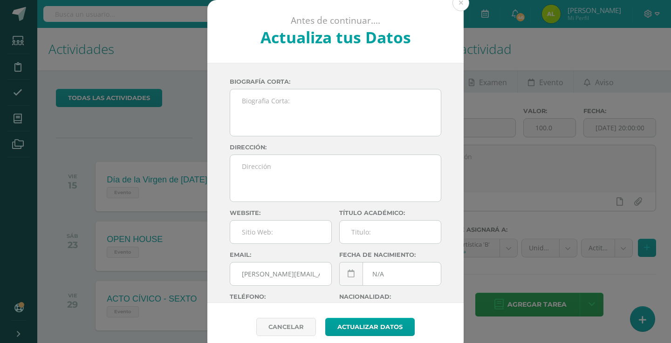
click at [497, 158] on div "Antes de continuar.... Actualiza tus Datos [PERSON_NAME] CnaHawWkMZee39aX5h73aQ…" at bounding box center [335, 175] width 663 height 351
click at [497, 158] on textarea at bounding box center [539, 168] width 232 height 47
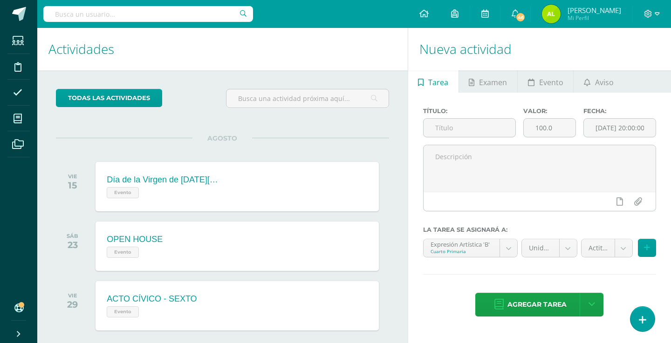
click at [630, 323] on div "Título: Valor: 100.0 Fecha: [DATE] 20:00:00 La tarea se asignará a: Expresión A…" at bounding box center [539, 213] width 263 height 241
click at [637, 320] on link at bounding box center [642, 319] width 27 height 27
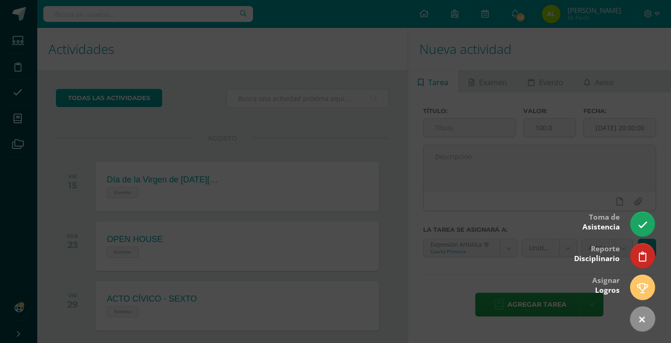
click at [603, 154] on div at bounding box center [335, 171] width 671 height 343
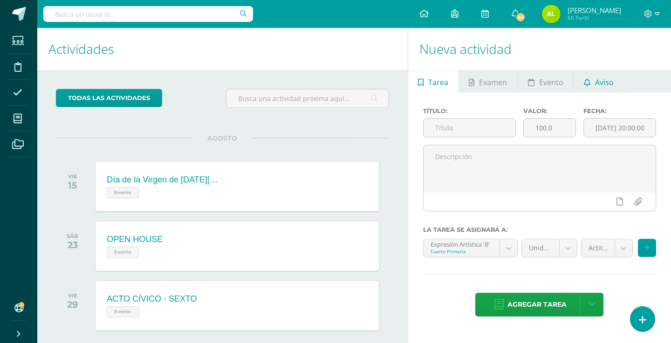
click at [596, 75] on span "Aviso" at bounding box center [604, 82] width 19 height 22
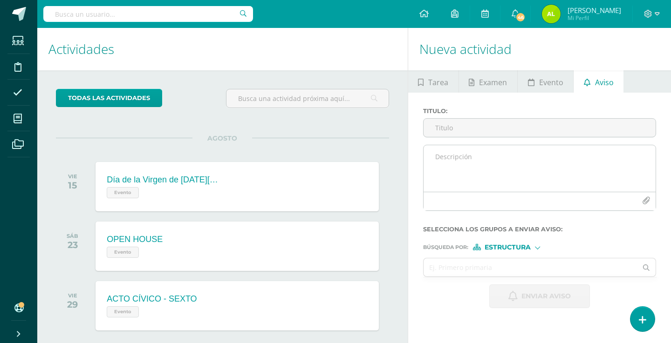
click at [490, 167] on textarea at bounding box center [539, 168] width 232 height 47
paste textarea "RETROALIMENTACIÓN - INGLÉS Estimado estudiante, por este medio te informo que d…"
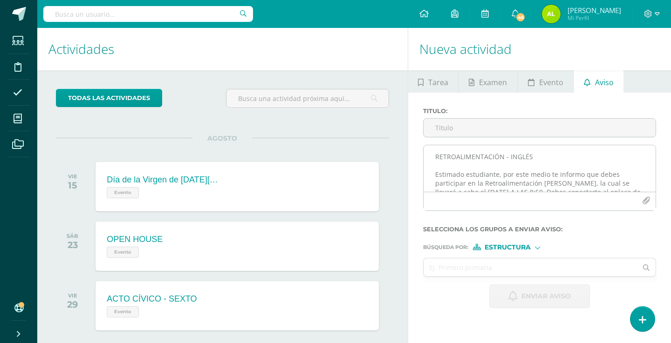
scroll to position [74, 0]
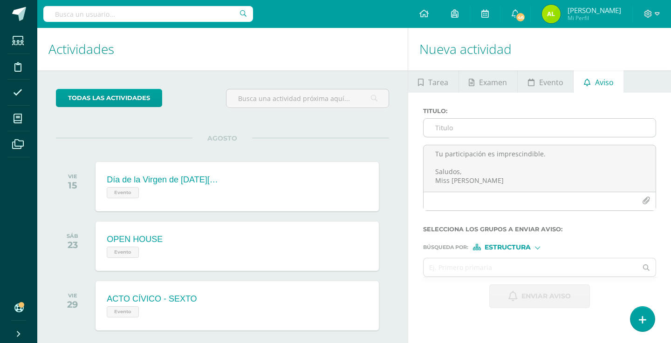
type textarea "RETROALIMENTACIÓN - INGLÉS Estimado estudiante, por este medio te informo que d…"
click at [454, 128] on input "Titulo :" at bounding box center [539, 128] width 232 height 18
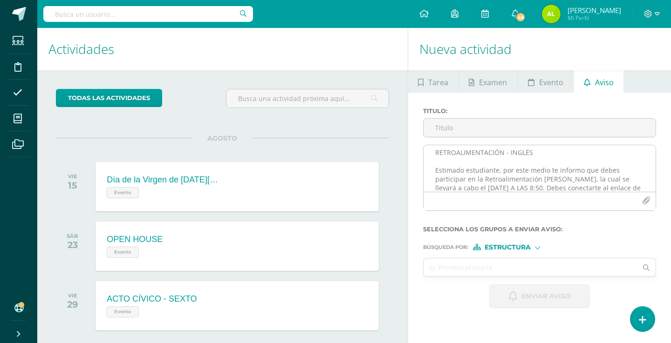
scroll to position [4, 0]
drag, startPoint x: 548, startPoint y: 152, endPoint x: 430, endPoint y: 151, distance: 117.9
click at [430, 151] on textarea "RETROALIMENTACIÓN - INGLÉS Estimado estudiante, por este medio te informo que d…" at bounding box center [539, 168] width 232 height 47
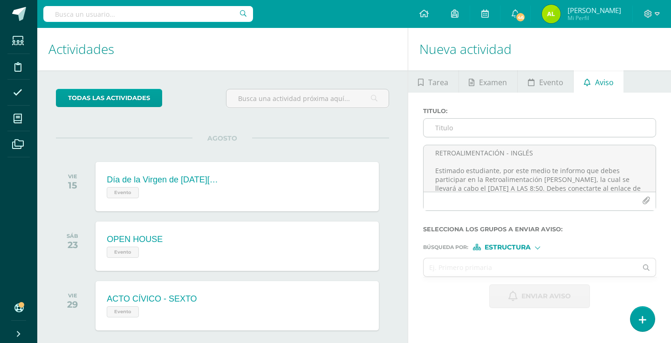
click at [463, 124] on input "Titulo :" at bounding box center [539, 128] width 232 height 18
type input "v"
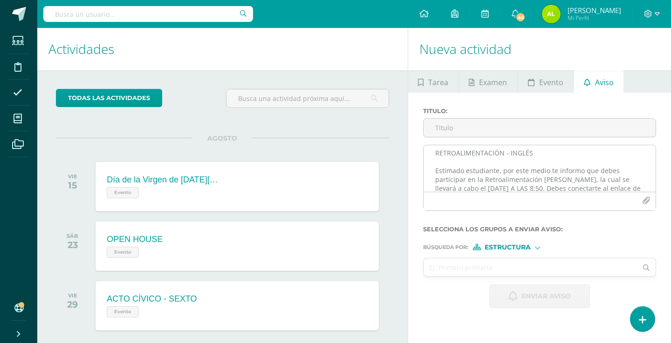
paste input "RETROALIMENTACIÓN - INGLÉS"
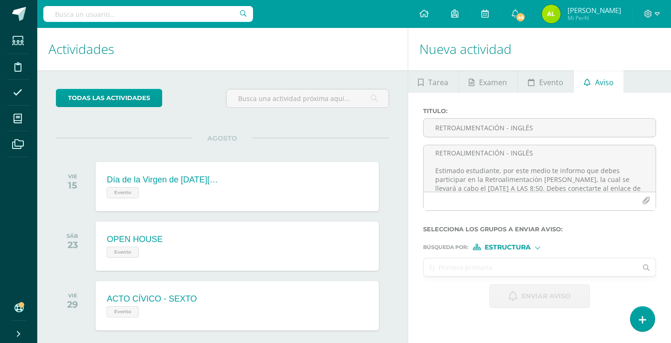
type input "RETROALIMENTACIÓN - INGLÉS"
click at [510, 260] on input "text" at bounding box center [530, 268] width 214 height 18
click at [506, 255] on form "Titulo : RETROALIMENTACIÓN - INGLÉS RETROALIMENTACIÓN - INGLÉS Estimado estudia…" at bounding box center [539, 208] width 233 height 201
click at [506, 253] on form "Titulo : RETROALIMENTACIÓN - INGLÉS RETROALIMENTACIÓN - INGLÉS Estimado estudia…" at bounding box center [539, 208] width 233 height 201
click at [508, 247] on span "Estructura" at bounding box center [507, 247] width 46 height 5
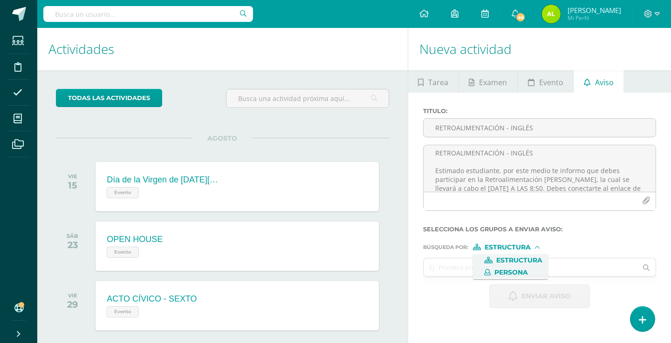
click at [509, 272] on span "Persona" at bounding box center [511, 272] width 34 height 5
click at [463, 275] on input "text" at bounding box center [530, 268] width 214 height 18
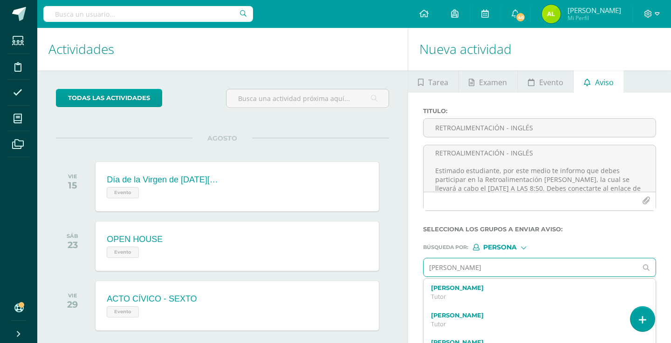
type input "[PERSON_NAME]"
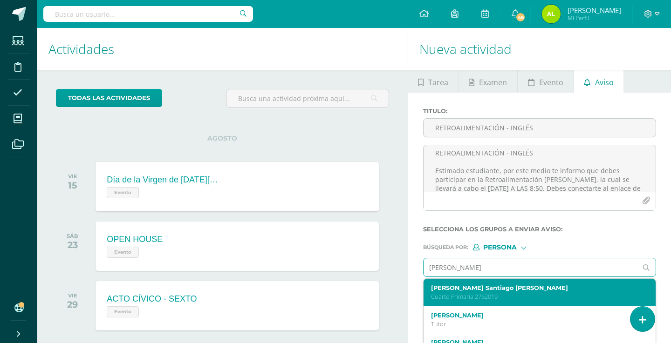
click at [463, 298] on p "Cuarto Primaria 2762019" at bounding box center [535, 297] width 208 height 8
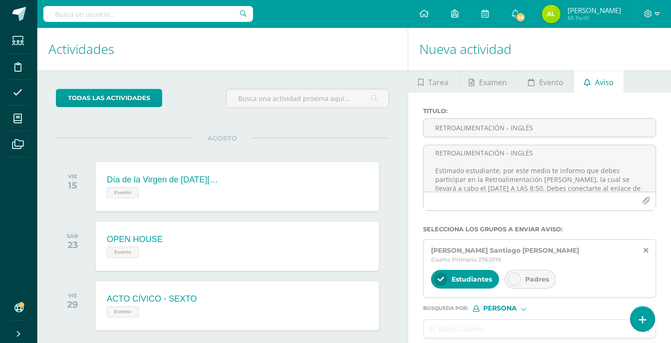
click at [511, 276] on icon at bounding box center [514, 279] width 7 height 7
click at [448, 322] on input "text" at bounding box center [530, 329] width 214 height 18
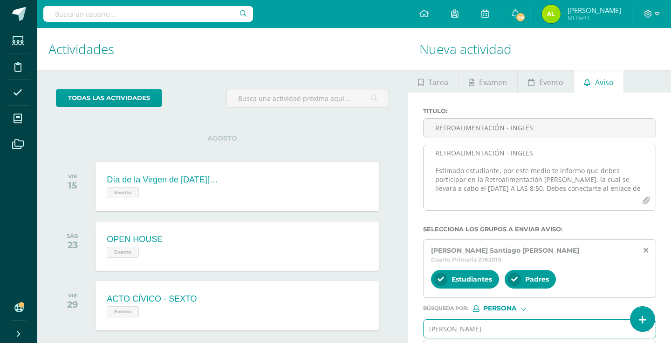
type input "[PERSON_NAME]"
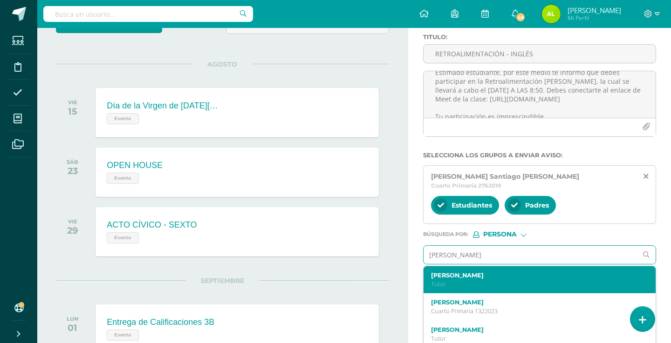
scroll to position [75, 0]
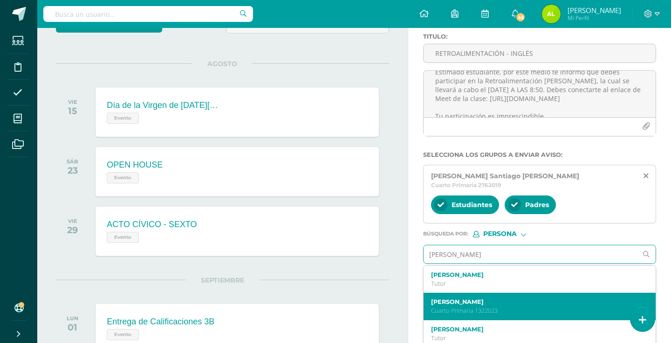
click at [457, 293] on div "[PERSON_NAME] Primaria 1322023" at bounding box center [539, 306] width 232 height 27
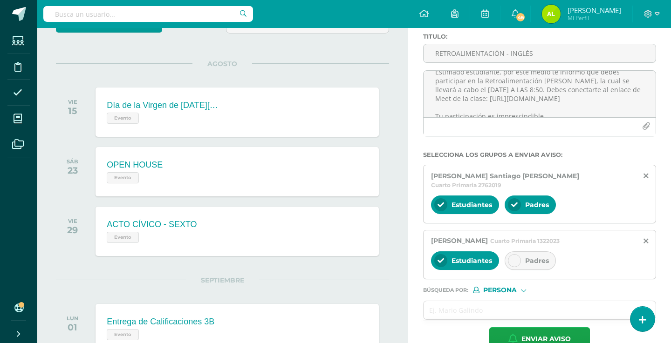
click at [523, 264] on div "Estudiantes Padres" at bounding box center [539, 262] width 217 height 22
click at [518, 257] on div at bounding box center [514, 260] width 13 height 13
click at [465, 301] on input "text" at bounding box center [530, 310] width 214 height 18
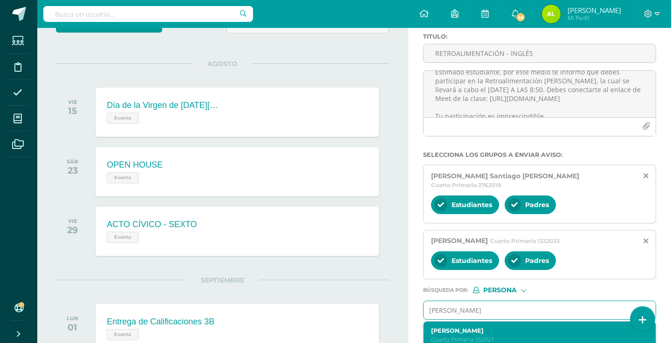
type input "[PERSON_NAME]"
click at [458, 327] on label "[PERSON_NAME]" at bounding box center [535, 330] width 208 height 7
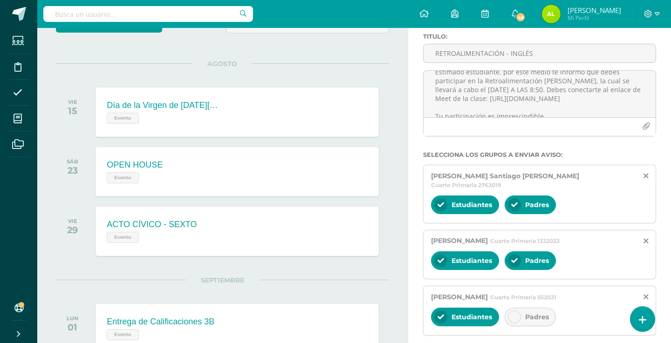
click at [508, 315] on div "Padres" at bounding box center [530, 317] width 51 height 19
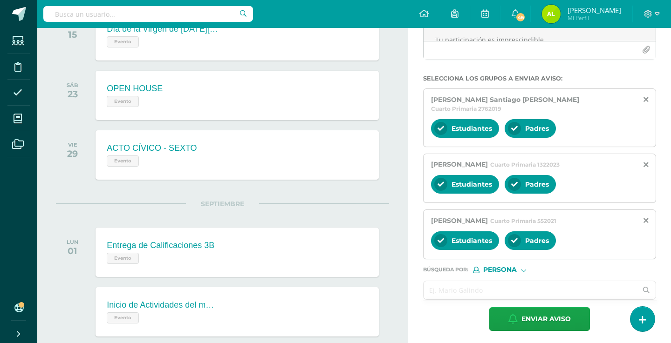
scroll to position [151, 0]
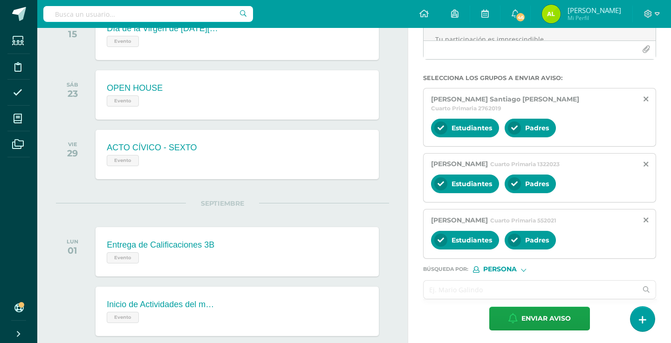
click at [465, 284] on input "text" at bounding box center [530, 290] width 214 height 18
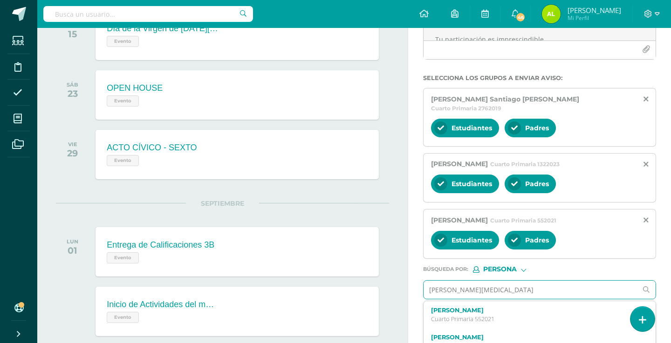
type input "[PERSON_NAME]"
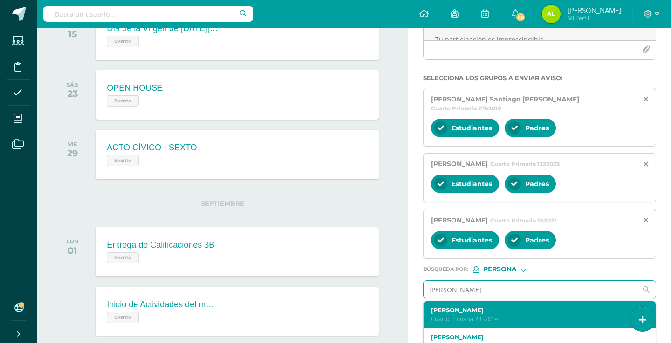
click at [482, 315] on p "Cuarto Primaria 2832019" at bounding box center [535, 319] width 208 height 8
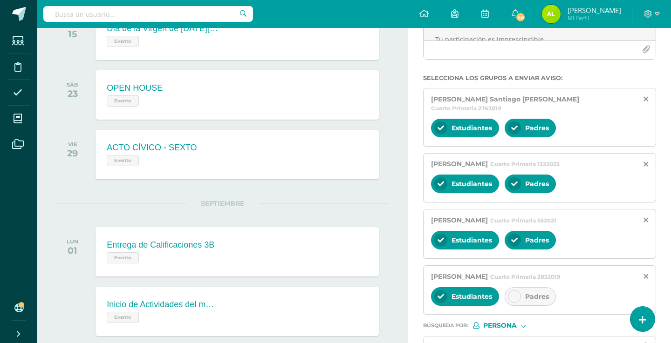
click at [510, 298] on div "Estudiantes Padres" at bounding box center [539, 297] width 217 height 22
click at [512, 292] on div at bounding box center [514, 296] width 13 height 13
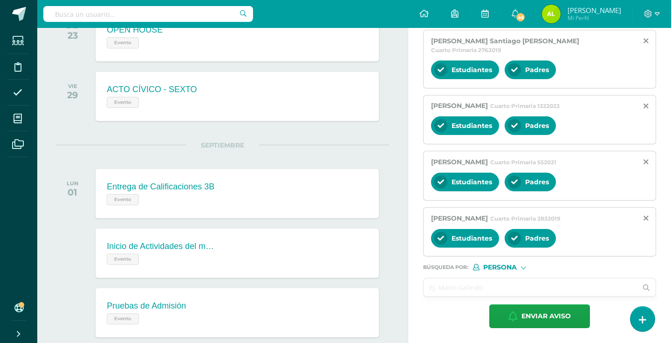
click at [460, 286] on input "text" at bounding box center [530, 288] width 214 height 18
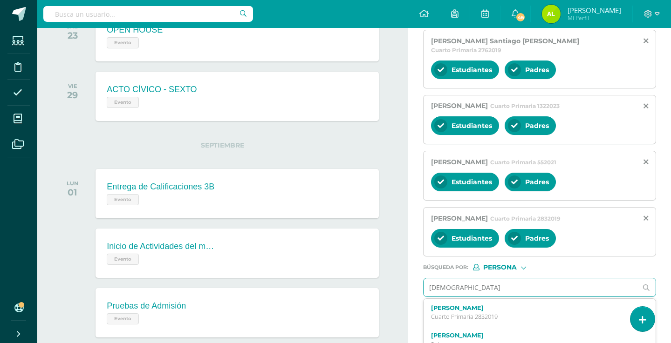
type input "ariann"
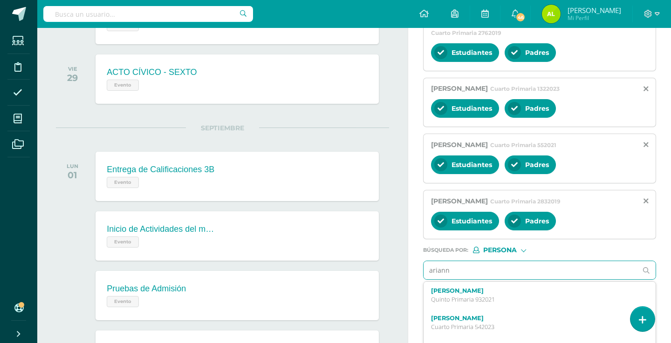
scroll to position [228, 0]
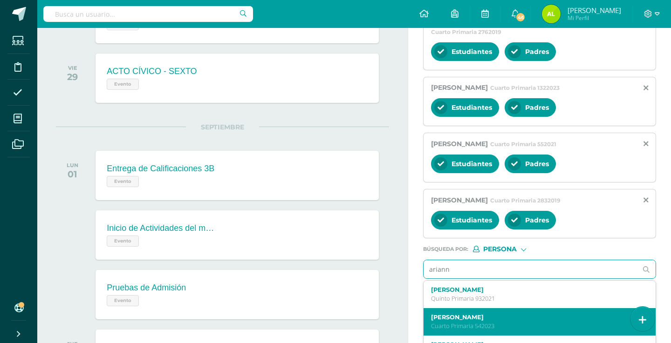
click at [456, 308] on div "[PERSON_NAME] Cuarto Primaria 542023" at bounding box center [539, 321] width 232 height 27
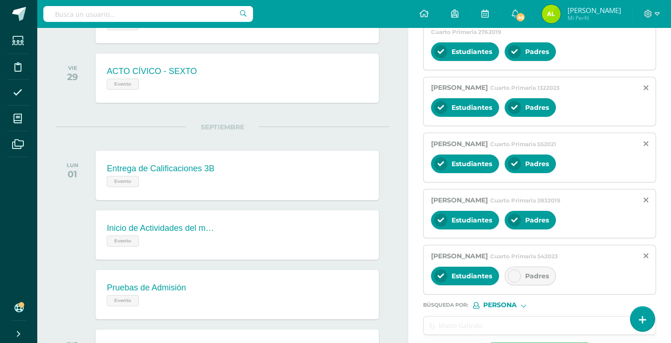
click at [510, 267] on div "Padres" at bounding box center [530, 276] width 51 height 19
click at [439, 317] on input "text" at bounding box center [530, 326] width 214 height 18
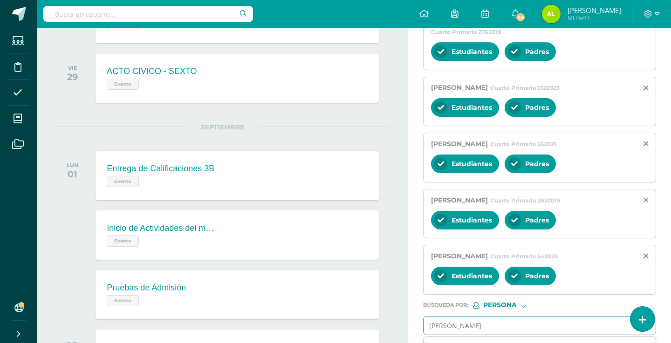
type input "[PERSON_NAME]"
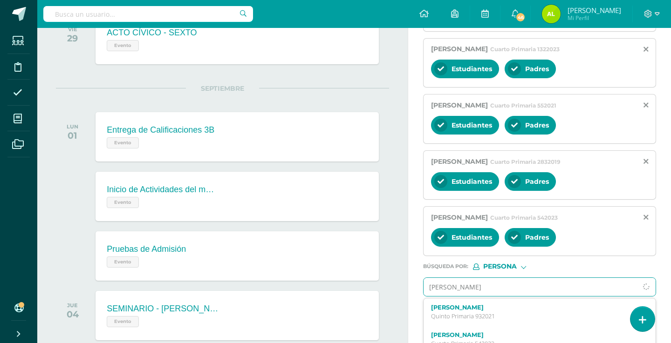
scroll to position [275, 0]
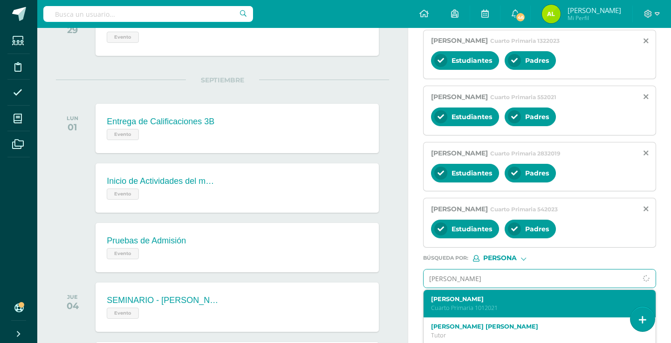
click at [451, 304] on p "Cuarto Primaria 1012021" at bounding box center [535, 308] width 208 height 8
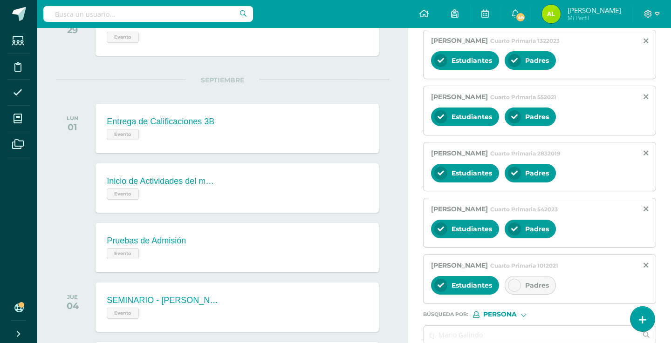
click at [513, 282] on icon at bounding box center [514, 285] width 7 height 7
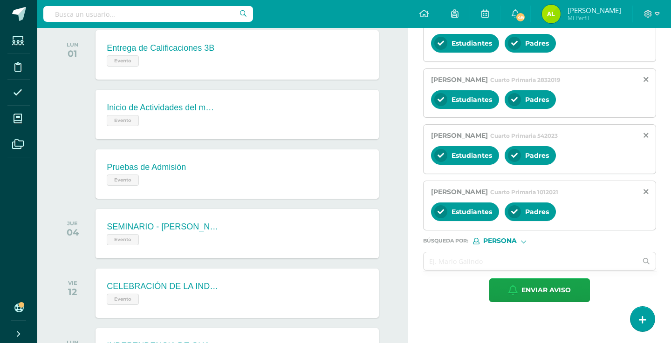
scroll to position [357, 0]
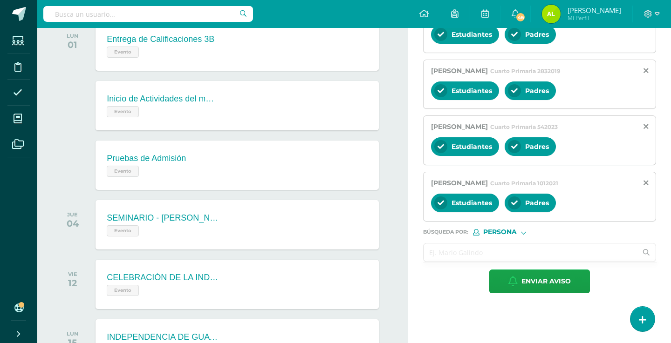
click at [472, 244] on input "text" at bounding box center [530, 253] width 214 height 18
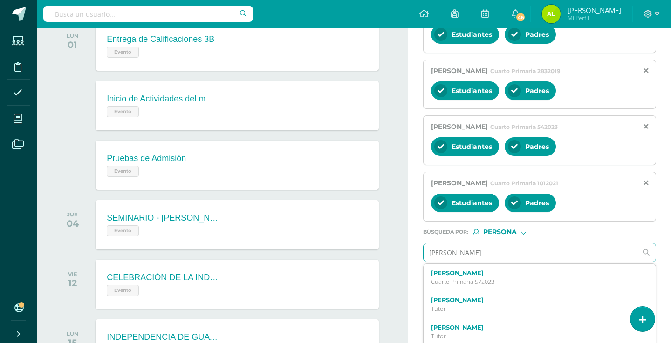
type input "[PERSON_NAME]"
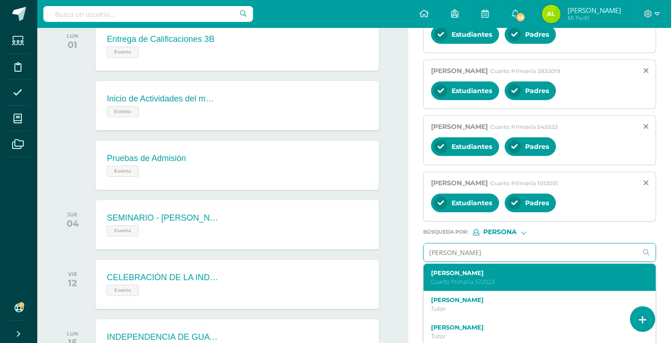
drag, startPoint x: 462, startPoint y: 258, endPoint x: 475, endPoint y: 263, distance: 14.0
click at [475, 270] on label "[PERSON_NAME]" at bounding box center [535, 273] width 208 height 7
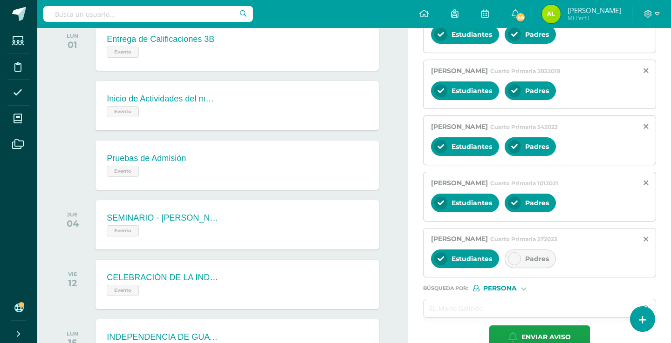
click at [513, 256] on icon at bounding box center [514, 259] width 7 height 7
click at [476, 312] on form "Titulo : RETROALIMENTACIÓN - INGLÉS RETROALIMENTACIÓN - INGLÉS Estimado estudia…" at bounding box center [539, 49] width 233 height 599
click at [474, 303] on input "text" at bounding box center [530, 309] width 214 height 18
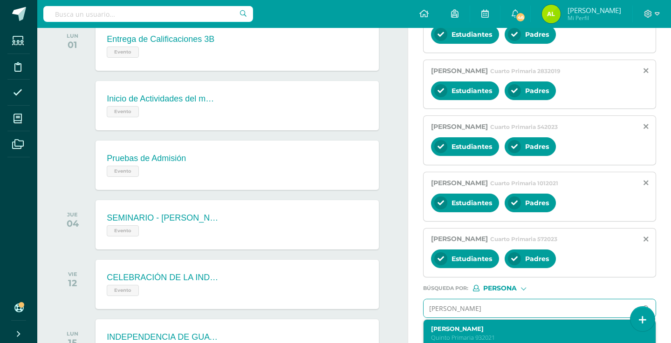
type input "[PERSON_NAME]"
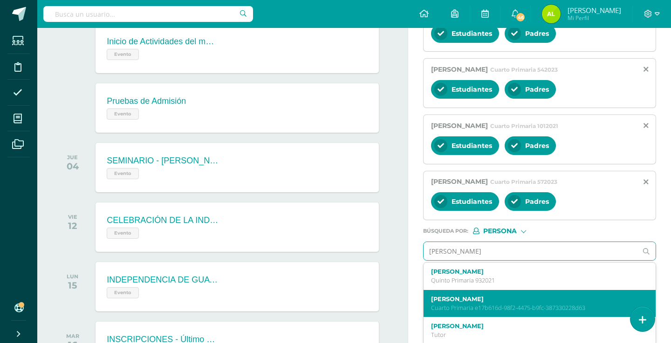
scroll to position [0, 0]
click at [461, 296] on label "[PERSON_NAME]" at bounding box center [535, 299] width 208 height 7
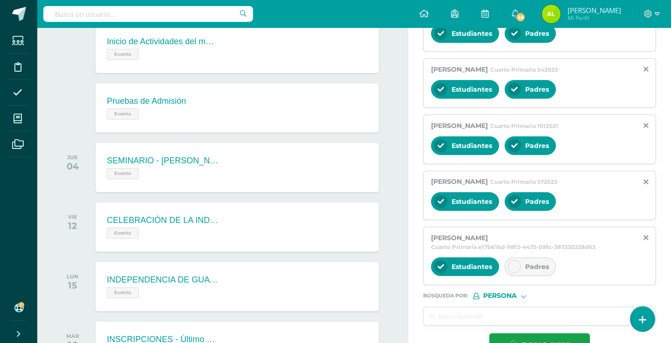
click at [510, 260] on div at bounding box center [514, 266] width 13 height 13
click at [509, 298] on form "Titulo : RETROALIMENTACIÓN - INGLÉS RETROALIMENTACIÓN - INGLÉS Estimado estudia…" at bounding box center [539, 25] width 233 height 664
click at [488, 307] on input "text" at bounding box center [530, 316] width 214 height 18
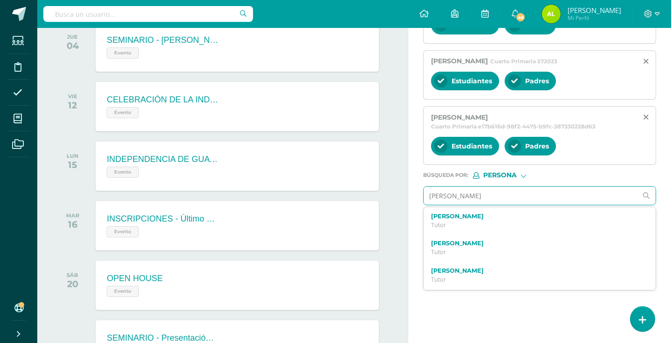
scroll to position [536, 0]
type input "[PERSON_NAME] die"
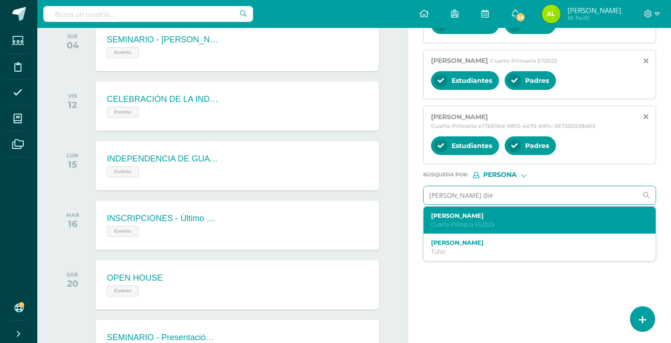
click at [497, 212] on label "[PERSON_NAME]" at bounding box center [535, 215] width 208 height 7
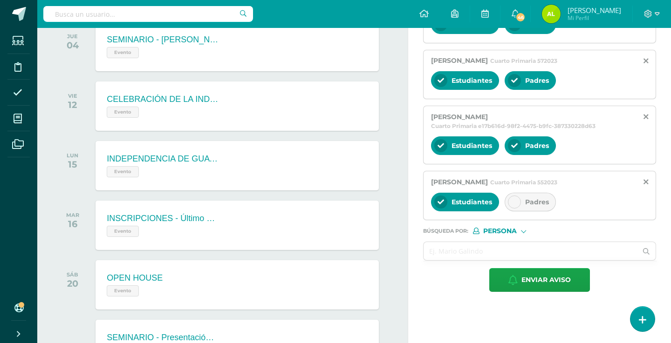
click at [513, 200] on div at bounding box center [514, 202] width 13 height 13
click at [499, 243] on input "text" at bounding box center [530, 251] width 214 height 18
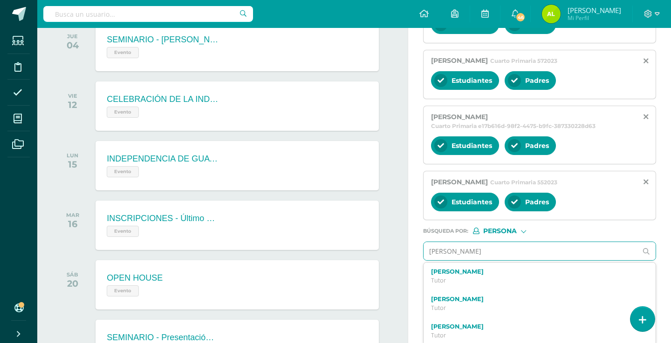
type input "[PERSON_NAME]"
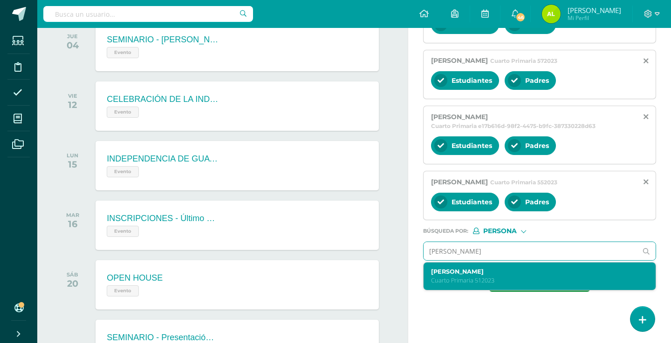
click at [477, 268] on label "[PERSON_NAME]" at bounding box center [535, 271] width 208 height 7
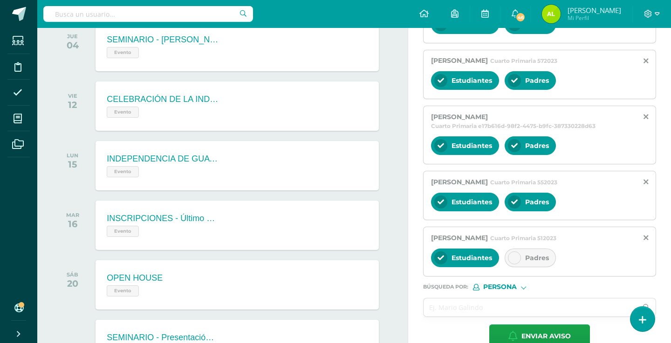
click at [510, 252] on div at bounding box center [514, 258] width 13 height 13
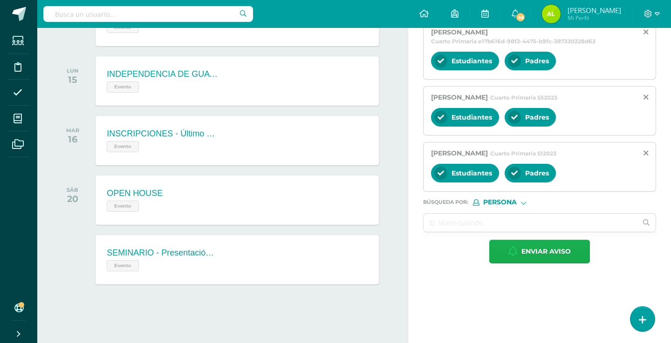
scroll to position [621, 0]
click at [507, 245] on button "Enviar aviso" at bounding box center [539, 252] width 101 height 24
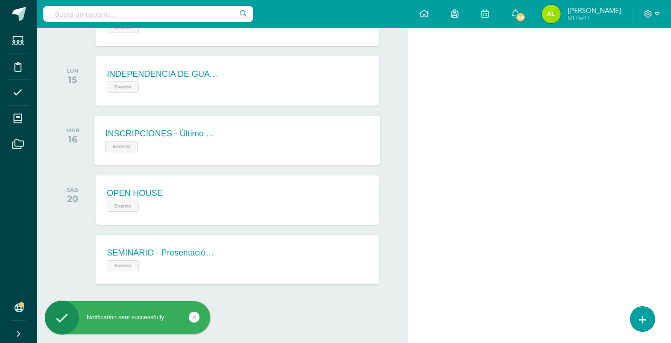
scroll to position [0, 0]
click at [651, 319] on link at bounding box center [642, 319] width 27 height 27
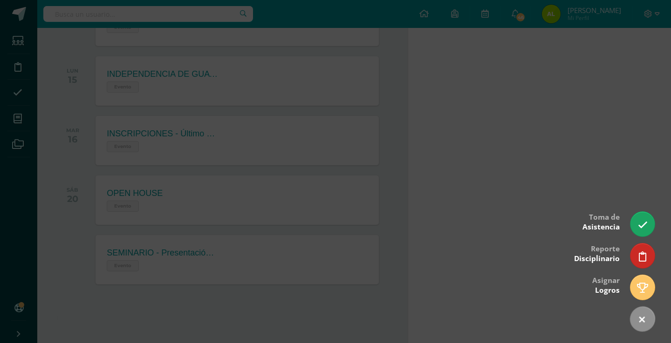
click at [439, 249] on div at bounding box center [335, 171] width 671 height 343
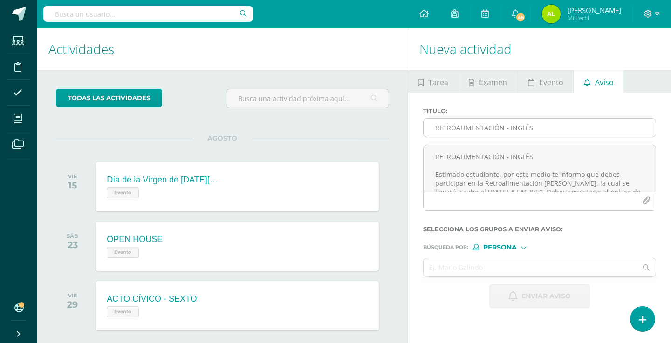
click at [479, 135] on input "RETROALIMENTACIÓN - INGLÉS" at bounding box center [539, 128] width 232 height 18
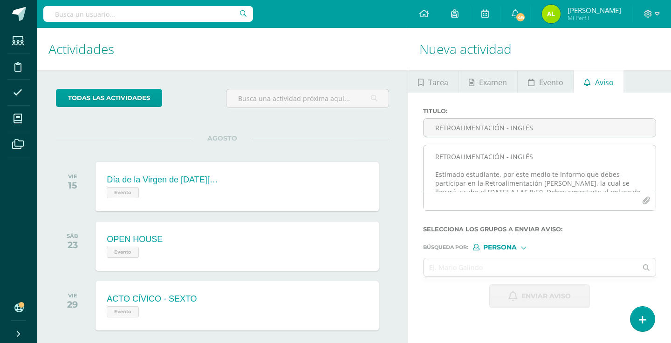
click at [478, 173] on textarea "RETROALIMENTACIÓN - INGLÉS Estimado estudiante, por este medio te informo que d…" at bounding box center [539, 168] width 232 height 47
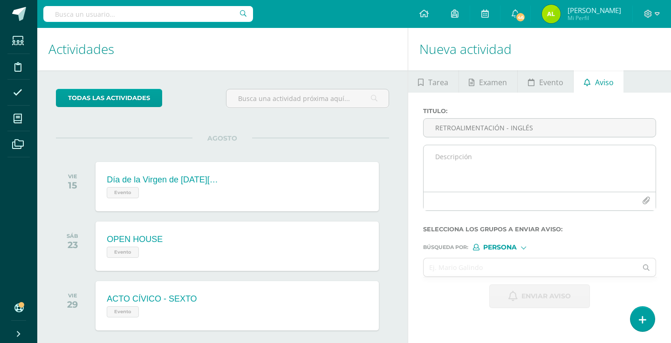
paste textarea "RETROALIMENTACIÓN - INGLÉS Estimado estudiante, por este medio te informo que d…"
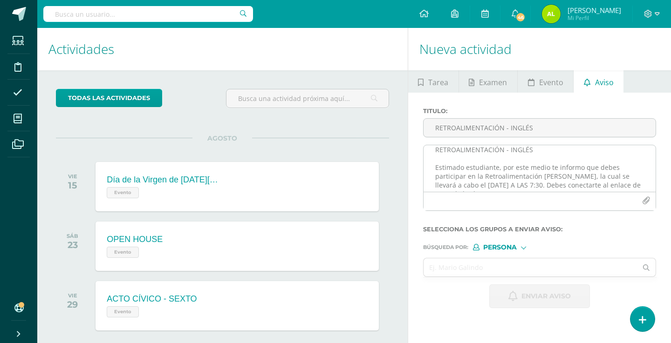
scroll to position [20, 0]
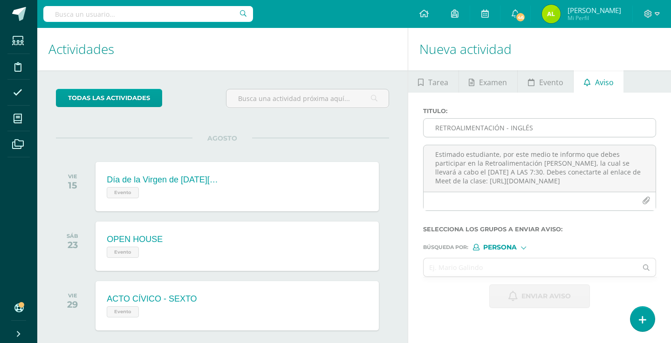
type textarea "RETROALIMENTACIÓN - INGLÉS Estimado estudiante, por este medio te informo que d…"
click at [452, 131] on input "RETROALIMENTACIÓN - INGLÉS" at bounding box center [539, 128] width 232 height 18
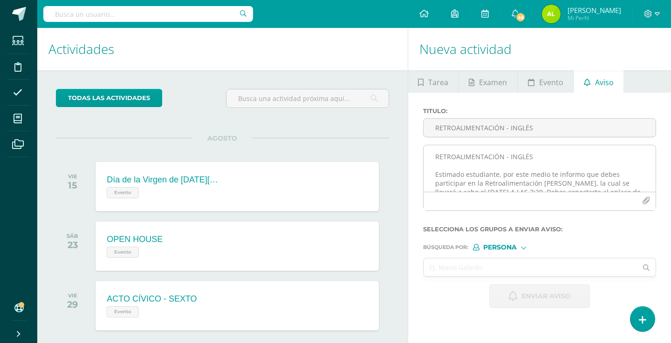
scroll to position [0, 0]
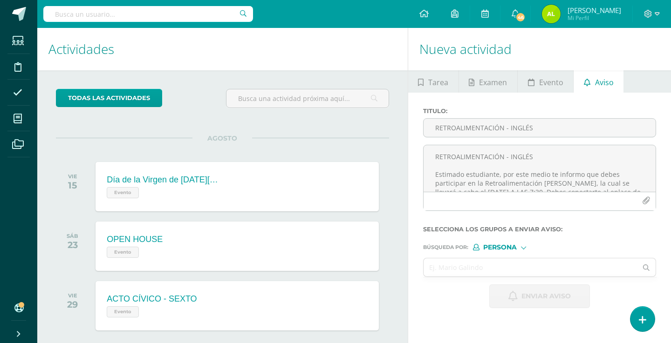
drag, startPoint x: 538, startPoint y: 163, endPoint x: 401, endPoint y: 158, distance: 137.0
click at [461, 126] on input "Titulo :" at bounding box center [539, 128] width 232 height 18
paste input "RETROALIMENTACIÓN - INGLÉS"
type input "RETROALIMENTACIÓN - INGLÉS"
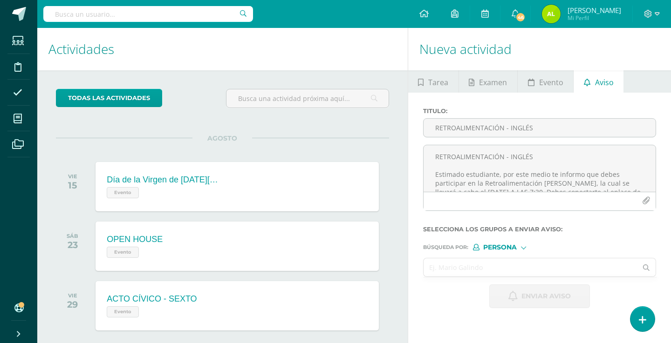
click at [446, 266] on input "text" at bounding box center [530, 268] width 214 height 18
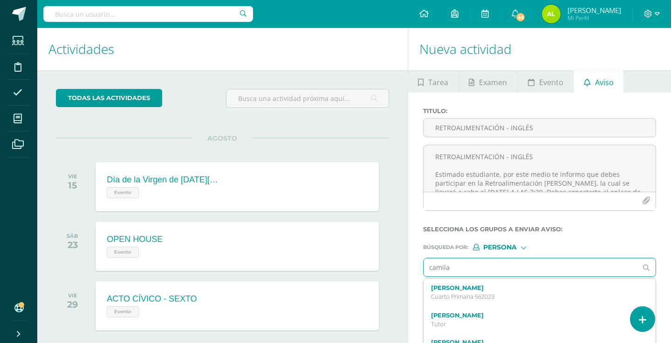
type input "Camila"
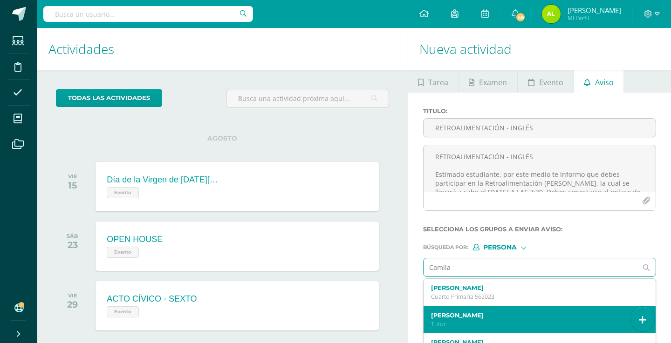
drag, startPoint x: 477, startPoint y: 273, endPoint x: 458, endPoint y: 326, distance: 56.0
click at [458, 326] on p "Tutor" at bounding box center [535, 325] width 208 height 8
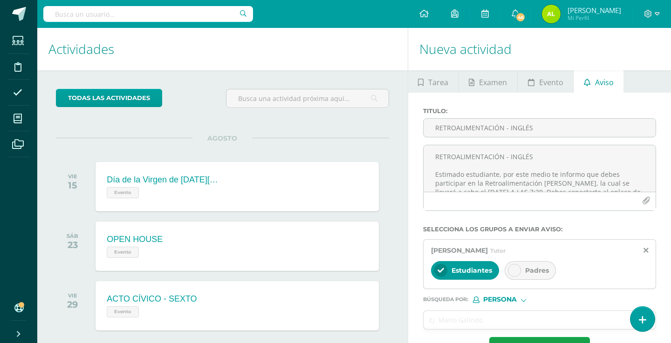
click at [440, 264] on div "Estudiantes" at bounding box center [465, 270] width 68 height 19
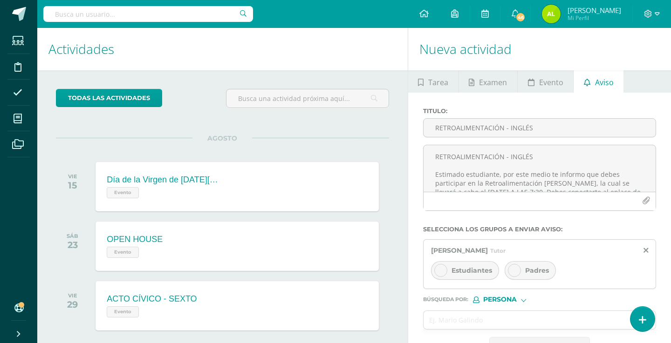
click at [649, 252] on div "[PERSON_NAME] Tutor Estudiantes Padres" at bounding box center [539, 264] width 233 height 50
click at [645, 247] on div "[PERSON_NAME]" at bounding box center [539, 250] width 217 height 9
click at [645, 248] on icon at bounding box center [645, 251] width 5 height 8
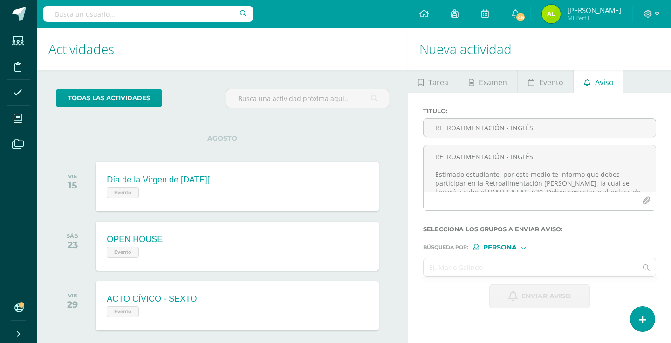
click at [484, 266] on input "text" at bounding box center [530, 268] width 214 height 18
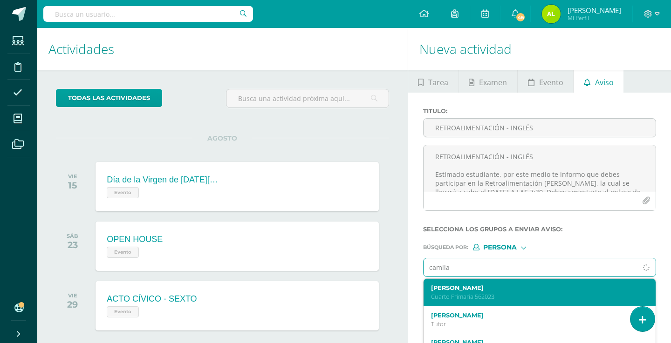
type input "Camila"
drag, startPoint x: 453, startPoint y: 285, endPoint x: 479, endPoint y: 290, distance: 26.7
click at [479, 290] on label "[PERSON_NAME]" at bounding box center [535, 288] width 208 height 7
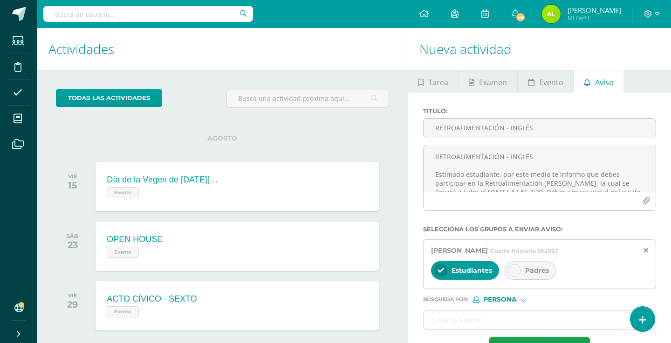
click at [518, 266] on div at bounding box center [514, 270] width 13 height 13
click at [482, 314] on input "text" at bounding box center [530, 320] width 214 height 18
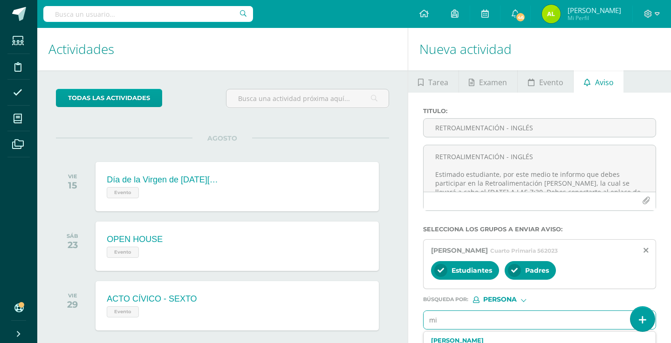
type input "mia"
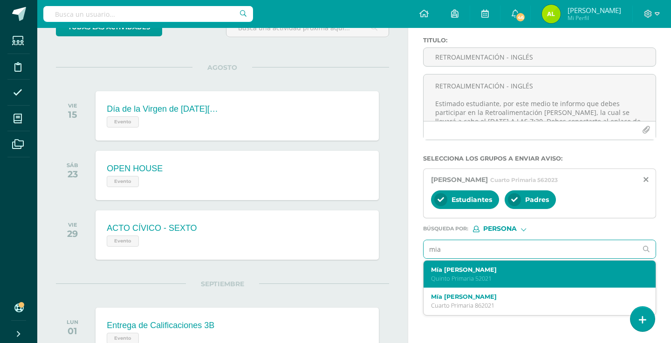
scroll to position [66, 0]
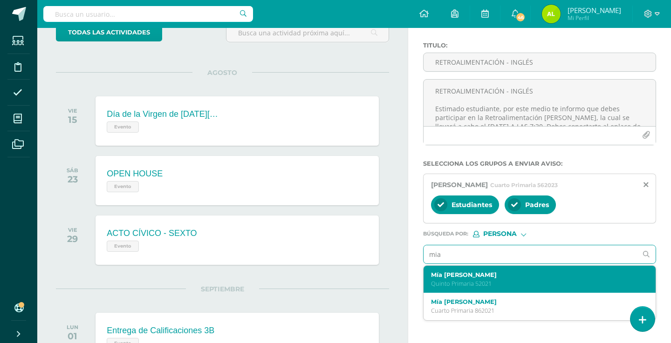
click at [442, 281] on p "Quinto Primaria 52021" at bounding box center [535, 284] width 208 height 8
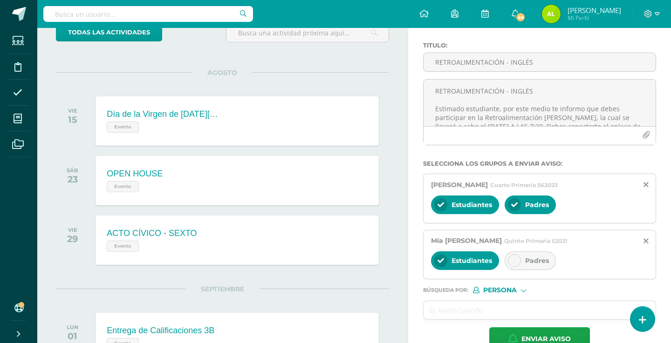
click at [512, 264] on icon at bounding box center [514, 261] width 7 height 7
click at [649, 240] on div "Mía [PERSON_NAME] Quinto Primaria 52021 Estudiantes Padres" at bounding box center [539, 255] width 233 height 50
click at [647, 241] on icon at bounding box center [645, 242] width 5 height 8
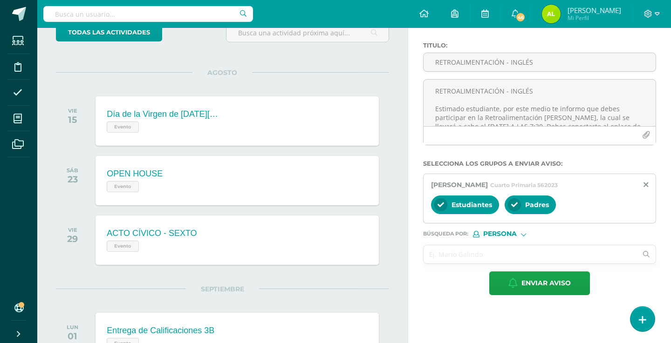
click at [507, 255] on input "text" at bounding box center [530, 255] width 214 height 18
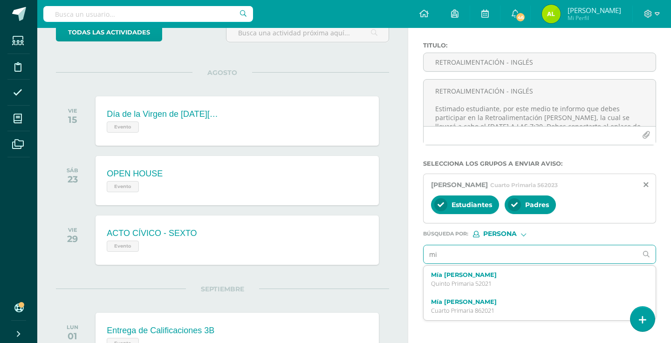
type input "mia"
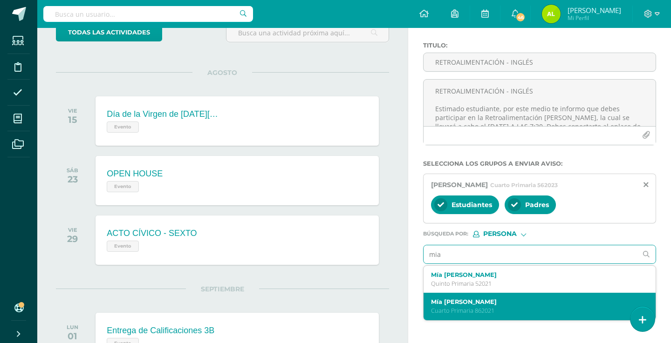
click at [495, 299] on div "Mía [PERSON_NAME] Cuarto Primaria 862021" at bounding box center [539, 306] width 232 height 27
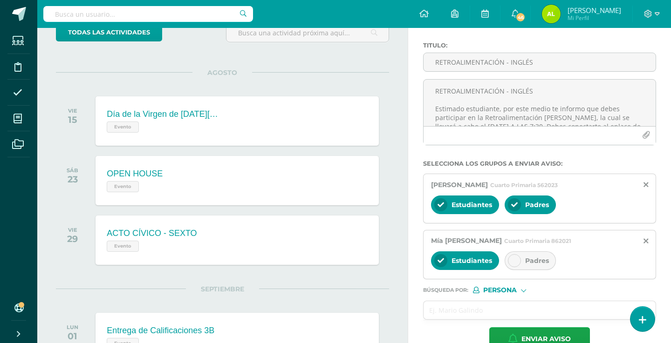
click at [515, 267] on div at bounding box center [514, 260] width 13 height 13
click at [452, 317] on input "text" at bounding box center [530, 310] width 214 height 18
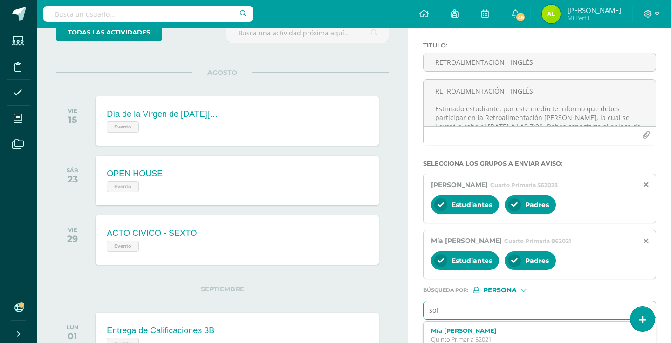
type input "sofi"
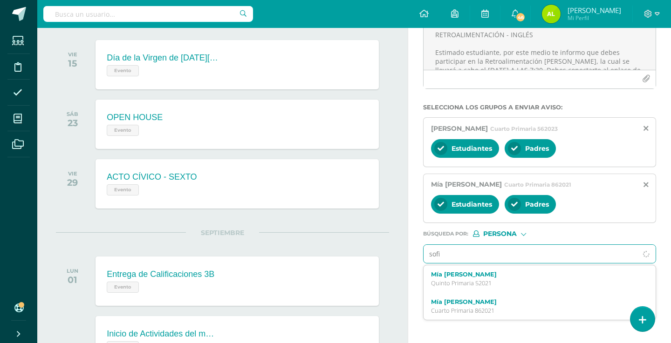
scroll to position [123, 0]
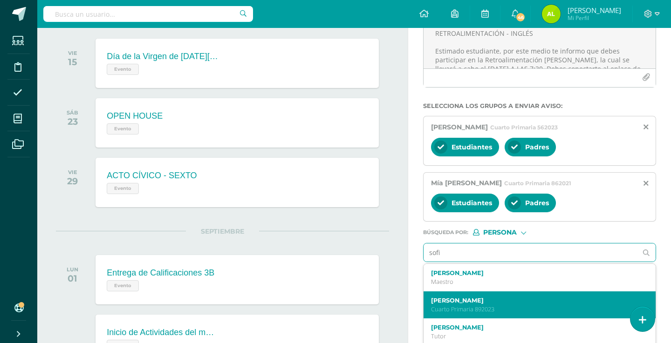
click at [480, 299] on label "[PERSON_NAME]" at bounding box center [535, 300] width 208 height 7
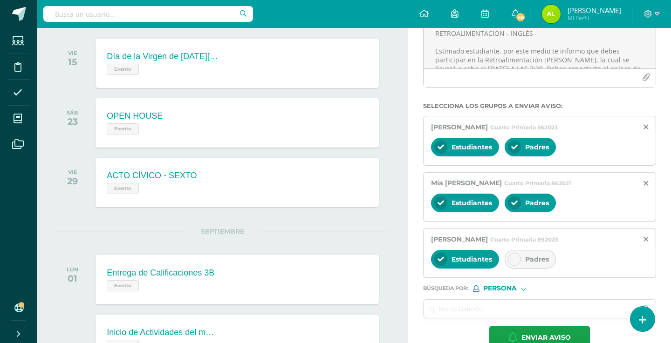
click at [510, 261] on div at bounding box center [514, 259] width 13 height 13
click at [578, 306] on input "text" at bounding box center [530, 309] width 214 height 18
click at [644, 317] on icon at bounding box center [642, 320] width 8 height 11
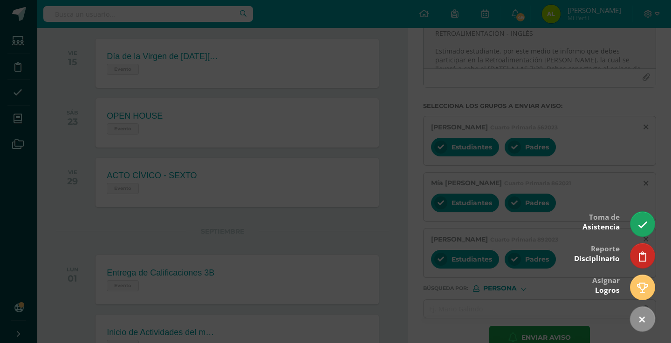
click at [461, 284] on div at bounding box center [335, 171] width 671 height 343
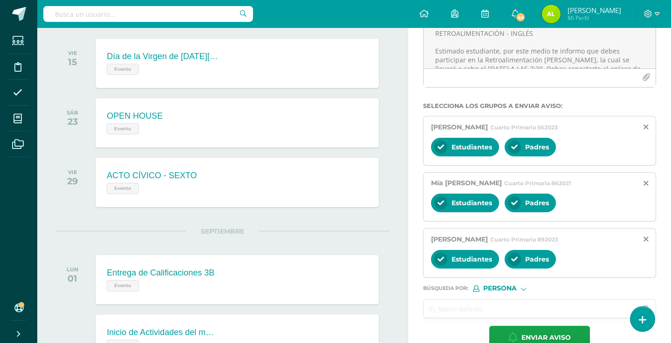
click at [455, 311] on input "text" at bounding box center [530, 309] width 214 height 18
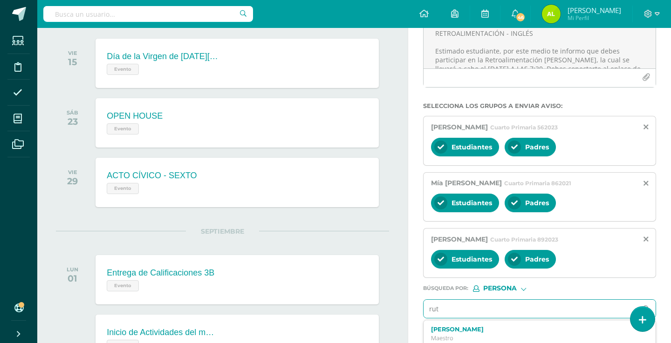
type input "[PERSON_NAME]"
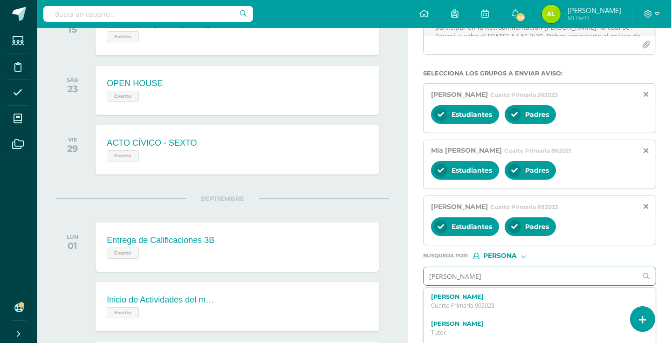
scroll to position [160, 0]
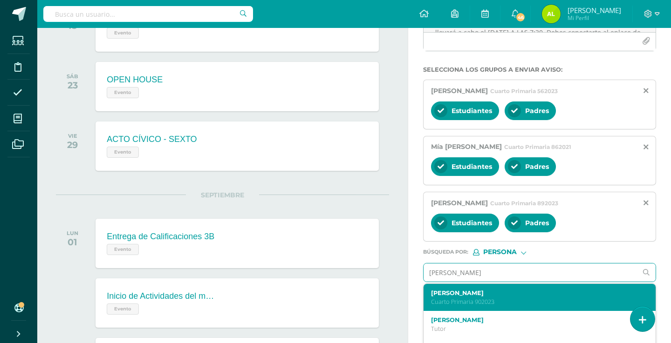
click at [440, 299] on div "[PERSON_NAME] Cuarto Primaria 902023" at bounding box center [535, 298] width 208 height 16
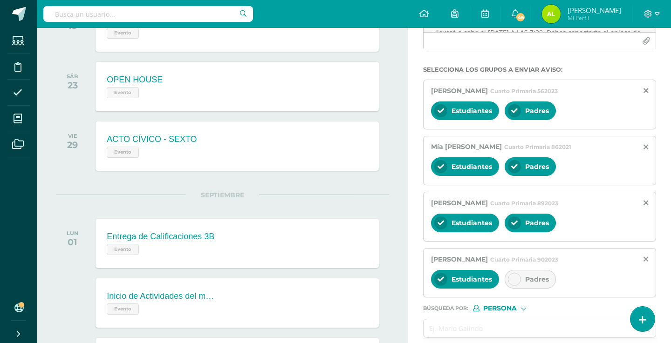
click at [514, 282] on icon at bounding box center [514, 279] width 7 height 7
click at [458, 333] on input "text" at bounding box center [530, 329] width 214 height 18
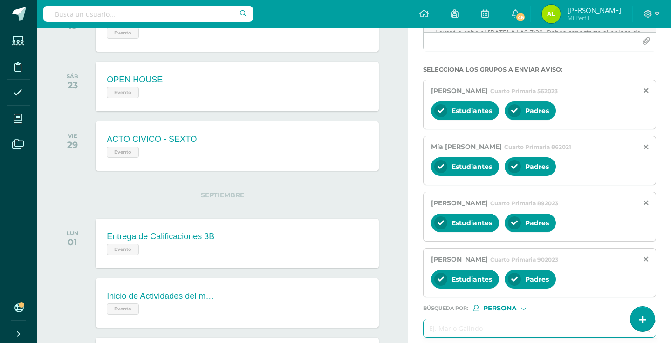
type input "m"
type input "amores"
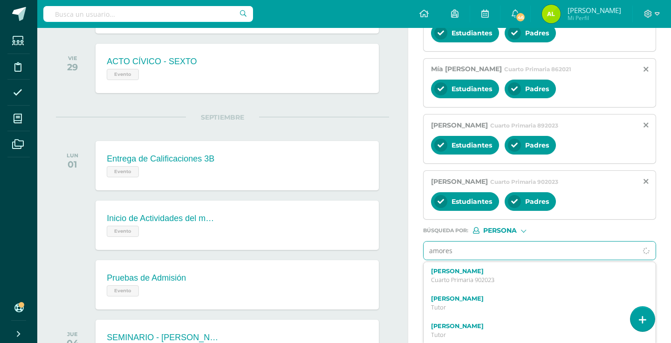
scroll to position [252, 0]
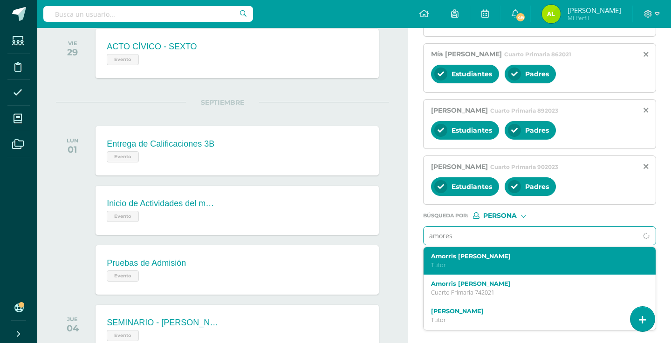
click at [472, 257] on label "Amorris [PERSON_NAME]" at bounding box center [535, 256] width 208 height 7
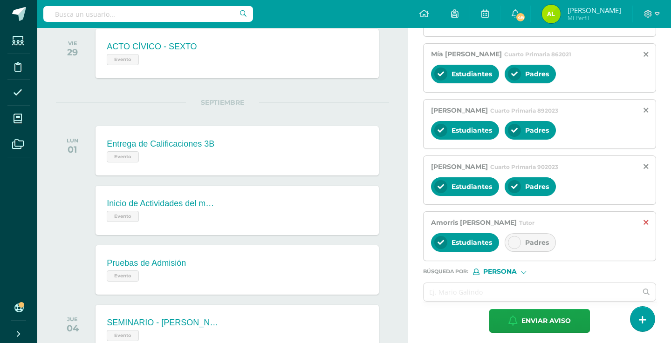
click at [647, 224] on icon at bounding box center [645, 223] width 5 height 8
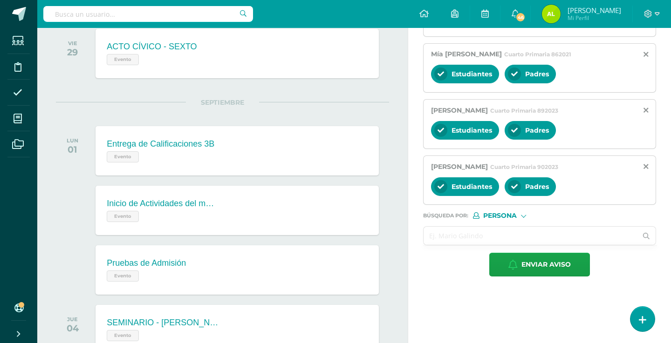
click at [483, 245] on input "text" at bounding box center [530, 236] width 214 height 18
type input "t"
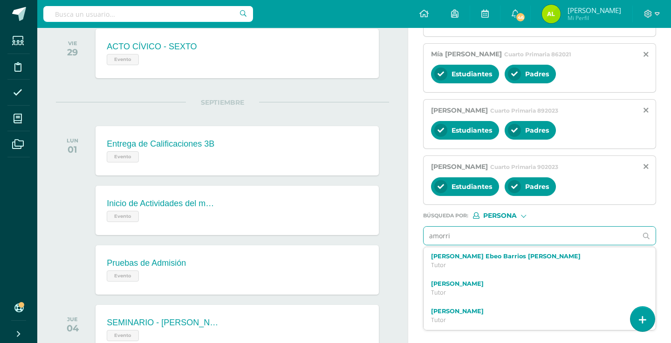
type input "amorris"
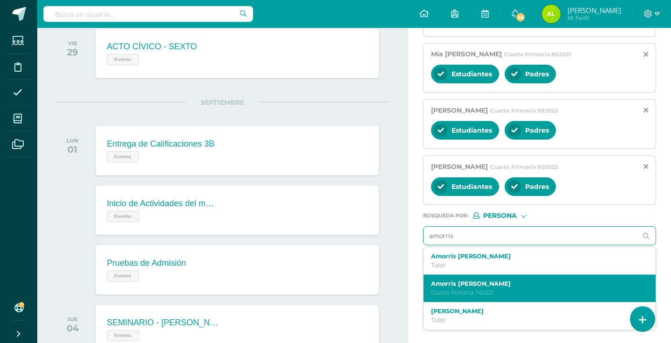
click at [476, 295] on p "Cuarto Primaria 742021" at bounding box center [535, 293] width 208 height 8
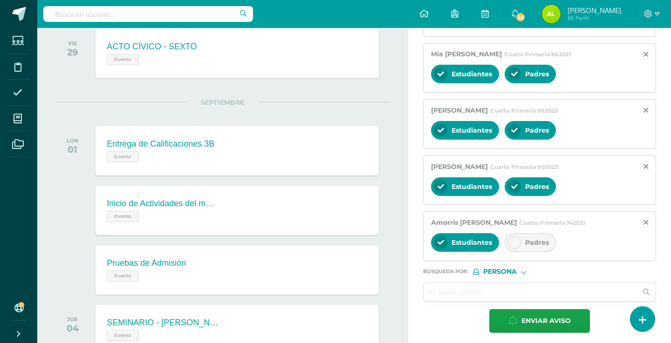
click at [511, 247] on div at bounding box center [514, 242] width 13 height 13
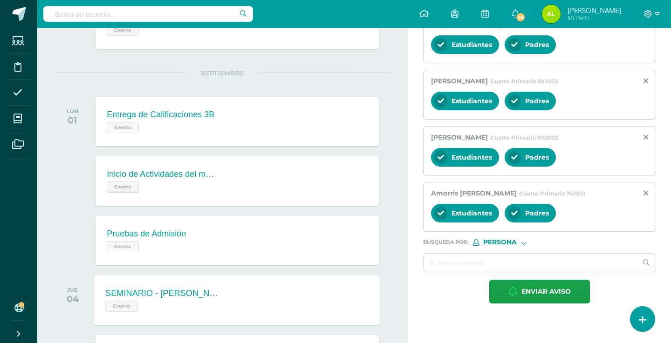
scroll to position [304, 0]
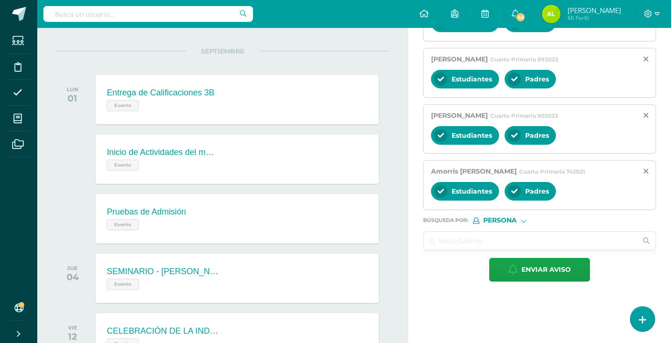
click at [450, 240] on input "text" at bounding box center [530, 241] width 214 height 18
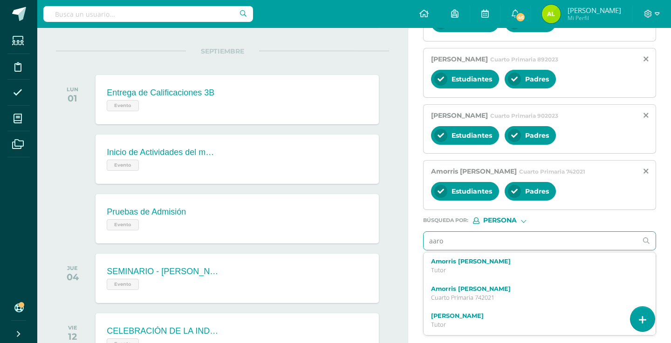
type input "[PERSON_NAME]"
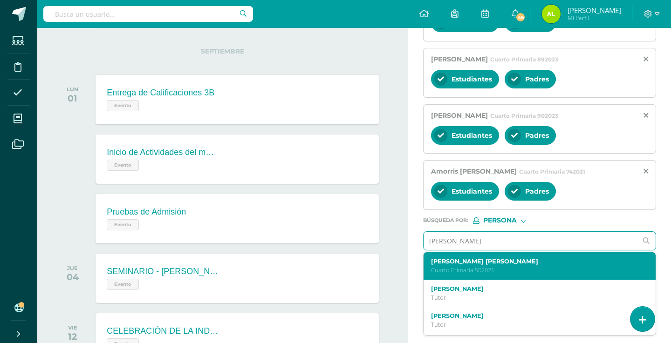
click at [452, 265] on label "[PERSON_NAME] [PERSON_NAME]" at bounding box center [535, 261] width 208 height 7
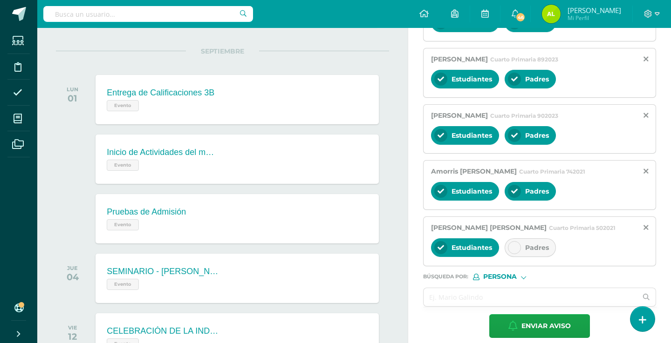
click at [515, 245] on div at bounding box center [514, 247] width 13 height 13
click at [495, 300] on input "text" at bounding box center [530, 297] width 214 height 18
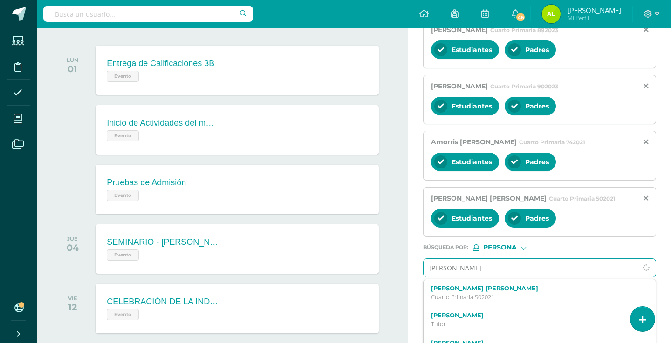
scroll to position [336, 0]
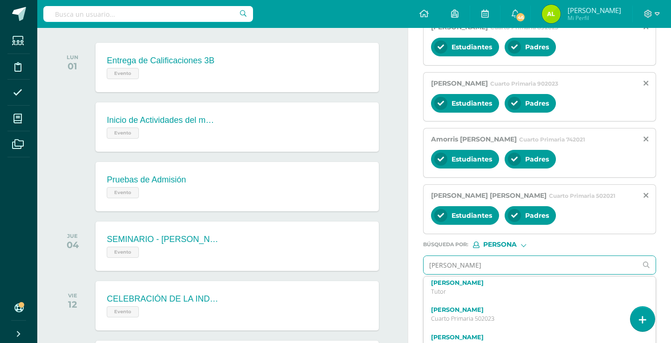
type input "[PERSON_NAME]"
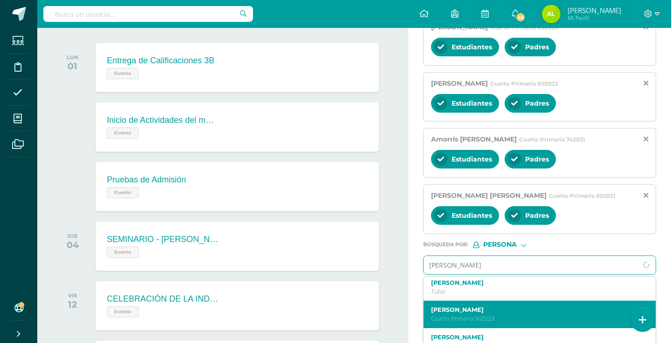
scroll to position [55, 0]
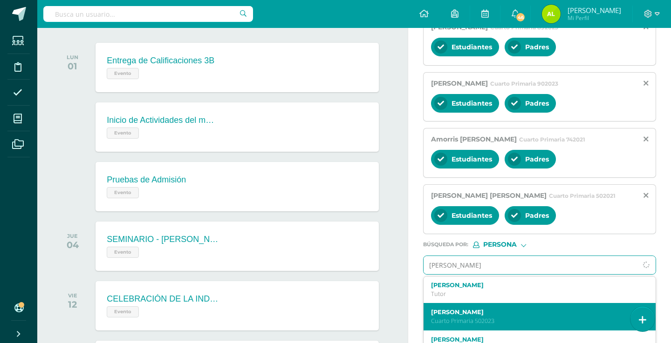
click at [441, 322] on p "Cuarto Primaria 502023" at bounding box center [535, 321] width 208 height 8
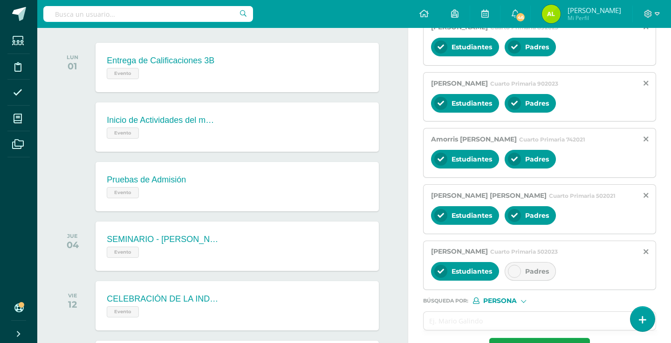
click at [510, 272] on div at bounding box center [514, 271] width 13 height 13
click at [467, 321] on input "text" at bounding box center [530, 321] width 214 height 18
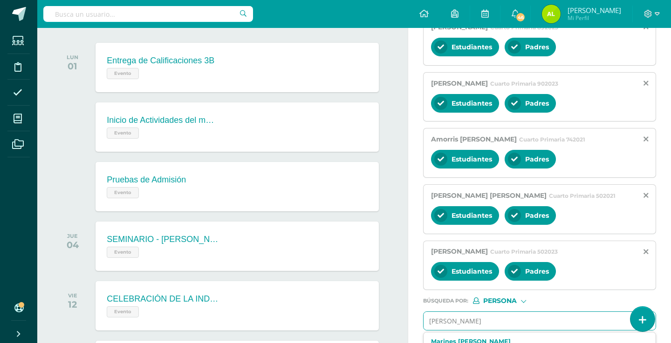
type input "[PERSON_NAME]"
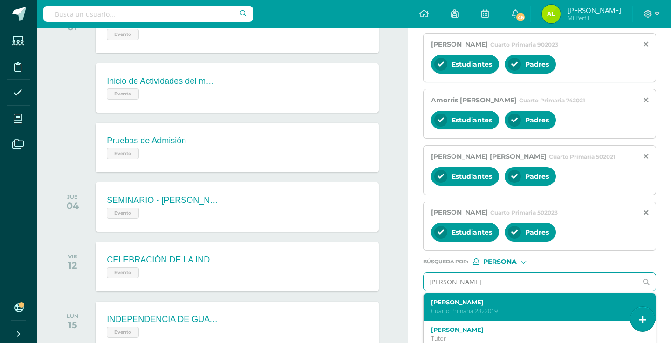
click at [465, 315] on p "Cuarto Primaria 2822019" at bounding box center [535, 311] width 208 height 8
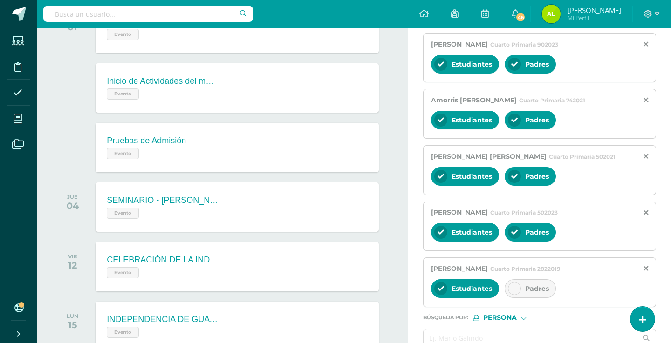
click at [512, 294] on div at bounding box center [514, 288] width 13 height 13
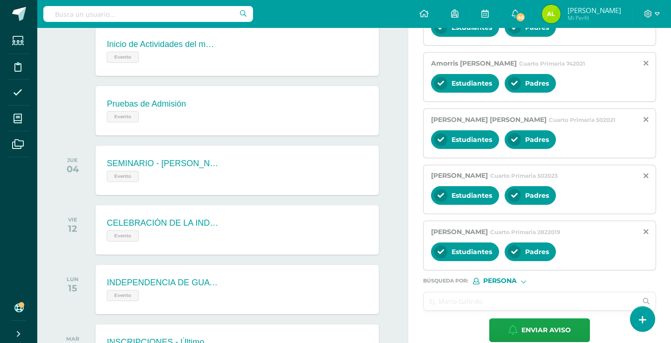
scroll to position [415, 0]
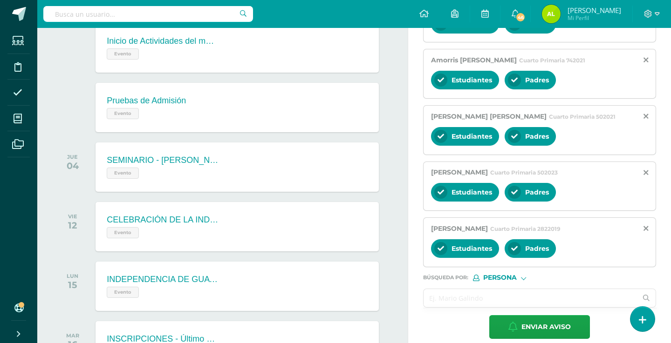
click at [436, 298] on input "text" at bounding box center [530, 298] width 214 height 18
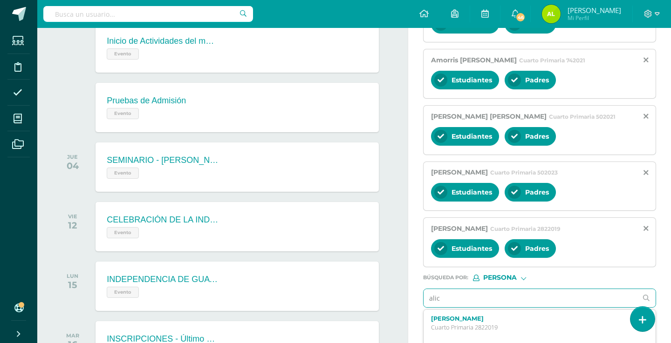
type input "[PERSON_NAME]"
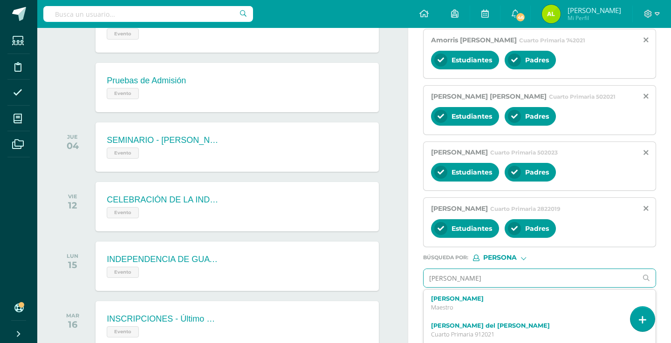
scroll to position [441, 0]
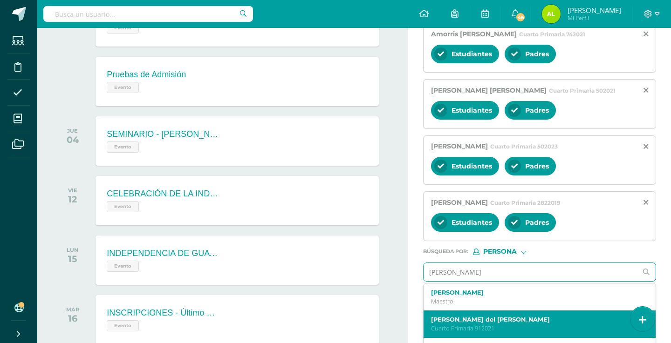
click at [432, 318] on label "[PERSON_NAME] del [PERSON_NAME]" at bounding box center [535, 319] width 208 height 7
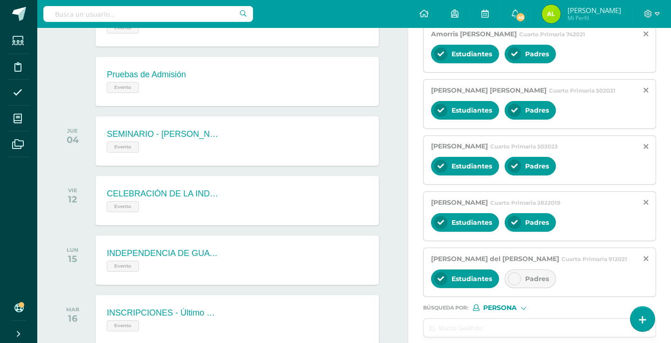
click at [516, 281] on icon at bounding box center [514, 279] width 7 height 7
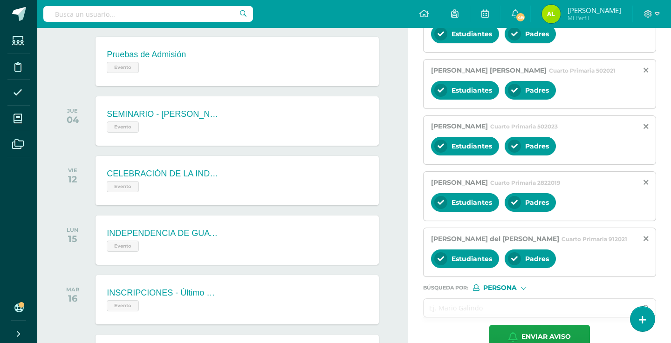
click at [455, 307] on input "text" at bounding box center [530, 308] width 214 height 18
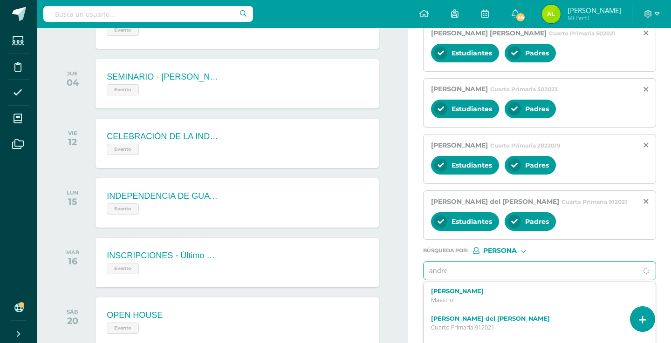
scroll to position [499, 0]
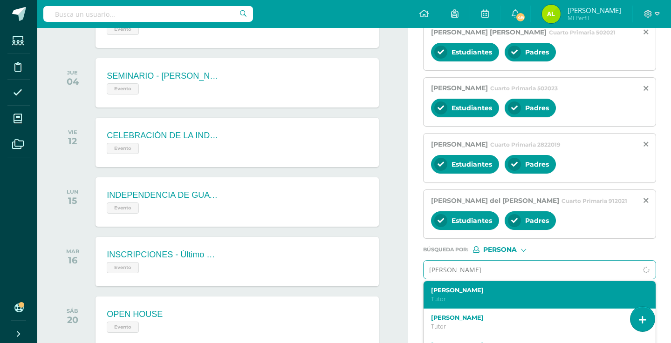
type input "[PERSON_NAME] fa"
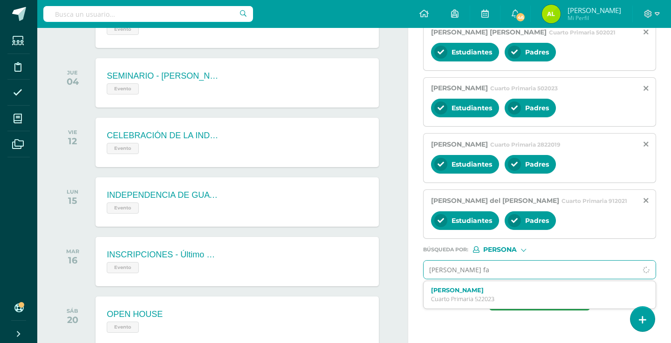
click at [457, 300] on p "Cuarto Primaria 522023" at bounding box center [535, 299] width 208 height 8
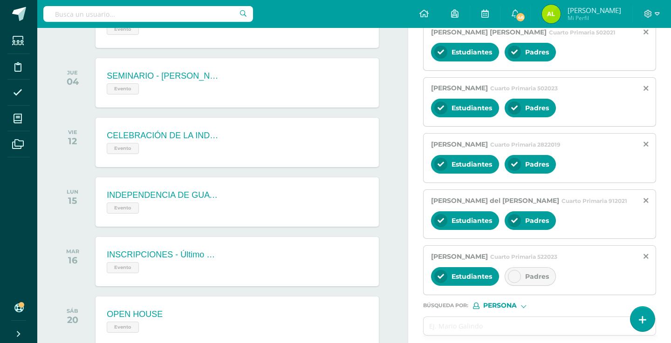
click at [521, 286] on div "Padres" at bounding box center [530, 276] width 51 height 19
click at [443, 322] on input "text" at bounding box center [530, 326] width 214 height 18
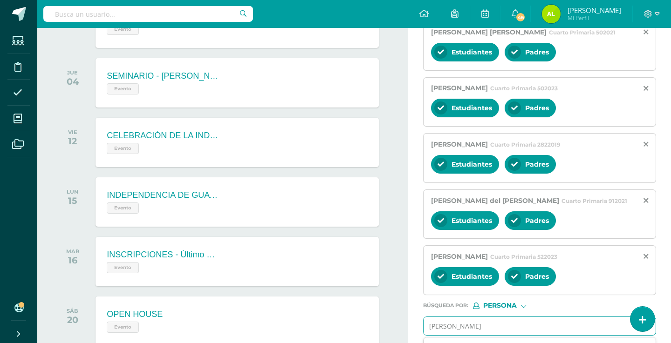
scroll to position [587, 0]
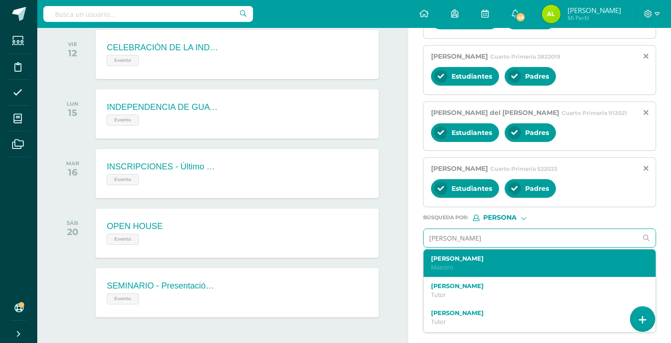
type input "[PERSON_NAME]"
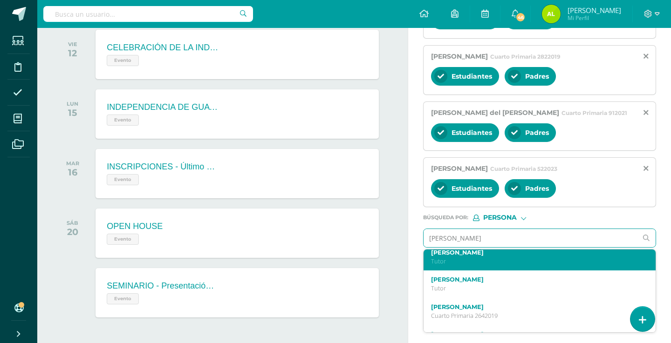
scroll to position [37, 0]
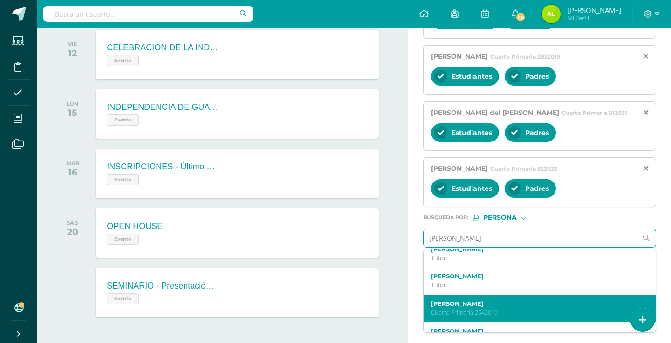
click at [464, 301] on label "[PERSON_NAME]" at bounding box center [535, 303] width 208 height 7
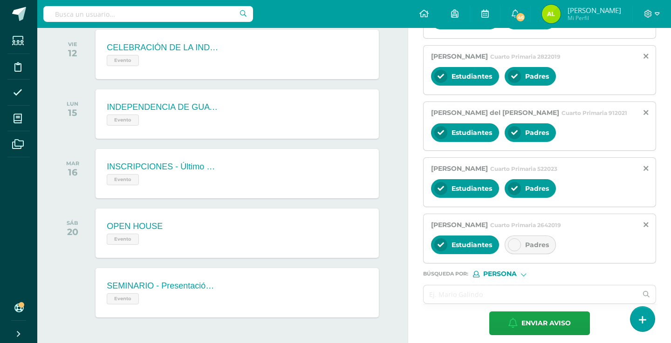
scroll to position [0, 0]
click at [518, 241] on div at bounding box center [514, 245] width 13 height 13
click at [468, 298] on input "text" at bounding box center [530, 295] width 214 height 18
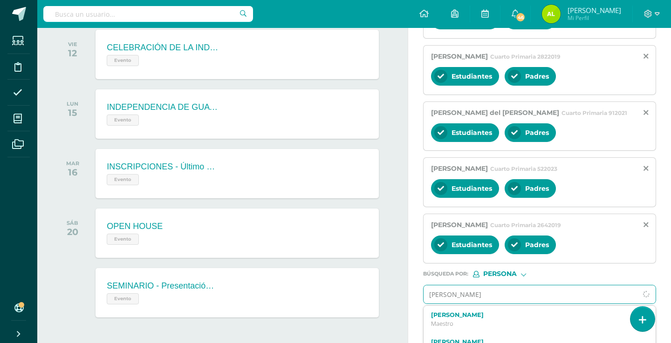
type input "[PERSON_NAME]"
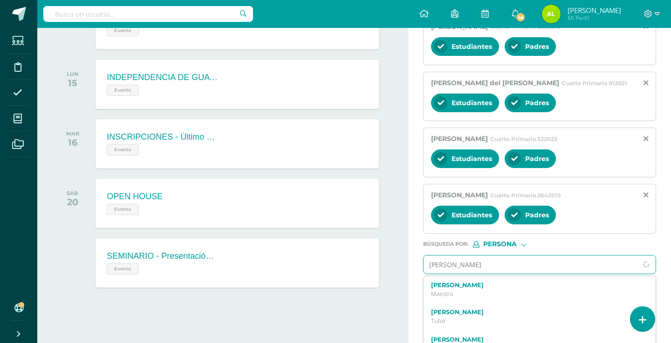
scroll to position [621, 0]
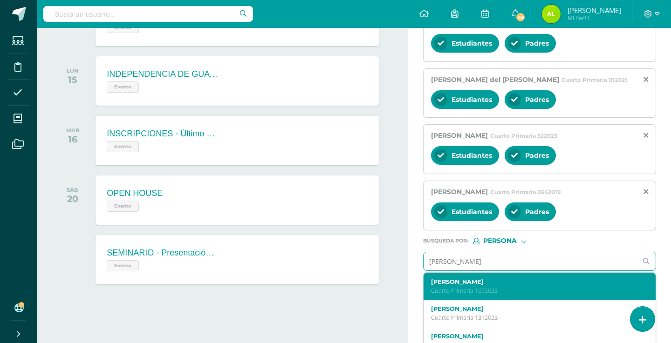
click at [454, 294] on p "Cuarto Primaria 1072023" at bounding box center [535, 291] width 208 height 8
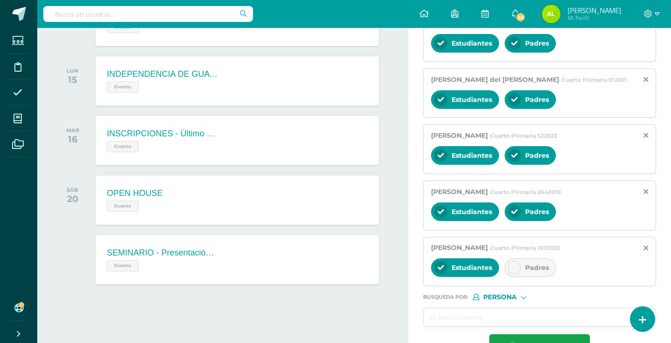
click at [519, 258] on div "[PERSON_NAME] Cuarto Primaria 1072023 Estudiantes Padres" at bounding box center [539, 262] width 233 height 50
click at [514, 271] on icon at bounding box center [514, 268] width 7 height 7
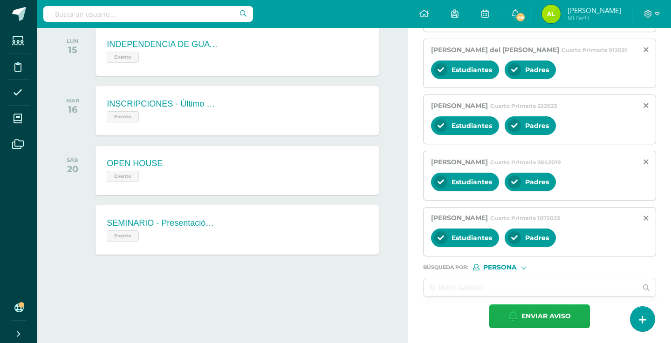
scroll to position [651, 0]
click at [504, 324] on button "Enviar aviso" at bounding box center [539, 317] width 101 height 24
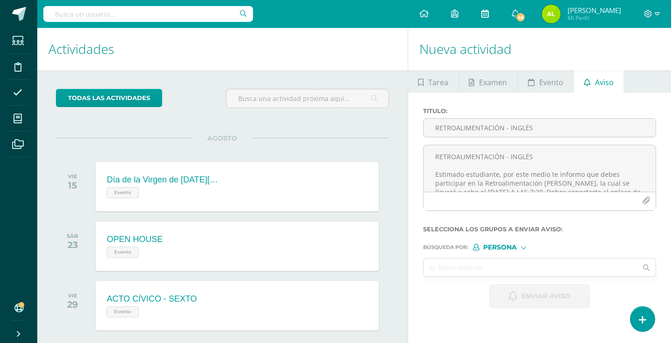
scroll to position [0, 0]
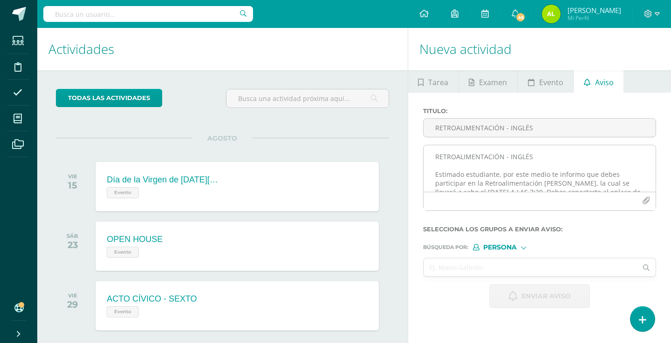
click at [443, 152] on textarea "RETROALIMENTACIÓN - INGLÉS Estimado estudiante, por este medio te informo que d…" at bounding box center [539, 168] width 232 height 47
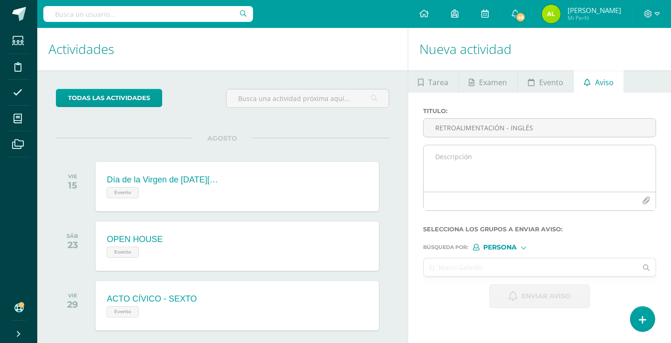
paste textarea "¡Felicitaciones, aprobaste tu evaluación de MATERIA, por lo que NO necesitas as…"
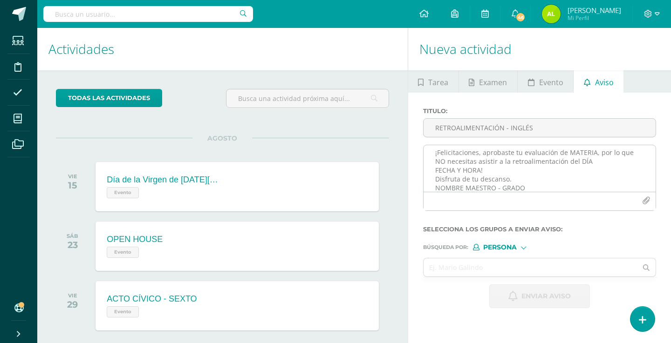
scroll to position [5, 0]
drag, startPoint x: 591, startPoint y: 153, endPoint x: 566, endPoint y: 153, distance: 25.2
click at [566, 153] on textarea "¡Felicitaciones, aprobaste tu evaluación de MATERIA, por lo que NO necesitas as…" at bounding box center [539, 168] width 232 height 47
drag, startPoint x: 479, startPoint y: 161, endPoint x: 437, endPoint y: 161, distance: 41.9
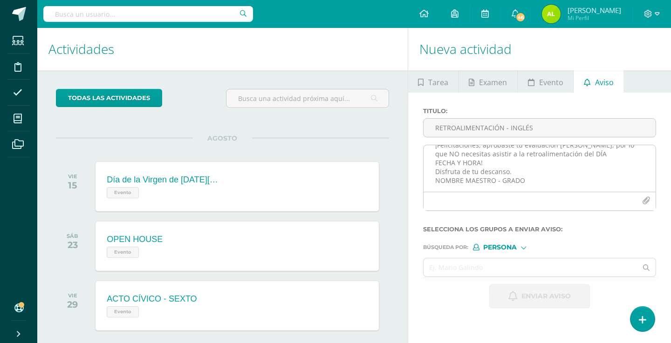
click at [437, 161] on textarea "¡Felicitaciones, aprobaste tu evaluación [PERSON_NAME], por lo que NO necesitas…" at bounding box center [539, 168] width 232 height 47
click at [437, 163] on textarea "¡Felicitaciones, aprobaste tu evaluación [PERSON_NAME], por lo que NO necesitas…" at bounding box center [539, 168] width 232 height 47
click at [452, 165] on textarea "¡Felicitaciones, aprobaste tu evaluación [PERSON_NAME], por lo que NO necesitas…" at bounding box center [539, 168] width 232 height 47
click at [491, 172] on textarea "¡Felicitaciones, aprobaste tu evaluación [PERSON_NAME], por lo que NO necesitas…" at bounding box center [539, 168] width 232 height 47
click at [526, 179] on textarea "¡Felicitaciones, aprobaste tu evaluación [PERSON_NAME], por lo que NO necesitas…" at bounding box center [539, 168] width 232 height 47
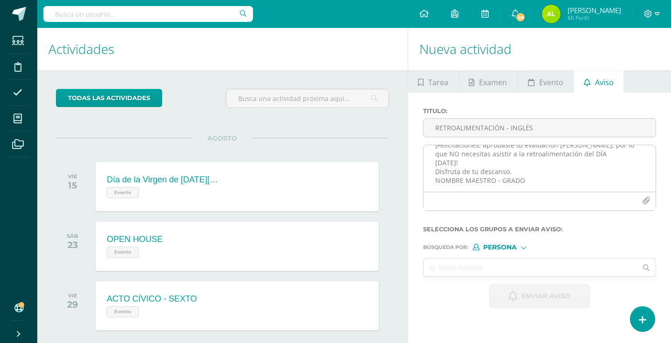
drag, startPoint x: 526, startPoint y: 179, endPoint x: 435, endPoint y: 179, distance: 91.3
click at [435, 179] on textarea "¡Felicitaciones, aprobaste tu evaluación [PERSON_NAME], por lo que NO necesitas…" at bounding box center [539, 168] width 232 height 47
click at [435, 189] on textarea "¡Felicitaciones, aprobaste tu evaluación [PERSON_NAME], por lo que NO necesitas…" at bounding box center [539, 168] width 232 height 47
click at [461, 164] on textarea "¡Felicitaciones, aprobaste tu evaluación [PERSON_NAME], por lo que NO necesitas…" at bounding box center [539, 168] width 232 height 47
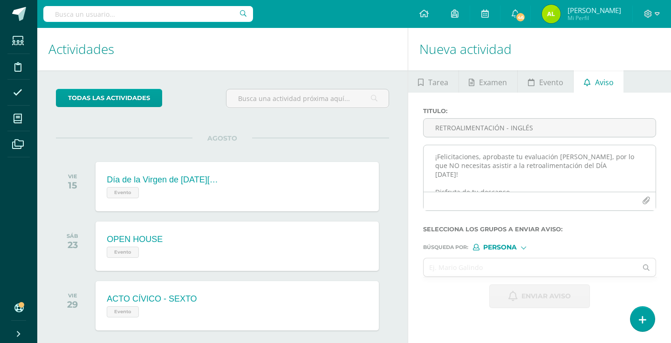
click at [573, 165] on textarea "¡Felicitaciones, aprobaste tu evaluación [PERSON_NAME], por lo que NO necesitas…" at bounding box center [539, 168] width 232 height 47
drag, startPoint x: 575, startPoint y: 165, endPoint x: 566, endPoint y: 165, distance: 8.4
click at [566, 165] on textarea "¡Felicitaciones, aprobaste tu evaluación [PERSON_NAME], por lo que NO necesitas…" at bounding box center [539, 168] width 232 height 47
drag, startPoint x: 453, startPoint y: 173, endPoint x: 426, endPoint y: 173, distance: 27.0
click at [426, 173] on textarea "¡Felicitaciones, aprobaste tu evaluación [PERSON_NAME], por lo que NO necesitas…" at bounding box center [539, 168] width 232 height 47
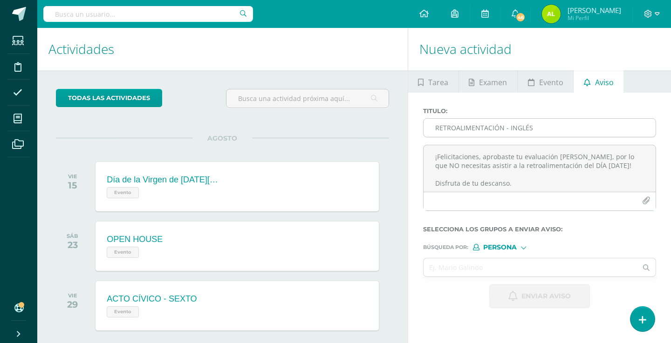
type textarea "¡Felicitaciones, aprobaste tu evaluación [PERSON_NAME], por lo que NO necesitas…"
click at [493, 133] on input "RETROALIMENTACIÓN - INGLÉS" at bounding box center [539, 128] width 232 height 18
type input "Felicitaciones - evaluación [PERSON_NAME]"
click at [483, 267] on input "text" at bounding box center [530, 268] width 214 height 18
click at [501, 273] on input "text" at bounding box center [530, 268] width 214 height 18
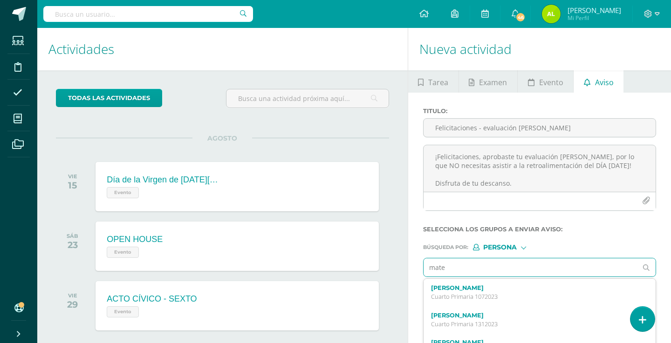
type input "[PERSON_NAME]"
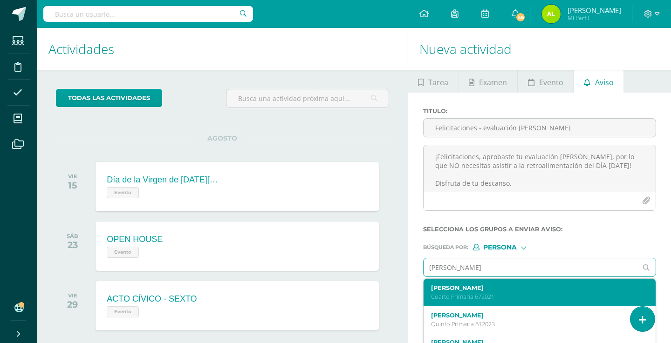
click at [487, 291] on label "[PERSON_NAME]" at bounding box center [535, 288] width 208 height 7
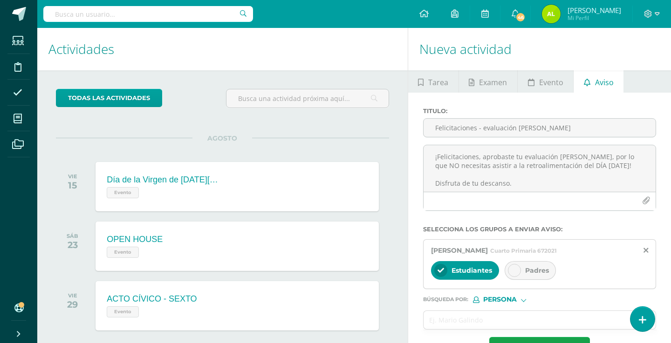
click at [510, 273] on div at bounding box center [514, 270] width 13 height 13
click at [481, 324] on input "text" at bounding box center [530, 320] width 214 height 18
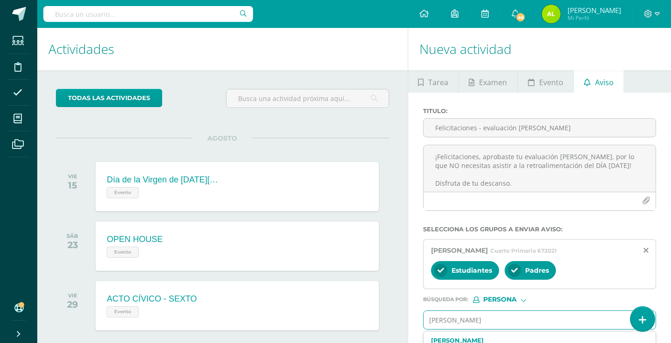
type input "[PERSON_NAME]"
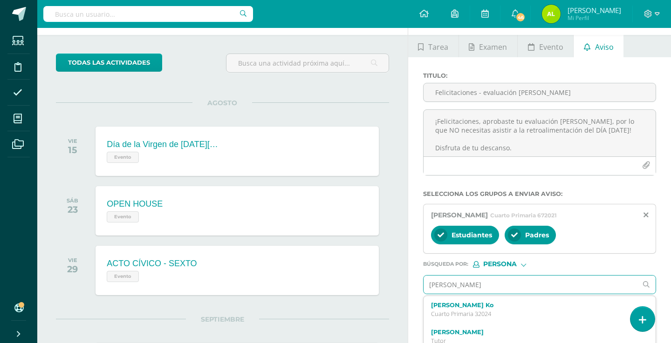
scroll to position [42, 0]
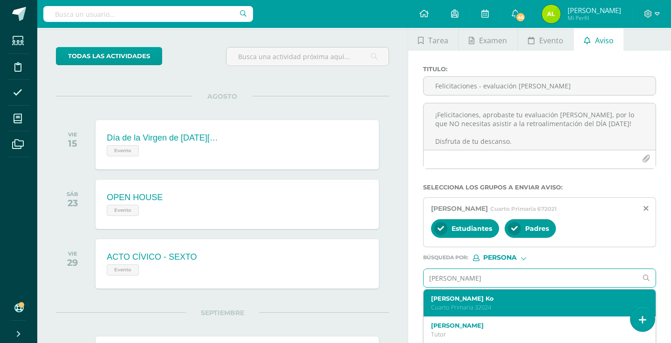
click at [466, 308] on p "Cuarto Primaria 32024" at bounding box center [535, 308] width 208 height 8
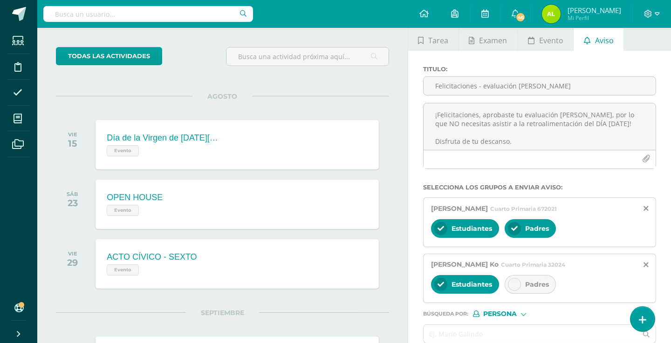
click at [509, 286] on div at bounding box center [514, 284] width 13 height 13
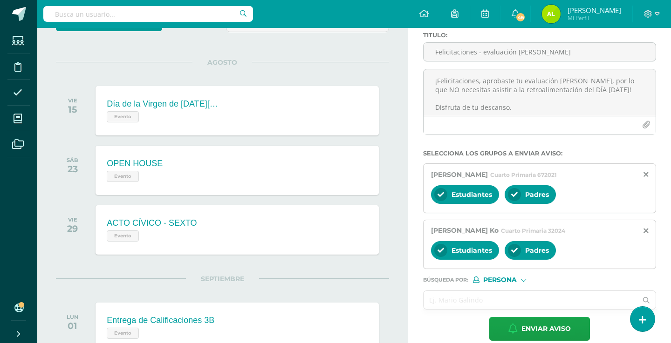
click at [430, 296] on input "text" at bounding box center [530, 300] width 214 height 18
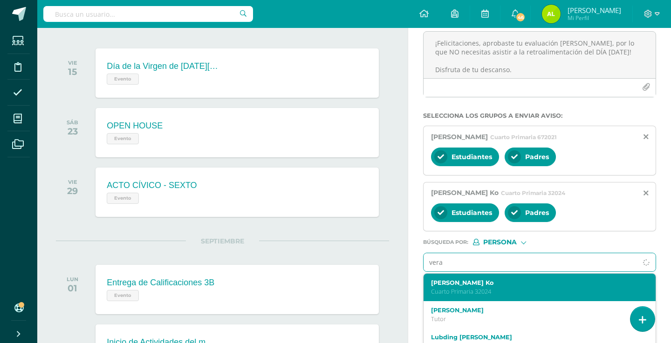
scroll to position [126, 0]
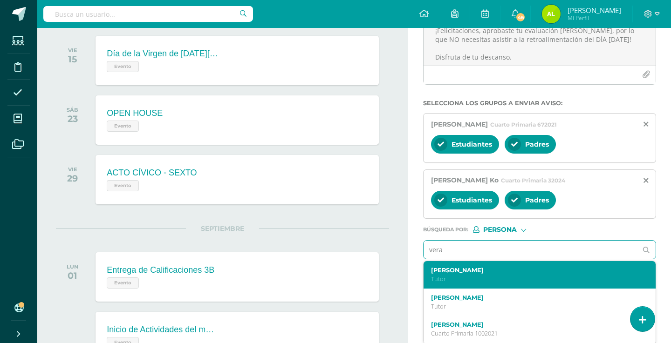
type input "vera"
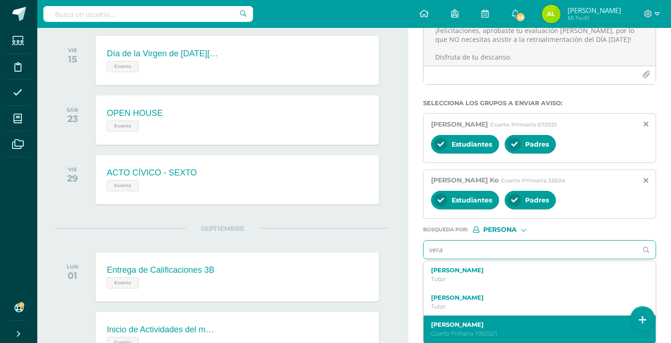
click at [476, 327] on label "[PERSON_NAME]" at bounding box center [535, 324] width 208 height 7
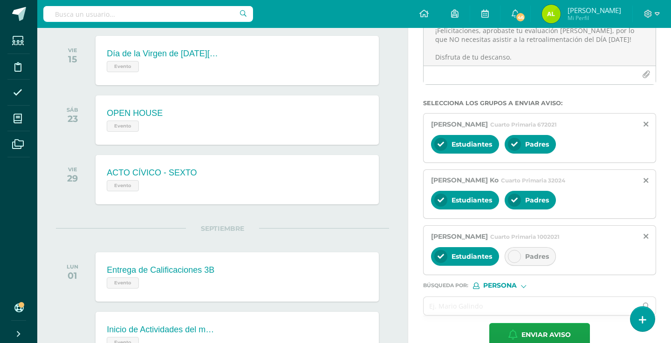
click at [520, 256] on div at bounding box center [514, 256] width 13 height 13
click at [467, 304] on input "text" at bounding box center [530, 306] width 214 height 18
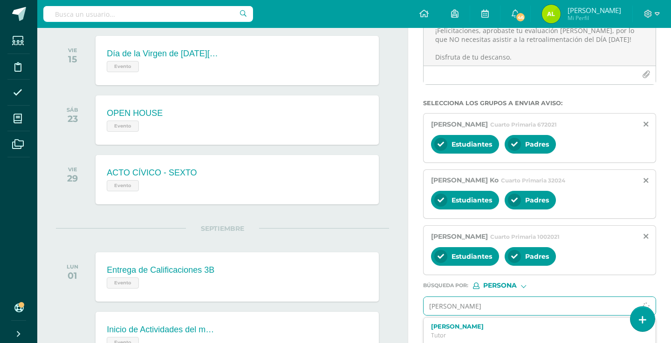
type input "[PERSON_NAME]"
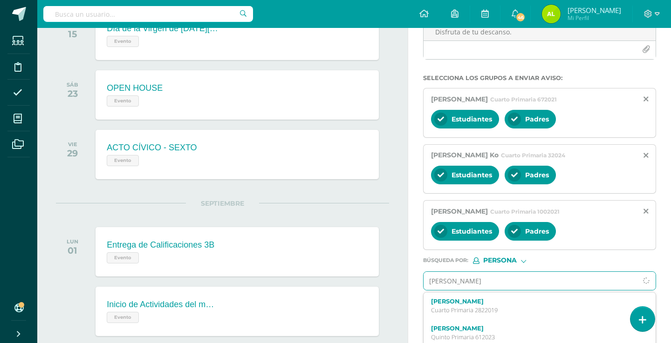
scroll to position [152, 0]
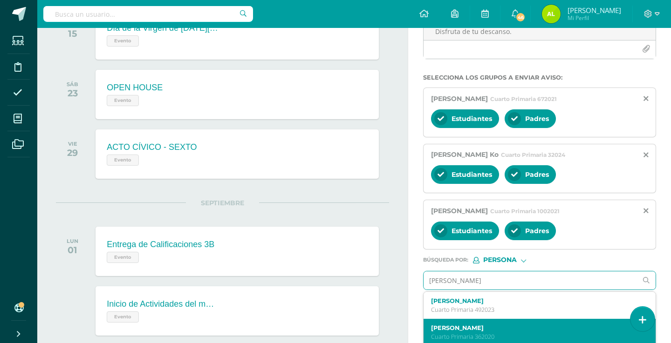
click at [485, 332] on label "[PERSON_NAME]" at bounding box center [535, 328] width 208 height 7
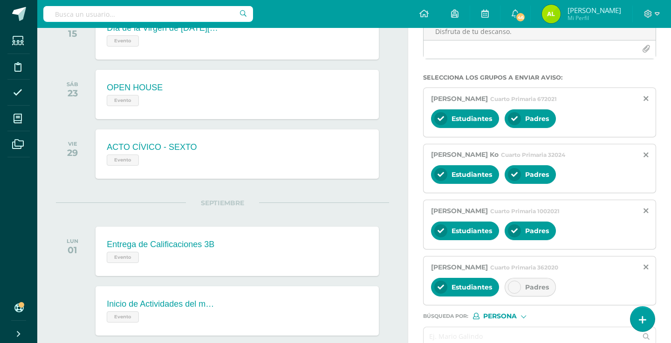
click at [513, 286] on icon at bounding box center [514, 287] width 7 height 7
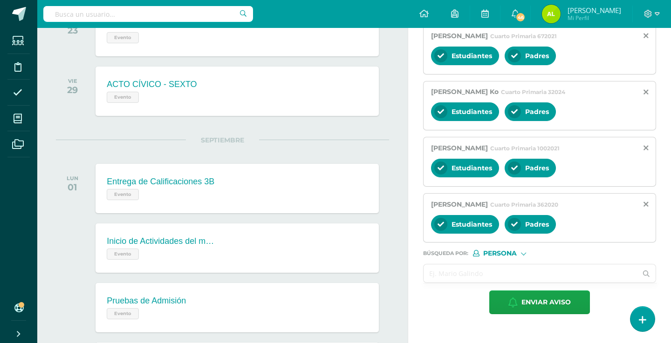
scroll to position [216, 0]
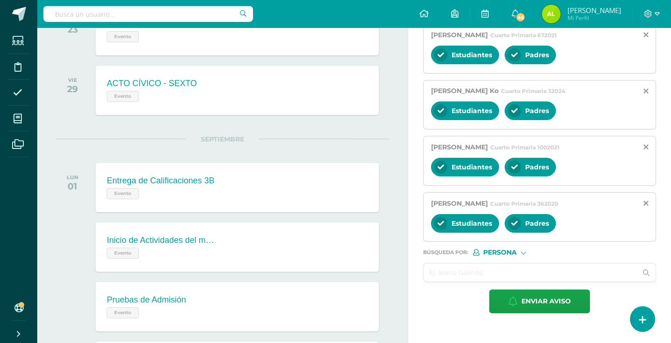
click at [467, 274] on input "text" at bounding box center [530, 273] width 214 height 18
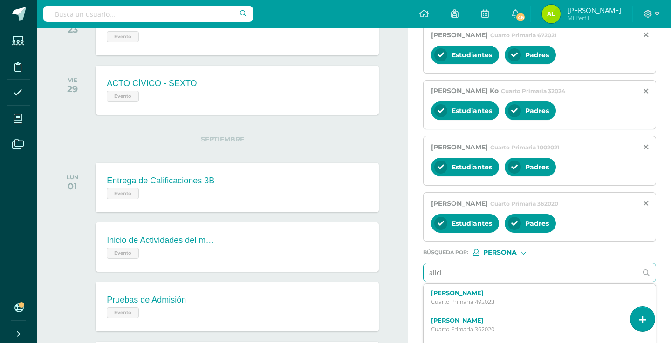
type input "[PERSON_NAME]"
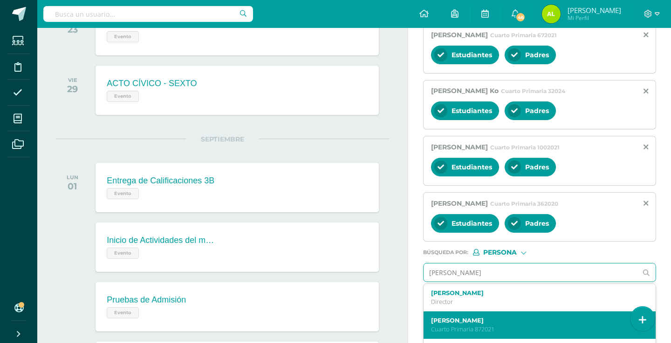
click at [457, 322] on label "[PERSON_NAME]" at bounding box center [535, 320] width 208 height 7
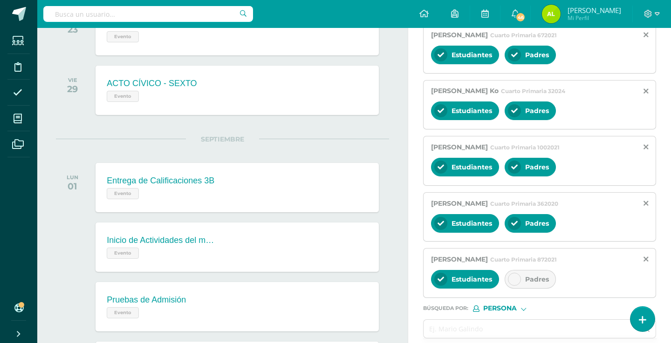
click at [514, 279] on icon at bounding box center [514, 279] width 7 height 7
click at [432, 322] on input "text" at bounding box center [530, 329] width 214 height 18
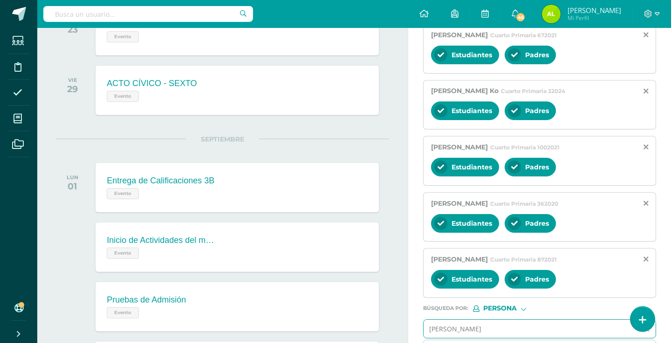
type input "[PERSON_NAME]"
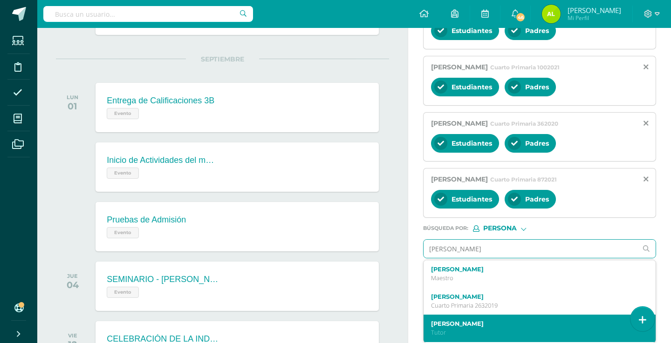
scroll to position [9, 0]
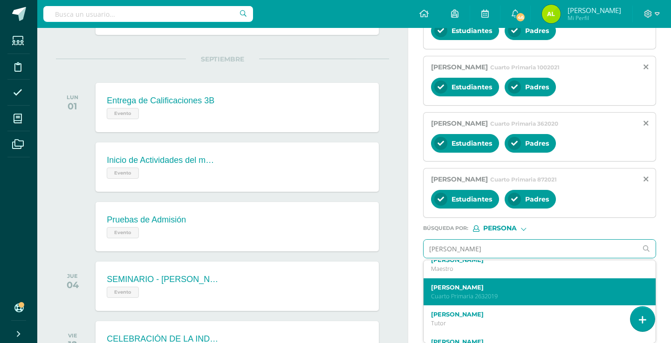
click at [455, 286] on label "[PERSON_NAME]" at bounding box center [535, 287] width 208 height 7
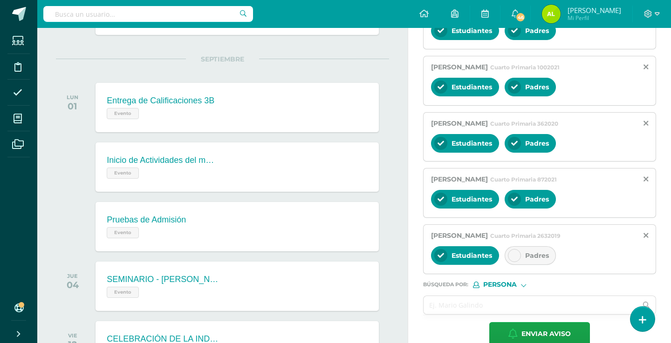
scroll to position [0, 0]
click at [508, 254] on div at bounding box center [514, 255] width 13 height 13
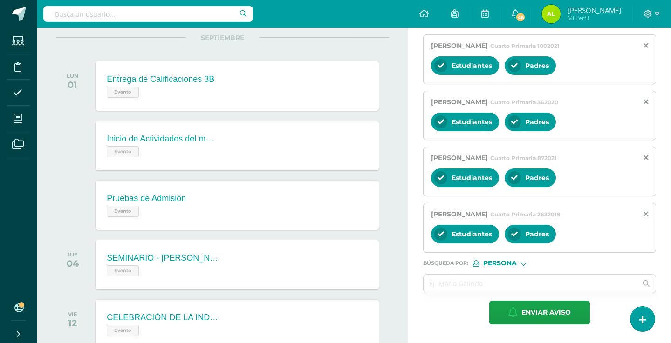
scroll to position [325, 0]
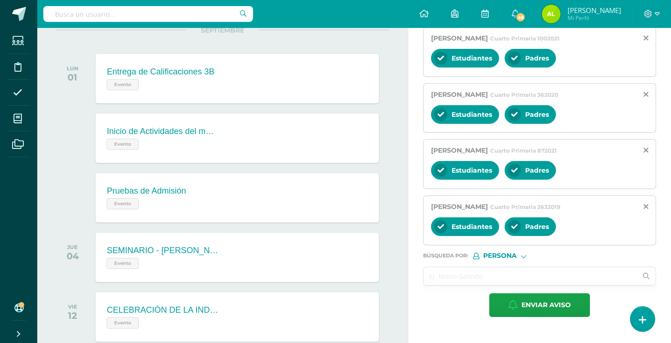
click at [451, 273] on input "text" at bounding box center [530, 276] width 214 height 18
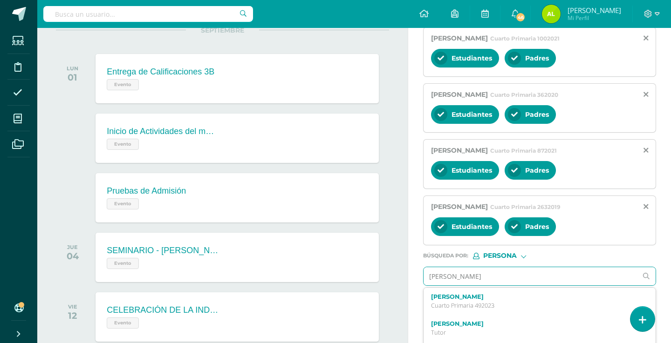
type input "[PERSON_NAME]"
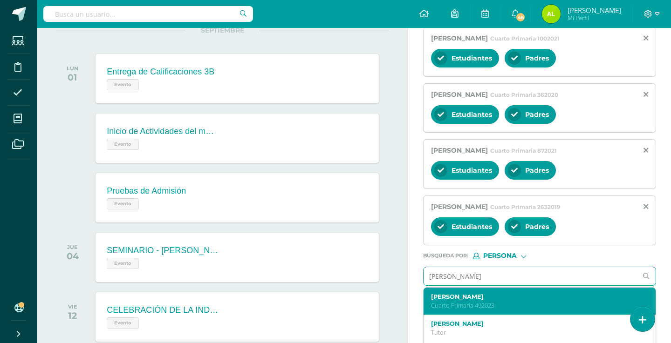
drag, startPoint x: 443, startPoint y: 295, endPoint x: 476, endPoint y: 300, distance: 32.9
click at [476, 300] on label "[PERSON_NAME]" at bounding box center [535, 296] width 208 height 7
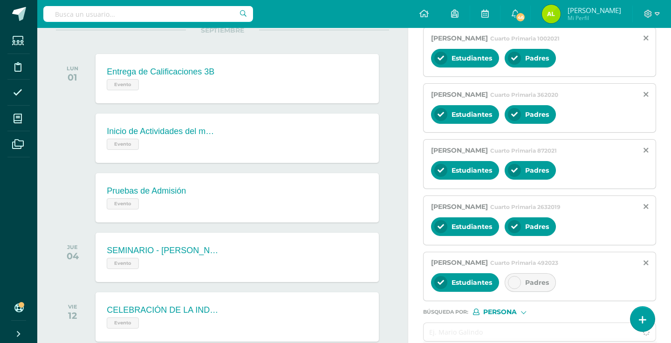
click at [509, 282] on div at bounding box center [514, 282] width 13 height 13
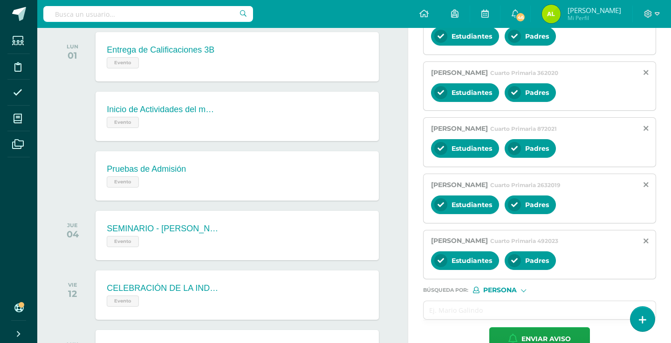
scroll to position [350, 0]
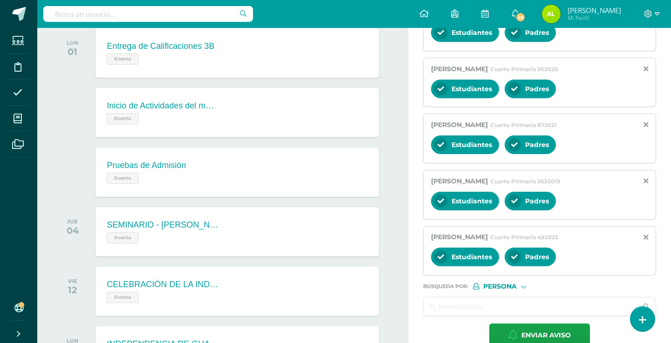
click at [453, 305] on input "text" at bounding box center [530, 307] width 214 height 18
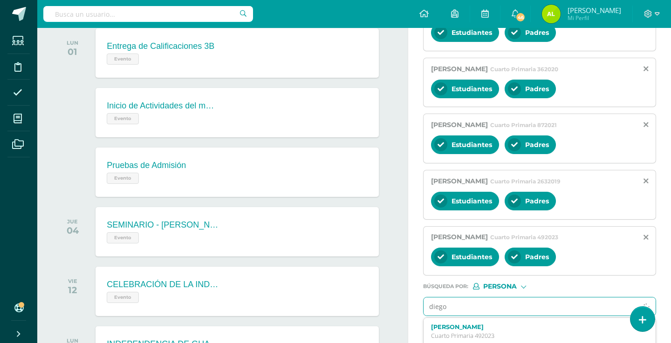
type input "[PERSON_NAME]"
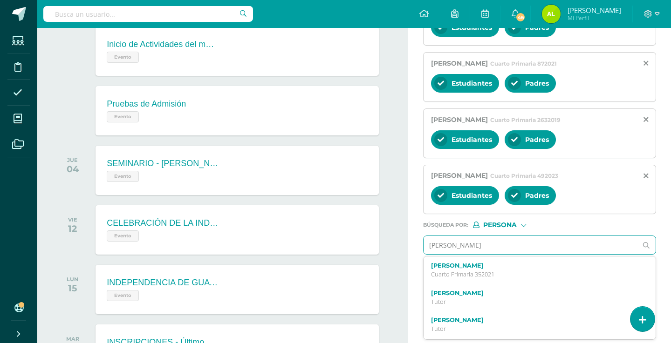
scroll to position [424, 0]
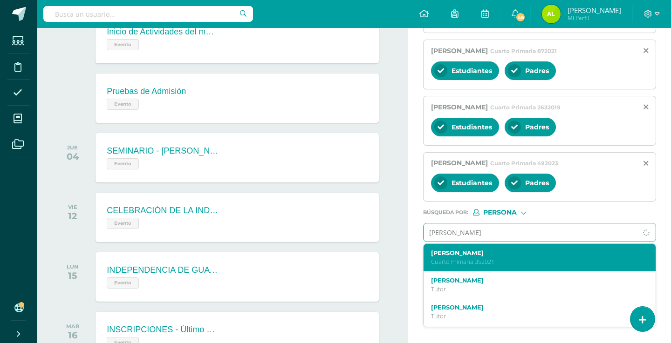
click at [448, 259] on p "Cuarto Primaria 352021" at bounding box center [535, 262] width 208 height 8
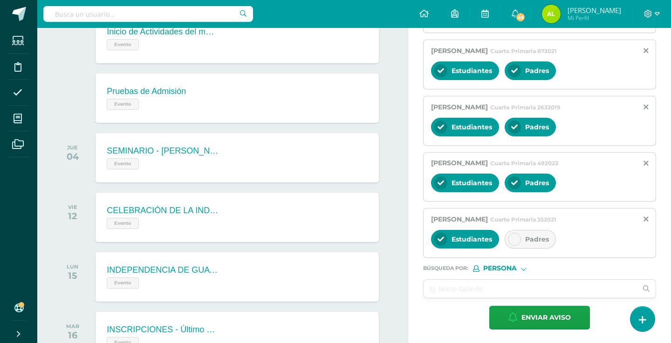
click at [511, 245] on div at bounding box center [514, 239] width 13 height 13
click at [445, 285] on input "text" at bounding box center [530, 289] width 214 height 18
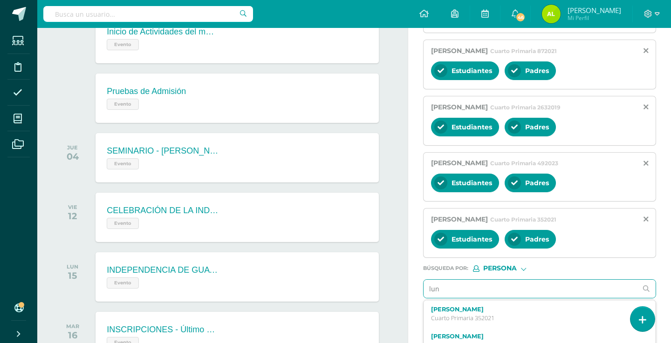
type input "luna"
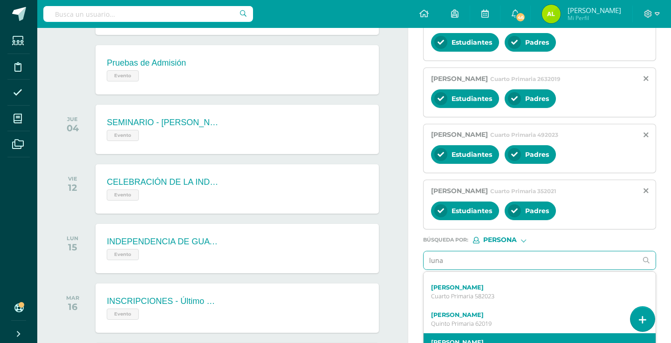
scroll to position [21, 0]
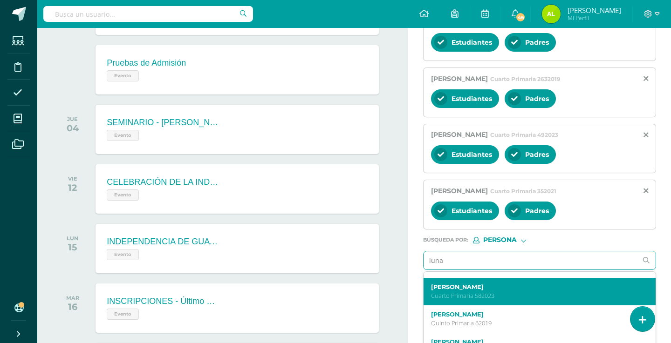
click at [484, 300] on p "Cuarto Primaria 582023" at bounding box center [535, 296] width 208 height 8
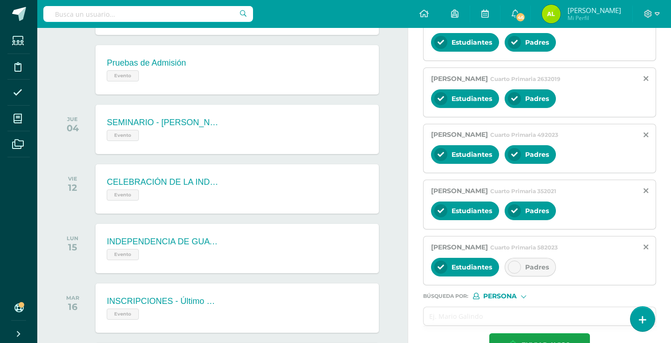
scroll to position [0, 0]
click at [509, 267] on div at bounding box center [514, 267] width 13 height 13
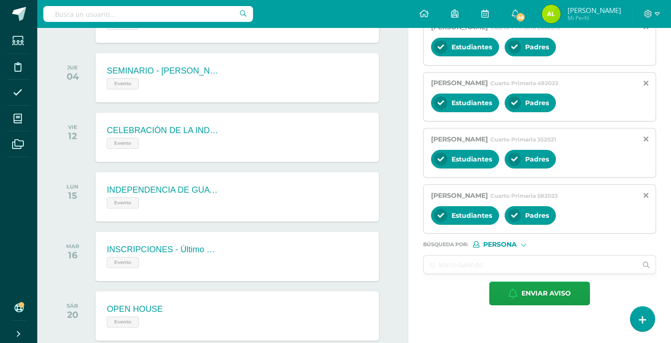
scroll to position [501, 0]
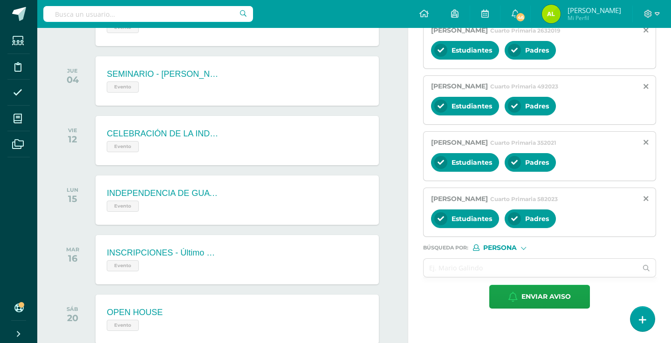
click at [432, 268] on input "text" at bounding box center [530, 268] width 214 height 18
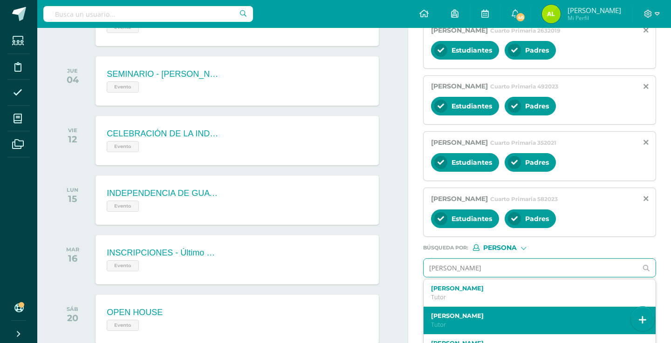
type input "[PERSON_NAME]"
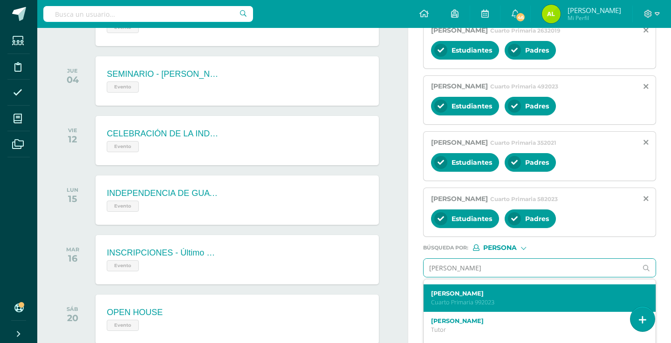
click at [453, 303] on p "Cuarto Primaria 992023" at bounding box center [535, 303] width 208 height 8
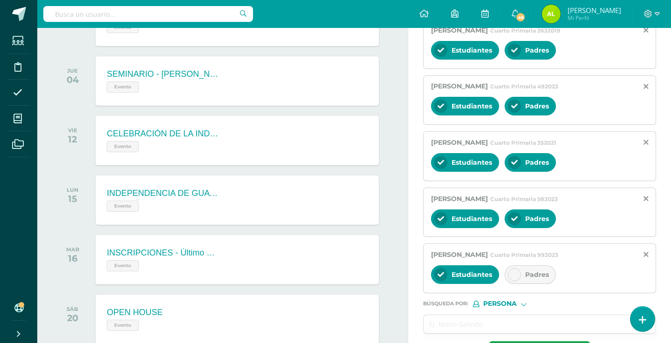
scroll to position [0, 0]
click at [509, 273] on div at bounding box center [514, 274] width 13 height 13
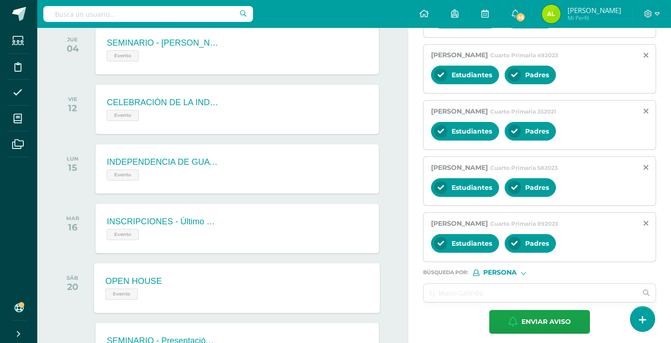
scroll to position [533, 0]
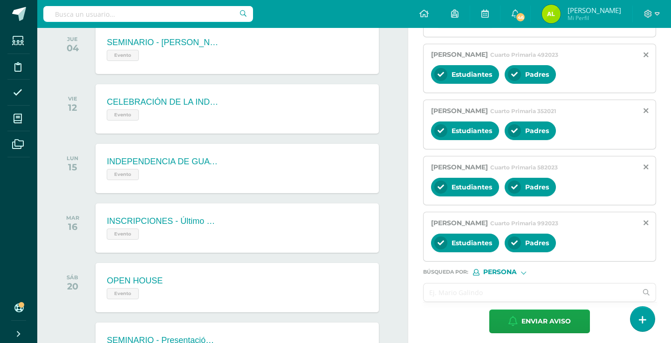
click at [439, 295] on input "text" at bounding box center [530, 293] width 214 height 18
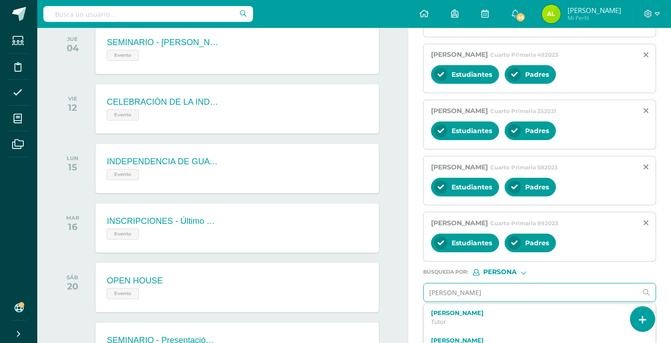
type input "[PERSON_NAME]"
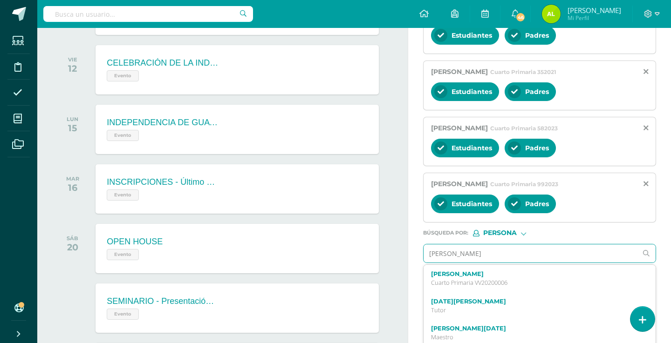
scroll to position [593, 0]
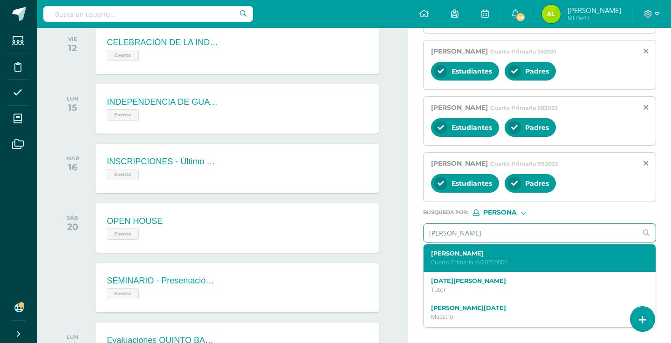
click at [473, 250] on div "[PERSON_NAME] Cuarto Primaria VV20200006" at bounding box center [539, 258] width 232 height 27
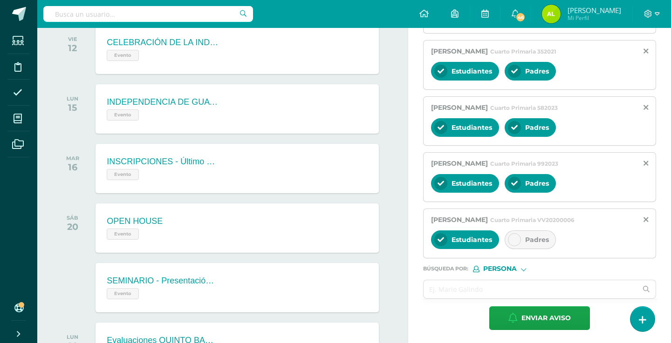
click at [514, 246] on div at bounding box center [514, 239] width 13 height 13
click at [459, 289] on input "text" at bounding box center [530, 289] width 214 height 18
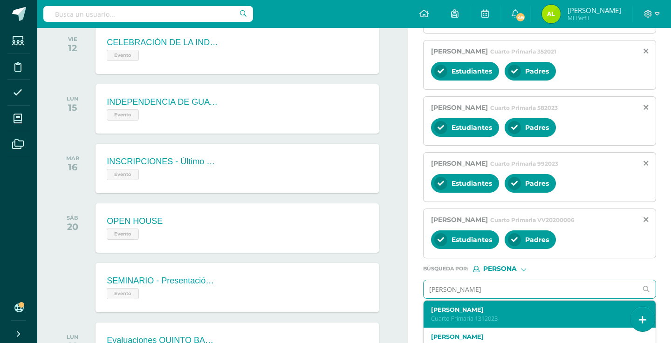
type input "[PERSON_NAME]"
drag, startPoint x: 456, startPoint y: 306, endPoint x: 460, endPoint y: 310, distance: 5.6
click at [460, 310] on label "[PERSON_NAME]" at bounding box center [535, 310] width 208 height 7
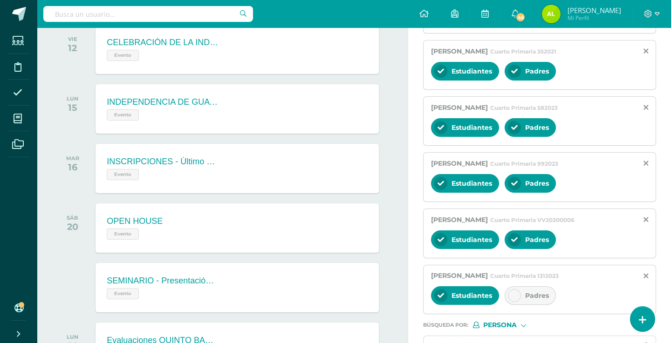
click at [514, 298] on icon at bounding box center [514, 296] width 7 height 7
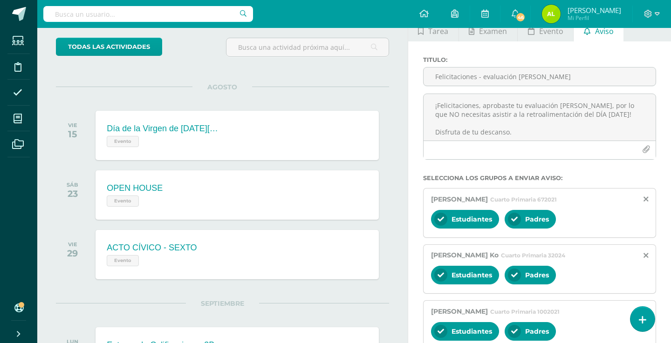
scroll to position [45, 0]
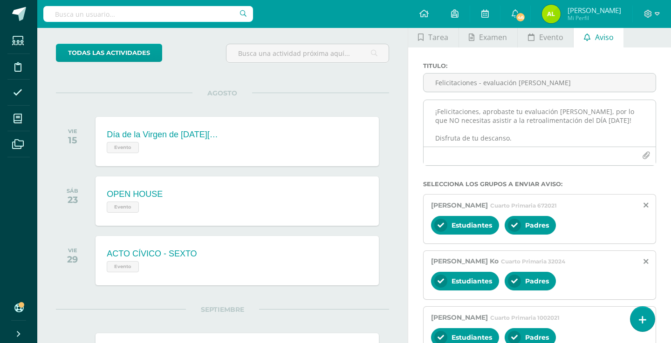
click at [491, 122] on textarea "¡Felicitaciones, aprobaste tu evaluación [PERSON_NAME], por lo que NO necesitas…" at bounding box center [539, 123] width 232 height 47
click at [494, 122] on textarea "¡Felicitaciones, aprobaste tu evaluación [PERSON_NAME], por lo que NO necesitas…" at bounding box center [539, 123] width 232 height 47
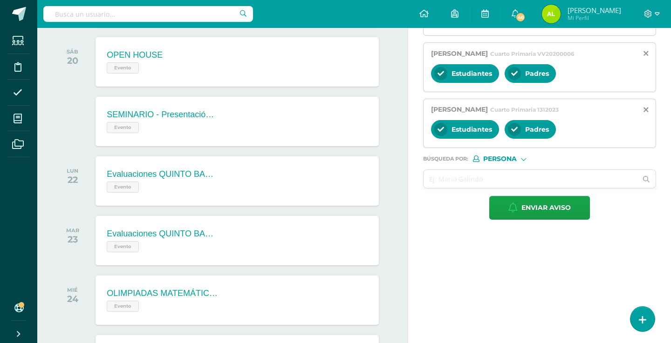
scroll to position [759, 0]
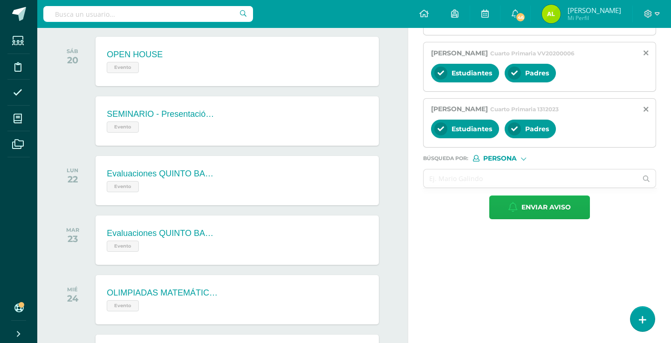
click at [521, 218] on span "Enviar aviso" at bounding box center [545, 207] width 49 height 23
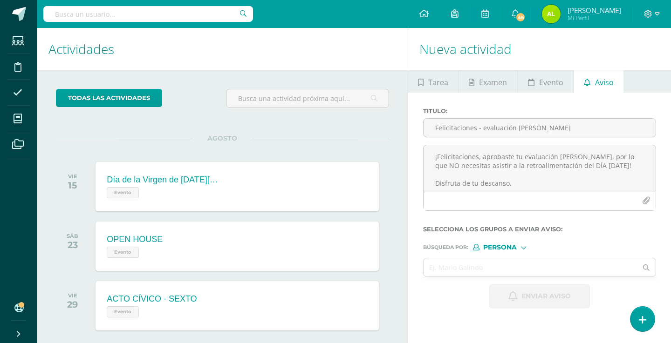
scroll to position [0, 0]
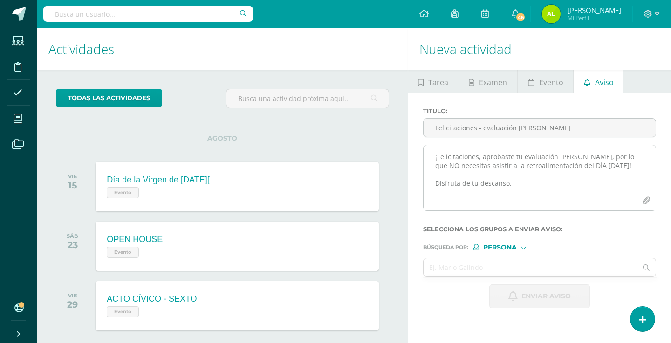
click at [491, 194] on div at bounding box center [539, 201] width 232 height 19
click at [488, 181] on textarea "¡Felicitaciones, aprobaste tu evaluación [PERSON_NAME], por lo que NO necesitas…" at bounding box center [539, 168] width 232 height 47
paste textarea "RETROALIMENTACIÓN - INGLÉS Estimado estudiante, por este medio te informo que d…"
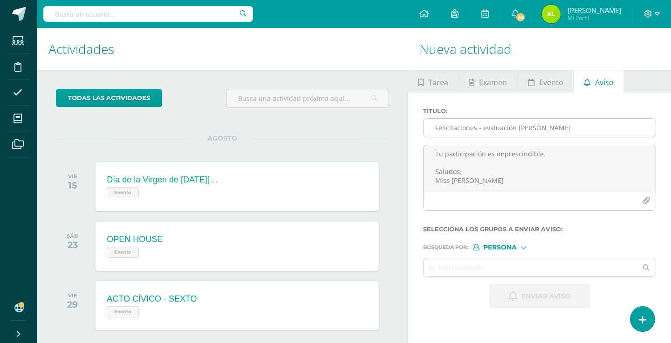
type textarea "RETROALIMENTACIÓN - INGLÉS Estimado estudiante, por este medio te informo que d…"
click at [469, 130] on input "Felicitaciones - evaluación [PERSON_NAME]" at bounding box center [539, 128] width 232 height 18
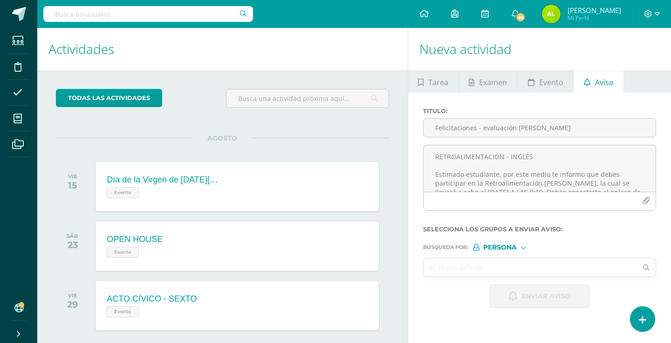
drag, startPoint x: 540, startPoint y: 156, endPoint x: 385, endPoint y: 156, distance: 155.6
click at [471, 126] on input "Felicitaciones - evaluación [PERSON_NAME]" at bounding box center [539, 128] width 232 height 18
paste input "RETROALIMENTACIÓN - INGLÉS"
type input "RETROALIMENTACIÓN - INGLÉS"
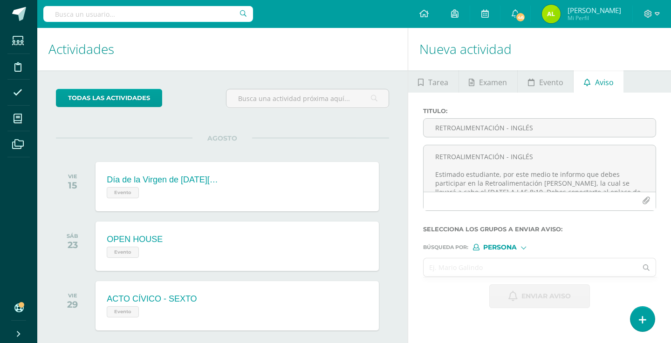
click at [470, 271] on input "text" at bounding box center [530, 268] width 214 height 18
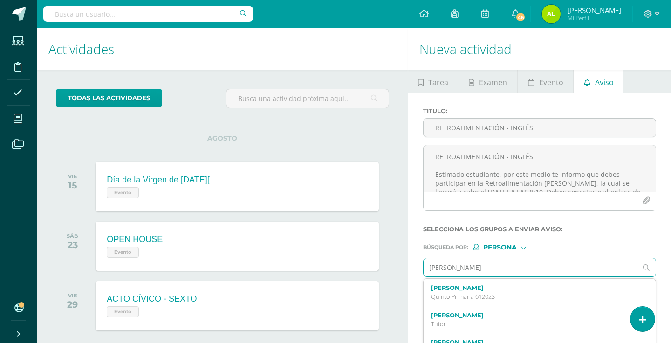
type input "[PERSON_NAME]"
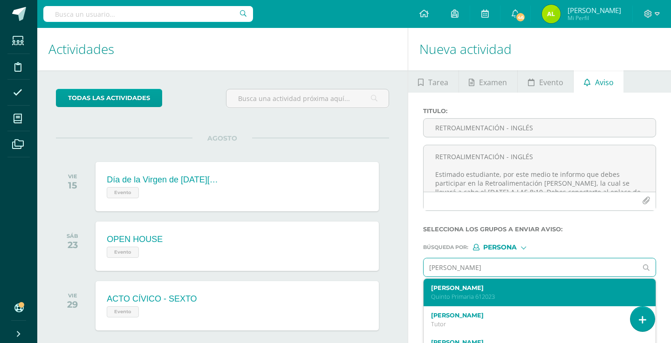
click at [464, 293] on div "[PERSON_NAME] Primaria 612023" at bounding box center [535, 293] width 208 height 16
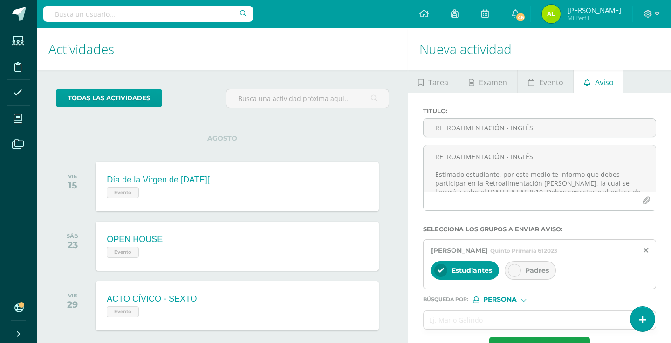
click at [510, 273] on div at bounding box center [514, 270] width 13 height 13
click at [473, 317] on input "text" at bounding box center [530, 320] width 214 height 18
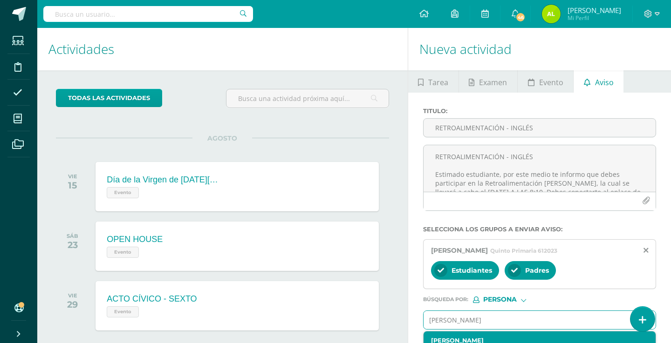
type input "[PERSON_NAME]"
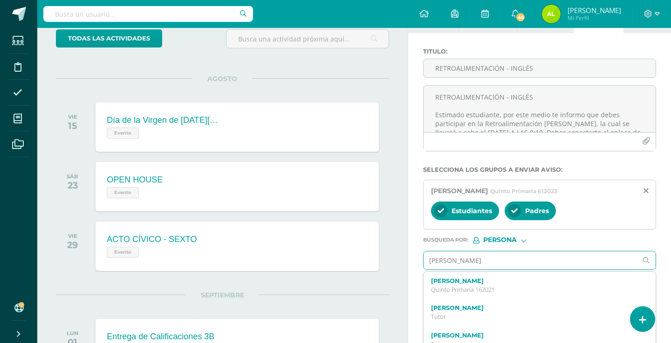
scroll to position [62, 0]
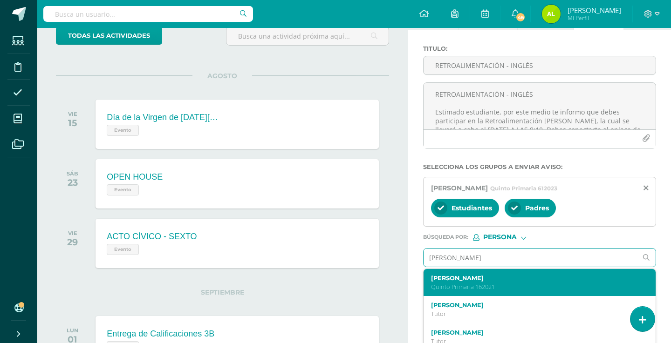
click at [471, 291] on p "Quinto Primaria 162021" at bounding box center [535, 287] width 208 height 8
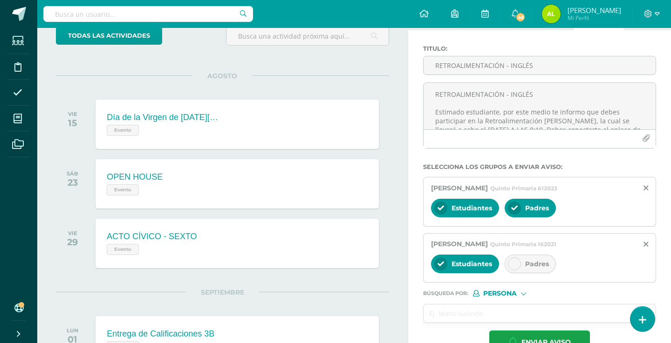
click at [502, 268] on div "Estudiantes Padres" at bounding box center [539, 265] width 217 height 22
click at [512, 266] on icon at bounding box center [514, 264] width 7 height 7
click at [466, 314] on input "text" at bounding box center [530, 314] width 214 height 18
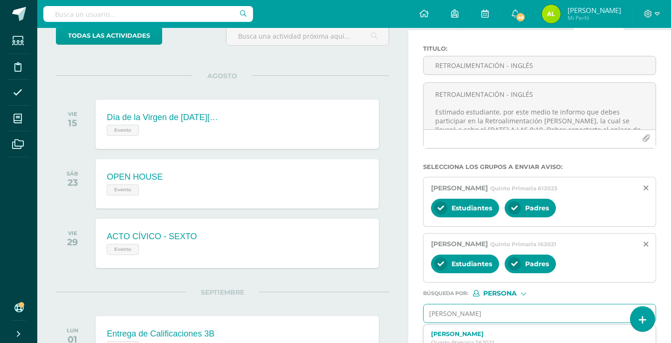
type input "[PERSON_NAME]"
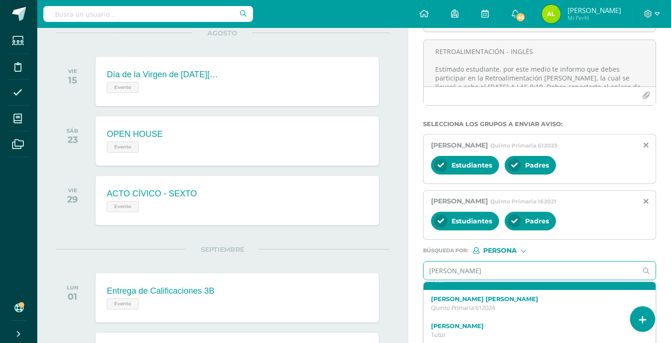
scroll to position [23, 0]
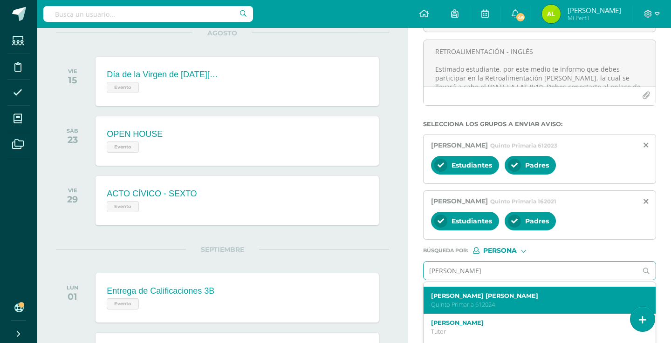
click at [443, 310] on div "[PERSON_NAME] [PERSON_NAME] Primaria 612024" at bounding box center [539, 300] width 232 height 27
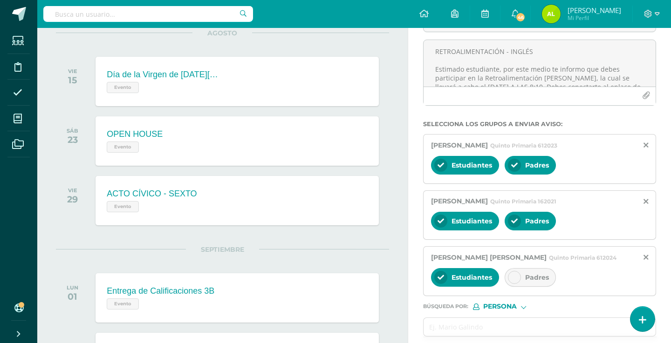
scroll to position [0, 0]
click at [522, 278] on div "Padres" at bounding box center [530, 277] width 51 height 19
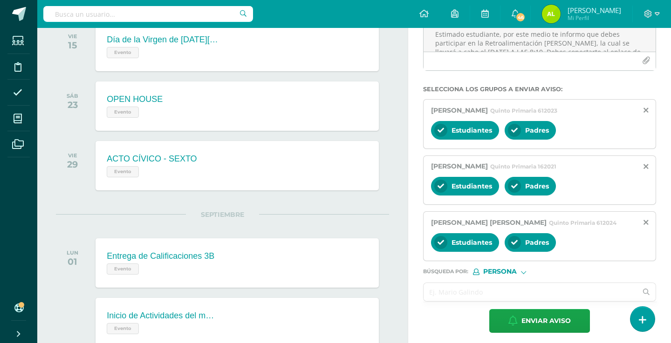
click at [461, 290] on input "text" at bounding box center [530, 292] width 214 height 18
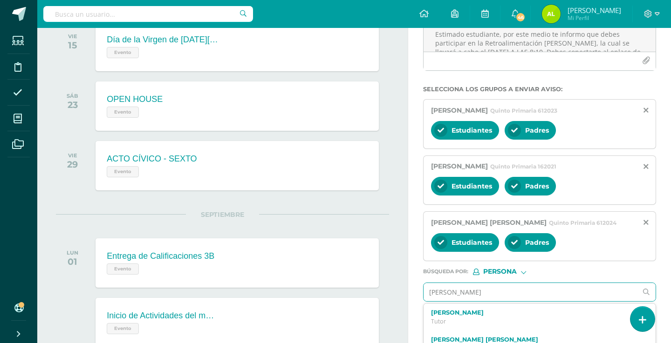
type input "[PERSON_NAME]"
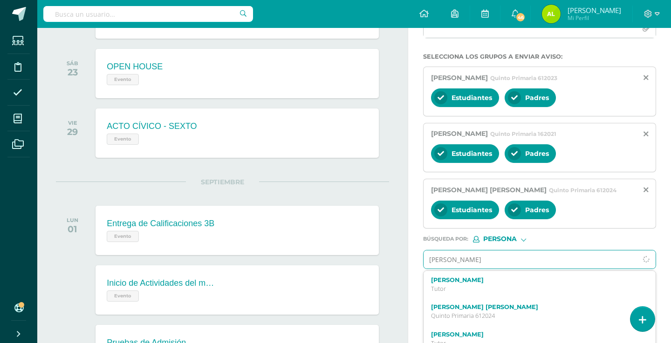
scroll to position [175, 0]
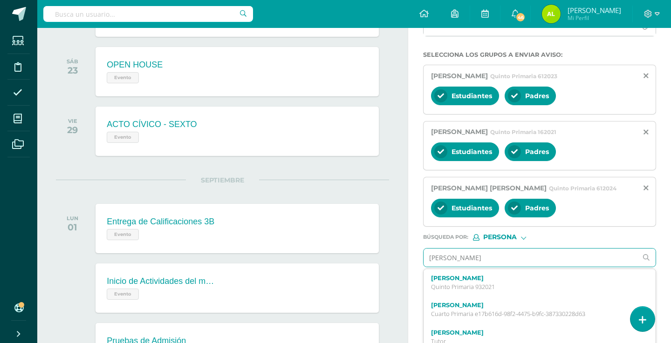
click at [439, 288] on p "Quinto Primaria 932021" at bounding box center [535, 287] width 208 height 8
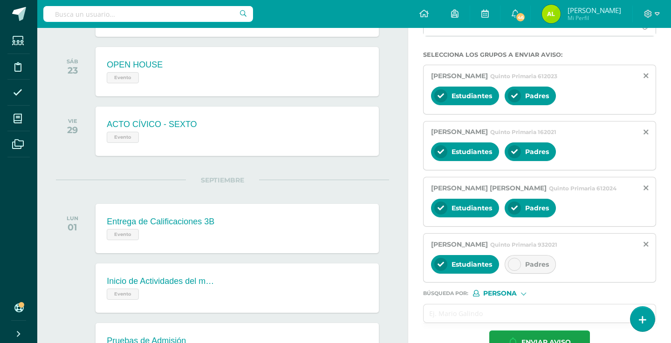
click at [511, 272] on div "Padres" at bounding box center [530, 264] width 51 height 19
drag, startPoint x: 443, startPoint y: 314, endPoint x: 436, endPoint y: 316, distance: 7.2
click at [442, 315] on input "text" at bounding box center [530, 314] width 214 height 18
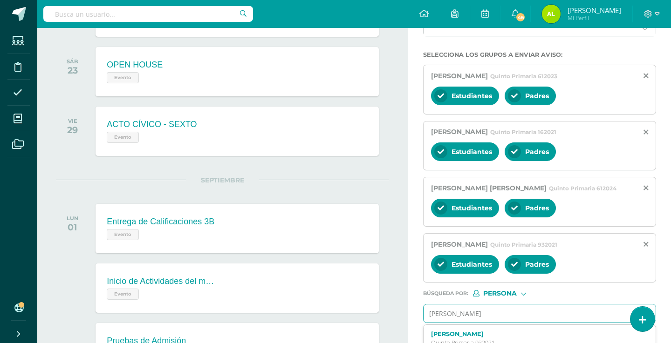
type input "[PERSON_NAME]"
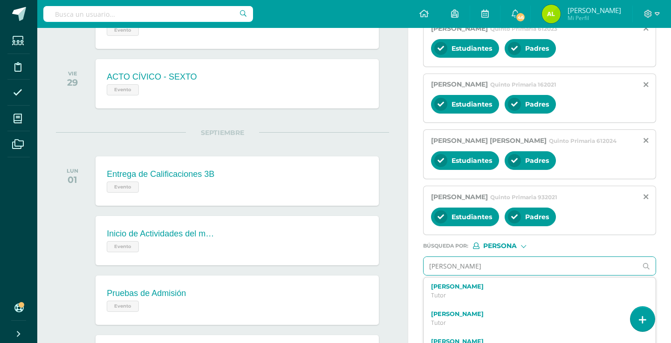
scroll to position [243, 0]
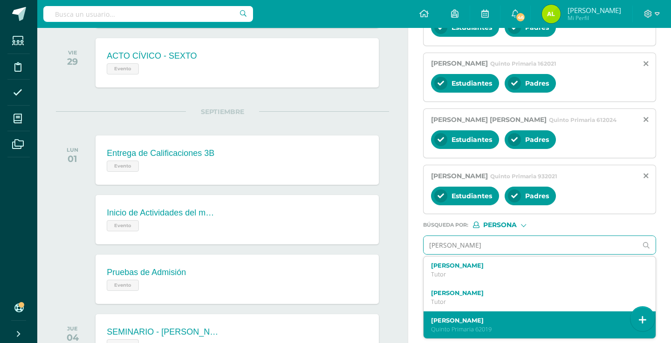
click at [463, 330] on p "Quinto Primaria 62019" at bounding box center [535, 330] width 208 height 8
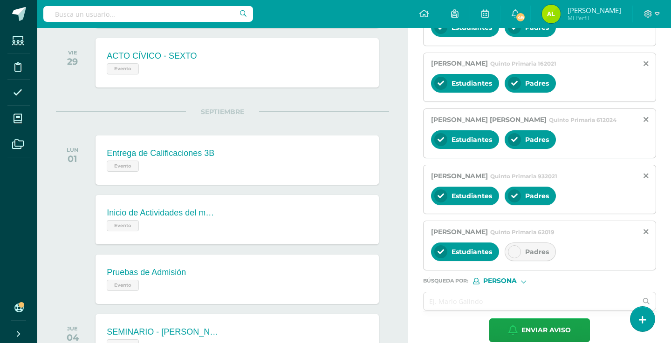
click at [520, 252] on div at bounding box center [514, 252] width 13 height 13
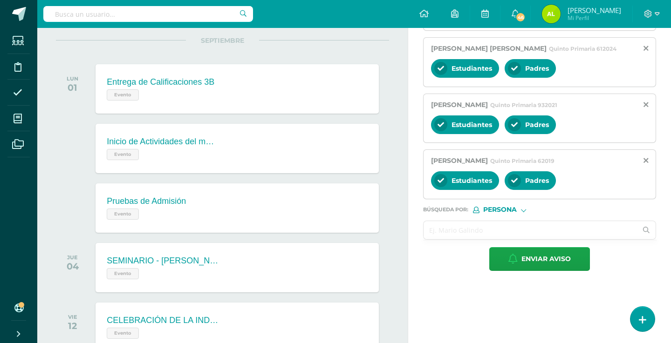
scroll to position [317, 0]
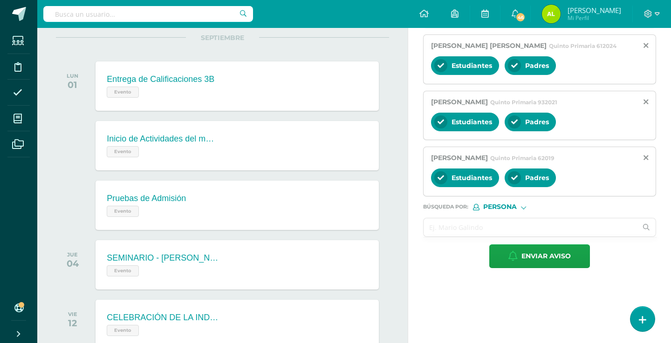
click at [452, 227] on input "text" at bounding box center [530, 227] width 214 height 18
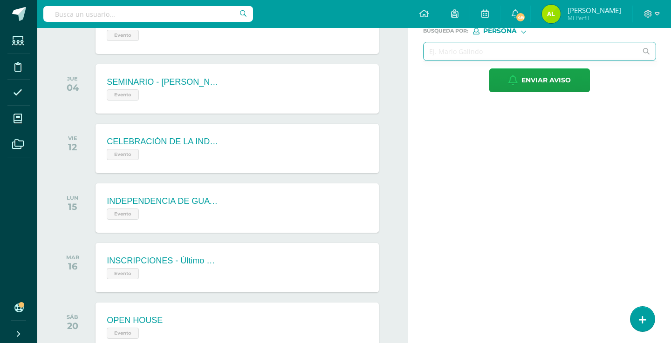
scroll to position [492, 0]
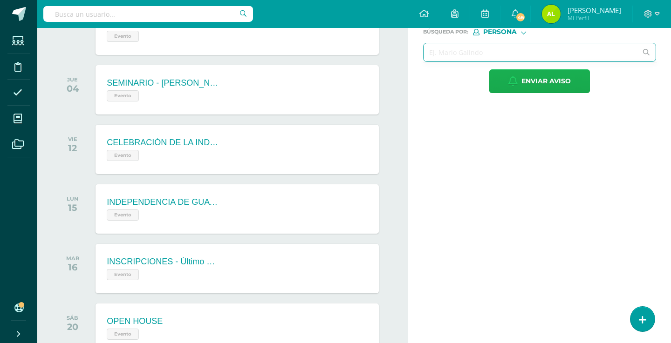
click at [537, 76] on span "Enviar aviso" at bounding box center [545, 81] width 49 height 23
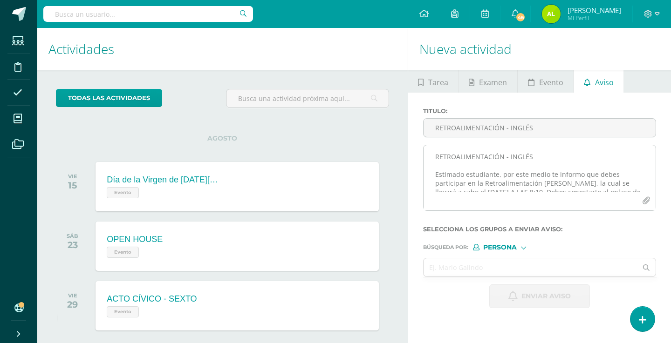
scroll to position [0, 0]
click at [474, 176] on textarea "RETROALIMENTACIÓN - INGLÉS Estimado estudiante, por este medio te informo que d…" at bounding box center [539, 168] width 232 height 47
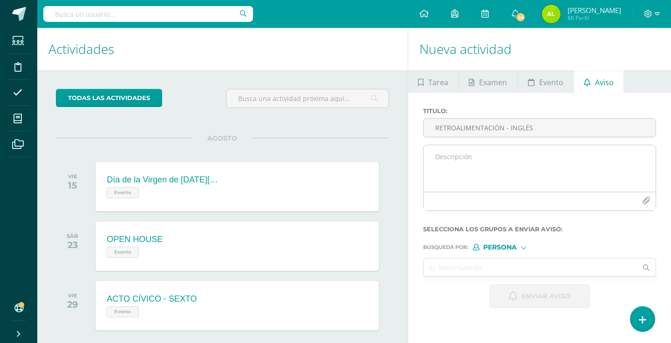
paste textarea "¡Felicitaciones, aprobaste tu evaluación de MATERIA, por lo que NO necesitas as…"
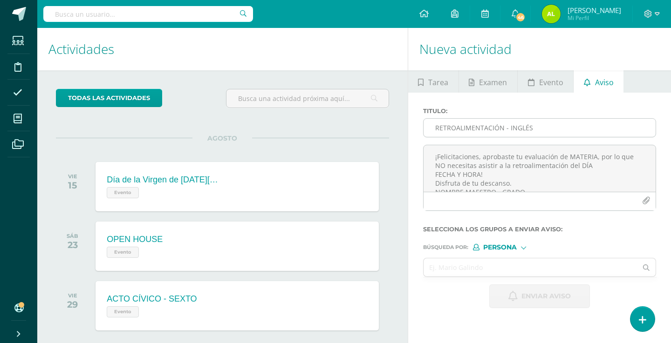
type textarea "¡Felicitaciones, aprobaste tu evaluación de MATERIA, por lo que NO necesitas as…"
click at [470, 131] on input "RETROALIMENTACIÓN - INGLÉS" at bounding box center [539, 128] width 232 height 18
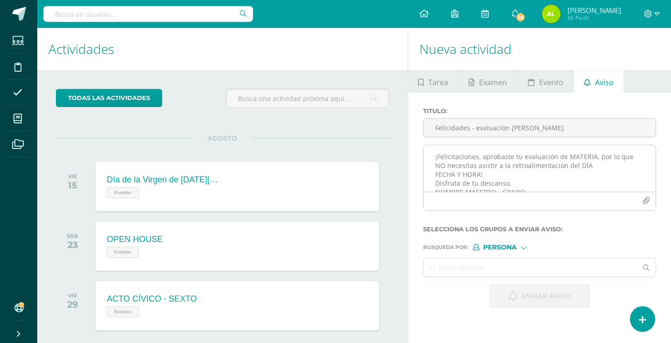
type input "Felicidades - evaluación [PERSON_NAME]"
click at [497, 162] on textarea "¡Felicitaciones, aprobaste tu evaluación de MATERIA, por lo que NO necesitas as…" at bounding box center [539, 168] width 232 height 47
drag, startPoint x: 593, startPoint y: 156, endPoint x: 566, endPoint y: 156, distance: 26.6
click at [566, 156] on textarea "¡Felicitaciones, aprobaste tu evaluación de MATERIA, por lo que NO necesitas as…" at bounding box center [539, 168] width 232 height 47
click at [594, 165] on textarea "¡Felicitaciones, aprobaste tu evaluación [PERSON_NAME], por lo que NO necesitas…" at bounding box center [539, 168] width 232 height 47
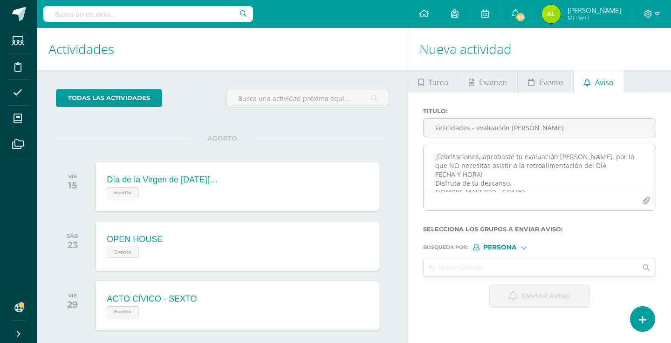
drag, startPoint x: 479, startPoint y: 175, endPoint x: 563, endPoint y: 168, distance: 83.7
click at [563, 168] on textarea "¡Felicitaciones, aprobaste tu evaluación [PERSON_NAME], por lo que NO necesitas…" at bounding box center [539, 168] width 232 height 47
click at [599, 168] on textarea "¡Felicitaciones, aprobaste tu evaluación [PERSON_NAME], por lo que NO necesitas…" at bounding box center [539, 168] width 232 height 47
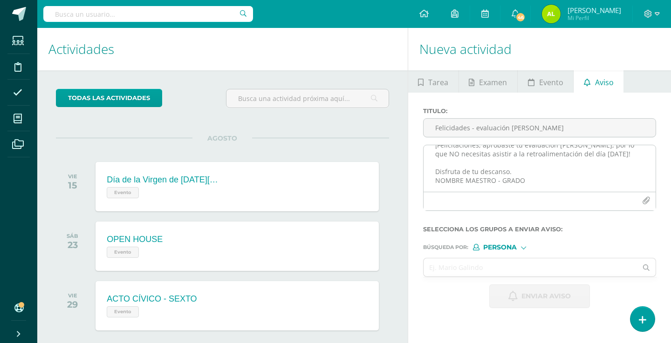
click at [518, 171] on textarea "¡Felicitaciones, aprobaste tu evaluación [PERSON_NAME], por lo que NO necesitas…" at bounding box center [539, 168] width 232 height 47
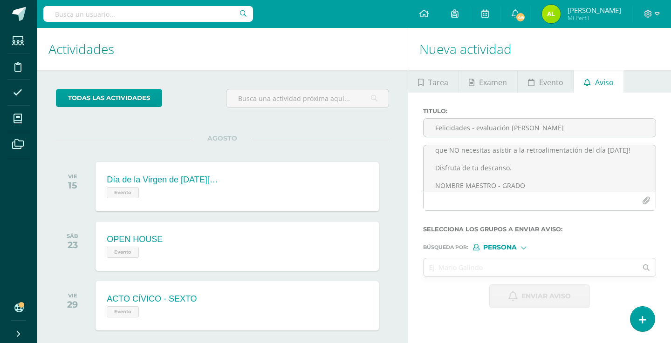
drag, startPoint x: 527, startPoint y: 187, endPoint x: 422, endPoint y: 187, distance: 105.3
click at [422, 187] on div "¡Felicitaciones, aprobaste tu evaluación [PERSON_NAME], por lo que NO necesitas…" at bounding box center [539, 182] width 240 height 74
type textarea "¡Felicitaciones, aprobaste tu evaluación [PERSON_NAME], por lo que NO necesitas…"
click at [465, 275] on input "text" at bounding box center [530, 268] width 214 height 18
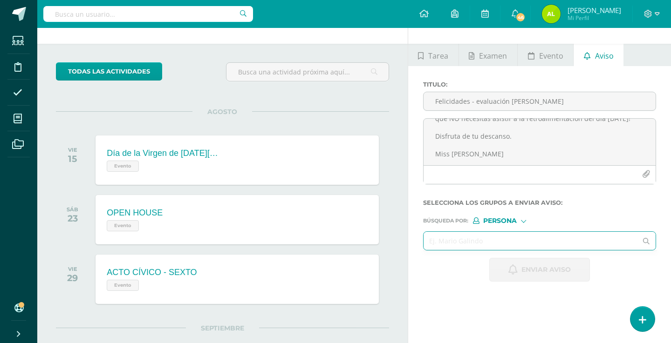
scroll to position [27, 0]
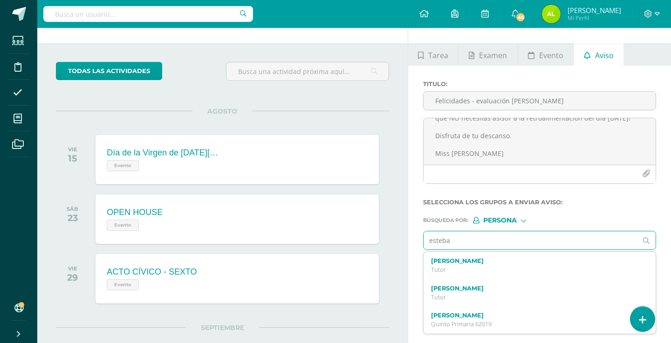
type input "[PERSON_NAME]"
click at [451, 267] on p "Quinto Primaria 1362023" at bounding box center [535, 270] width 208 height 8
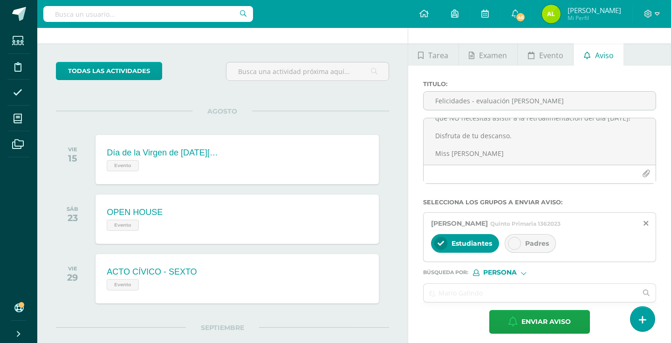
click at [514, 252] on div "Padres" at bounding box center [530, 243] width 51 height 19
click at [463, 306] on form "Titulo : Felicidades - evaluación [PERSON_NAME] ¡Felicitaciones, aprobaste tu e…" at bounding box center [539, 207] width 233 height 253
click at [467, 296] on input "text" at bounding box center [530, 293] width 214 height 18
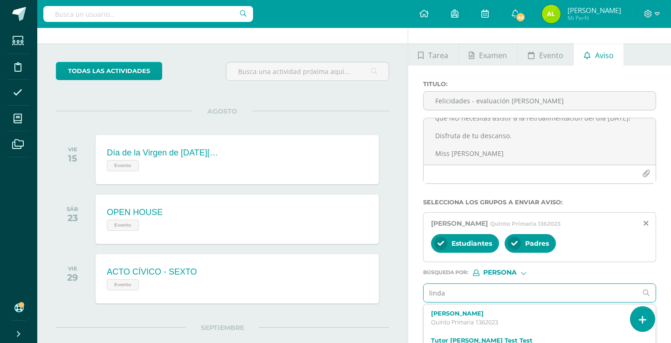
type input "linda"
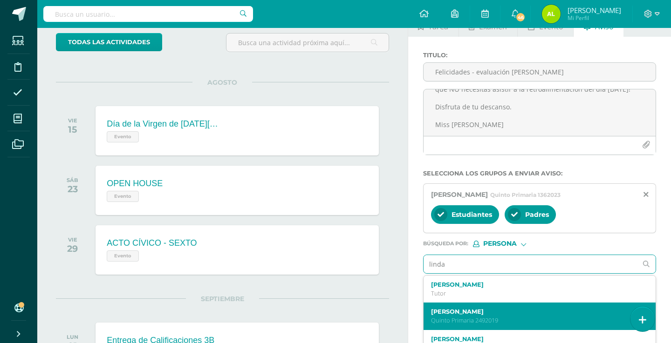
click at [462, 315] on label "[PERSON_NAME]" at bounding box center [535, 311] width 208 height 7
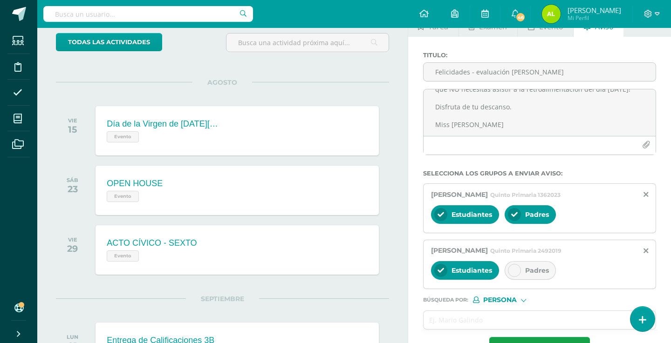
click at [509, 266] on div "Padres" at bounding box center [530, 270] width 51 height 19
click at [452, 317] on input "text" at bounding box center [530, 320] width 214 height 18
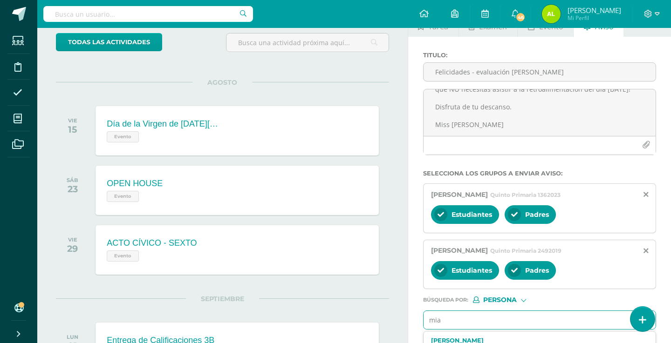
type input "mia"
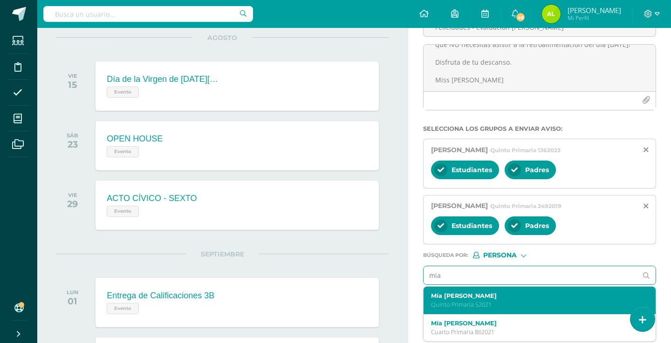
click at [442, 300] on label "Mía [PERSON_NAME]" at bounding box center [535, 296] width 208 height 7
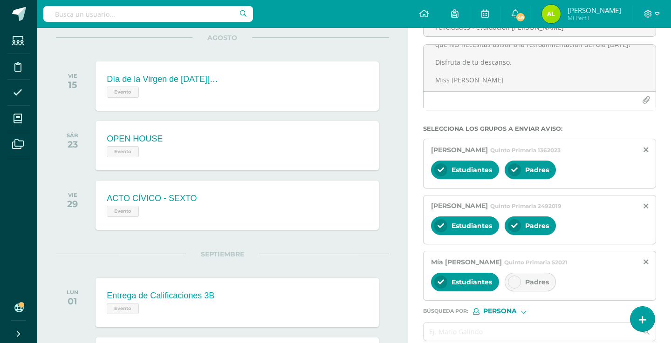
click at [513, 280] on icon at bounding box center [514, 282] width 7 height 7
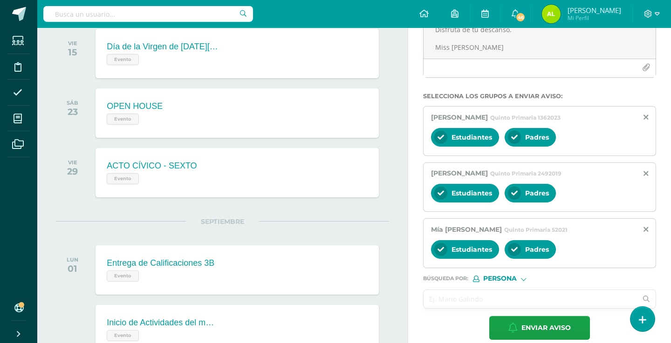
click at [484, 299] on input "text" at bounding box center [530, 299] width 214 height 18
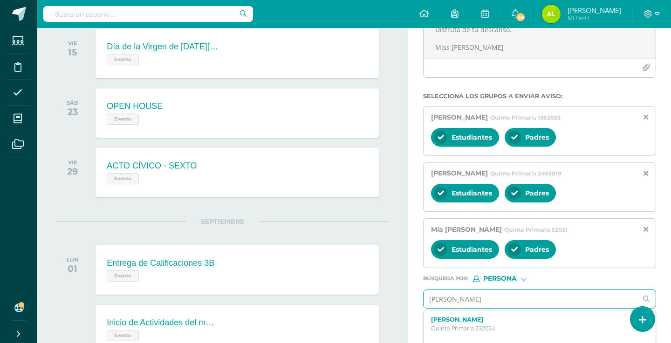
type input "[PERSON_NAME]"
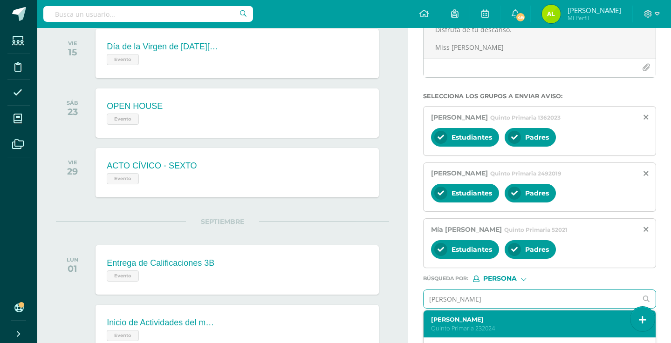
drag, startPoint x: 484, startPoint y: 300, endPoint x: 471, endPoint y: 335, distance: 38.3
click at [471, 335] on div "[PERSON_NAME] Primaria 232024" at bounding box center [539, 324] width 232 height 27
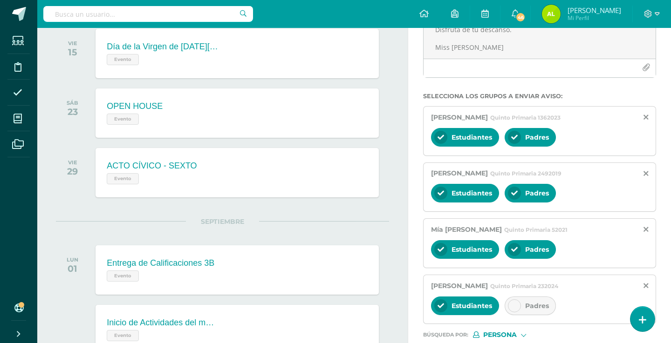
click at [517, 304] on icon at bounding box center [514, 306] width 7 height 7
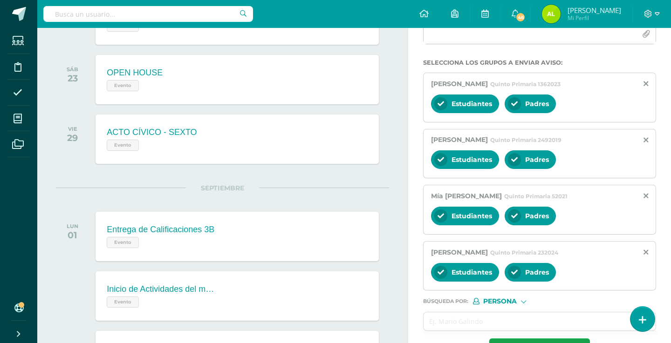
scroll to position [169, 0]
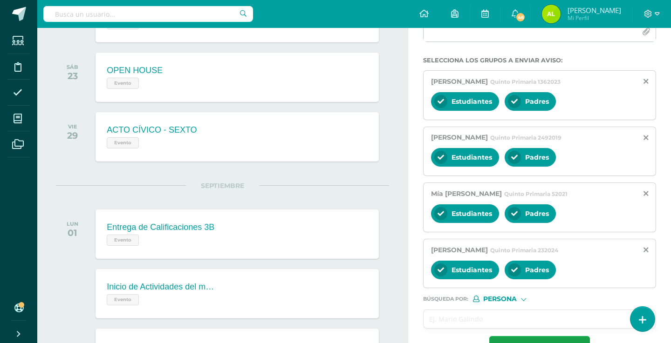
click at [481, 322] on input "text" at bounding box center [530, 319] width 214 height 18
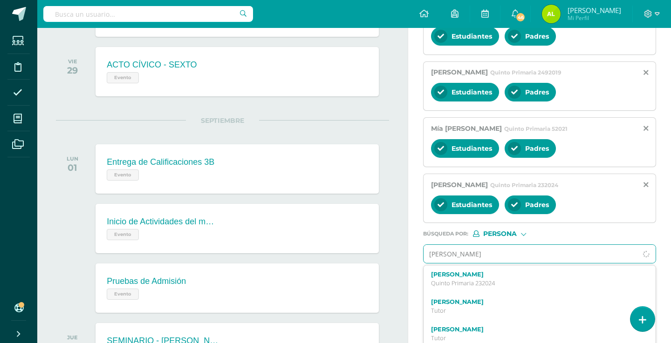
scroll to position [235, 0]
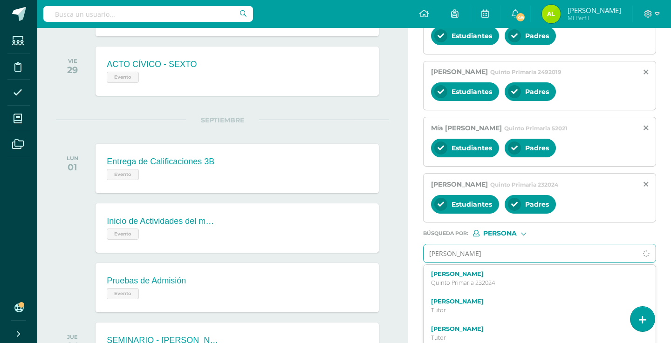
type input "[PERSON_NAME]"
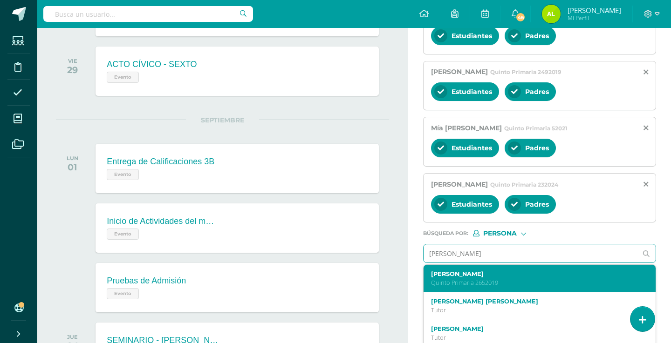
scroll to position [0, 0]
click at [473, 280] on div "[PERSON_NAME] Quinto Primaria 2652019" at bounding box center [535, 279] width 208 height 16
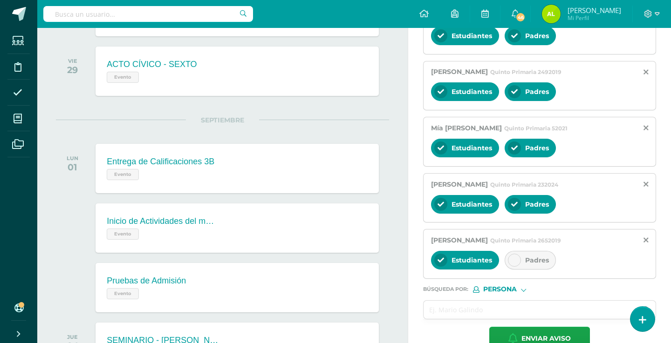
click at [515, 272] on div "Estudiantes Padres" at bounding box center [539, 261] width 217 height 22
click at [515, 267] on div at bounding box center [514, 260] width 13 height 13
click at [464, 307] on input "text" at bounding box center [530, 310] width 214 height 18
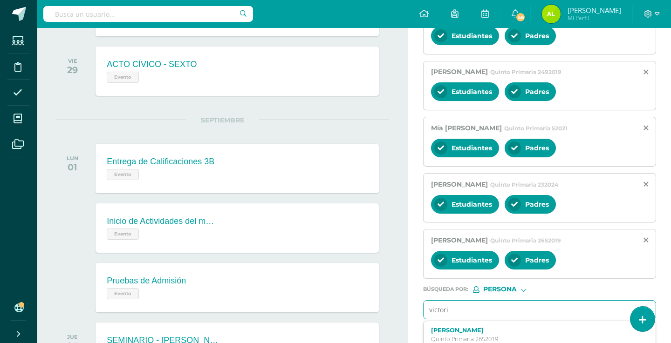
type input "victoria"
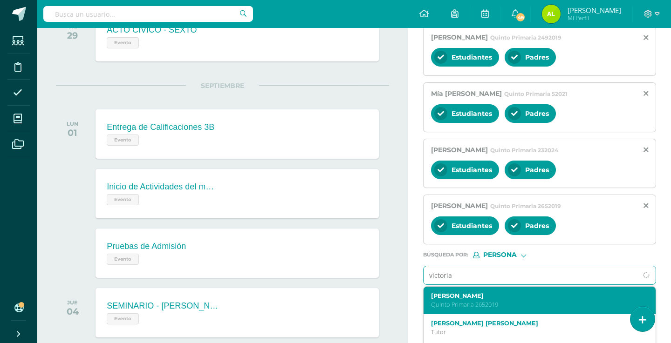
scroll to position [270, 0]
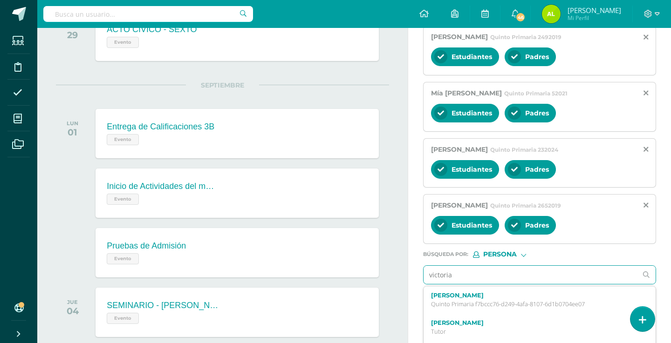
click at [483, 314] on div "[PERSON_NAME] Quinto Primaria f7bccc76-d249-4afa-8107-6d1b0704ee07" at bounding box center [539, 299] width 232 height 27
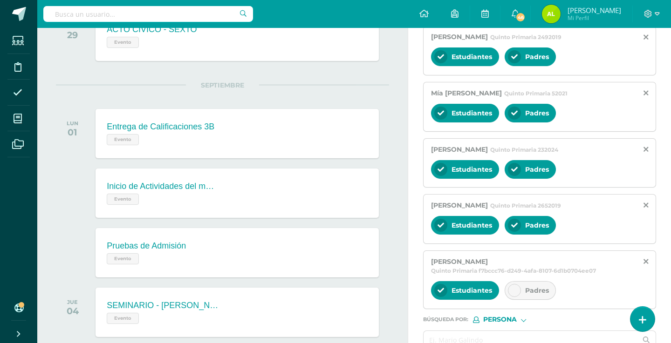
click at [513, 294] on icon at bounding box center [514, 290] width 7 height 7
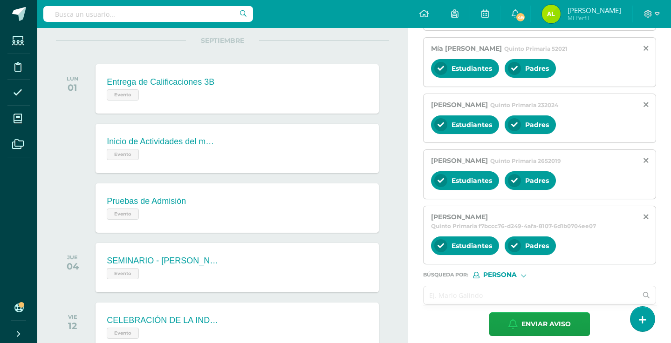
scroll to position [323, 0]
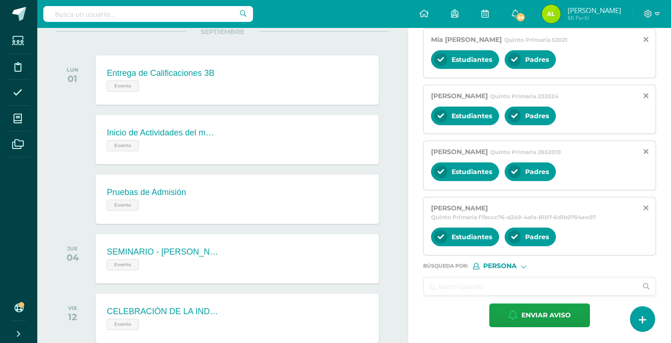
click at [483, 284] on input "text" at bounding box center [530, 287] width 214 height 18
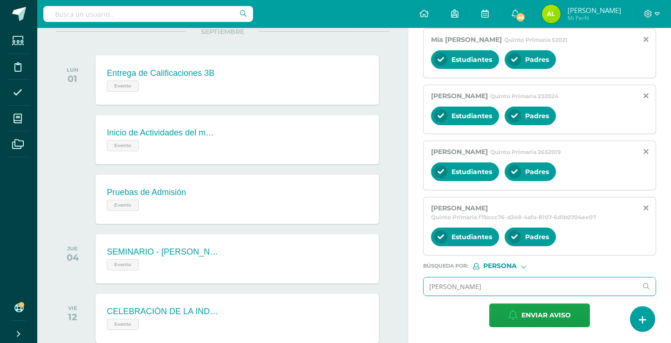
type input "[PERSON_NAME]"
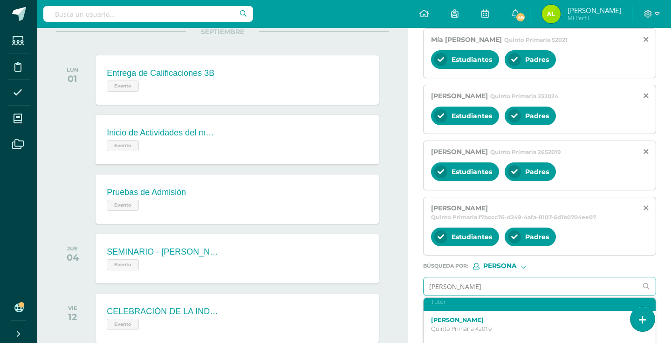
scroll to position [19, 0]
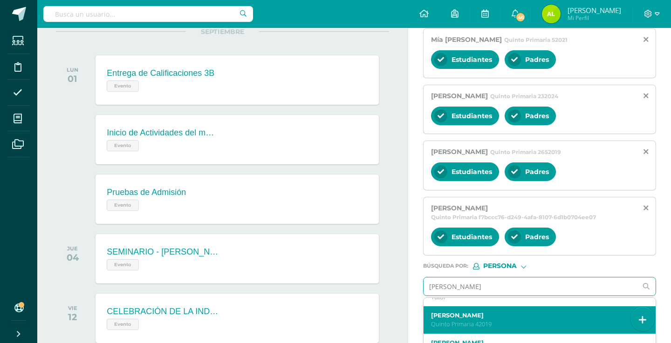
click at [477, 316] on label "[PERSON_NAME]" at bounding box center [535, 315] width 208 height 7
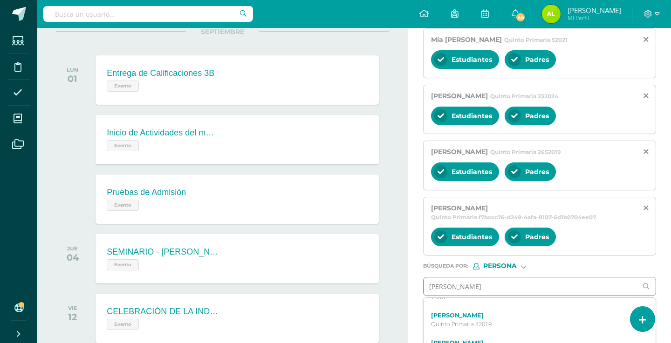
scroll to position [0, 0]
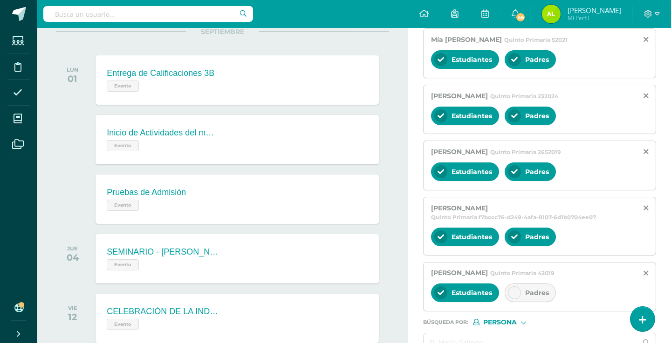
click at [515, 290] on div at bounding box center [514, 292] width 13 height 13
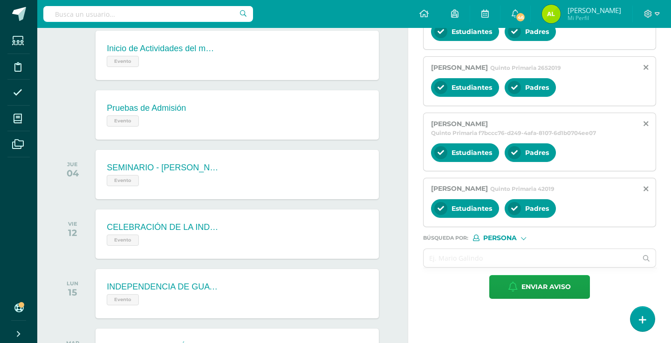
scroll to position [431, 0]
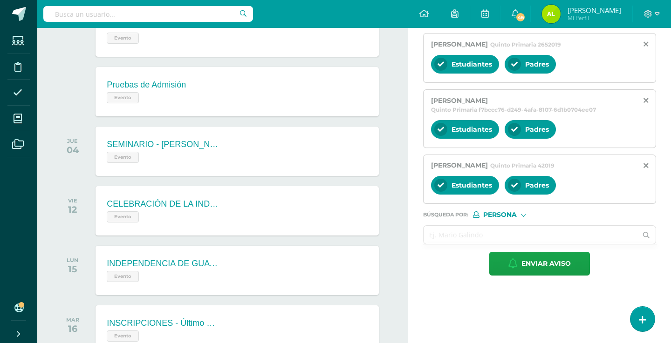
drag, startPoint x: 444, startPoint y: 233, endPoint x: 439, endPoint y: 233, distance: 5.1
click at [443, 233] on input "text" at bounding box center [530, 235] width 214 height 18
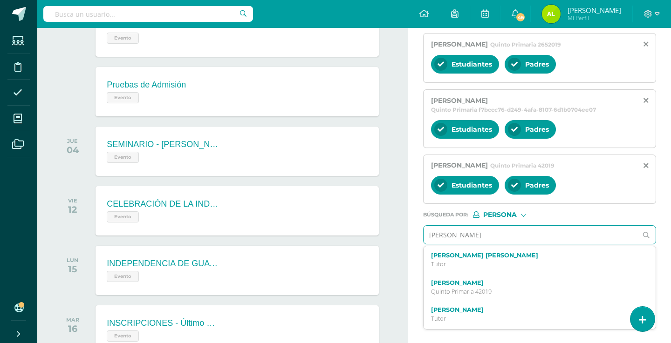
type input "[PERSON_NAME]"
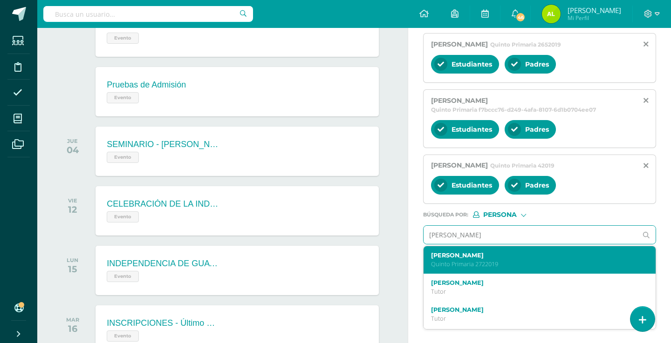
click at [496, 253] on label "[PERSON_NAME]" at bounding box center [535, 255] width 208 height 7
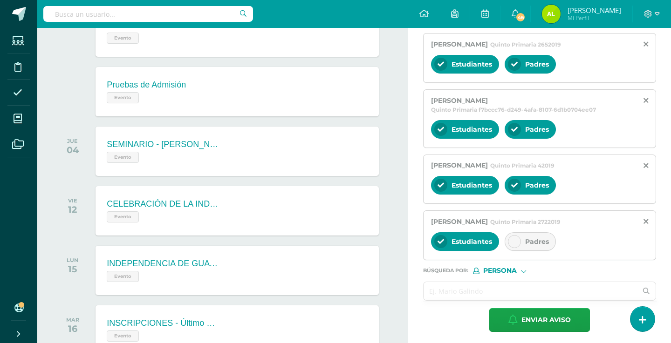
click at [461, 294] on input "text" at bounding box center [530, 291] width 214 height 18
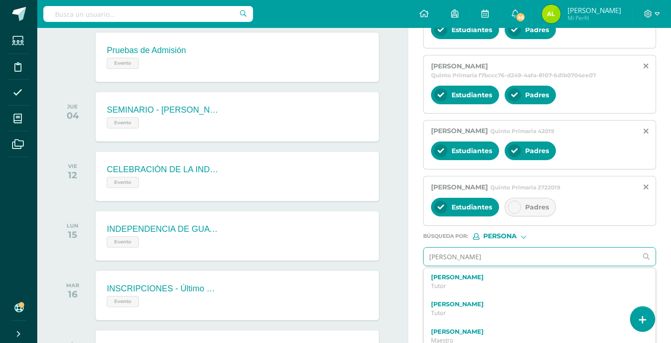
scroll to position [192, 0]
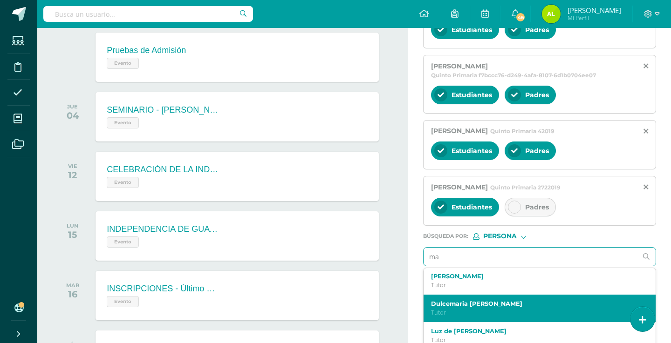
type input "m"
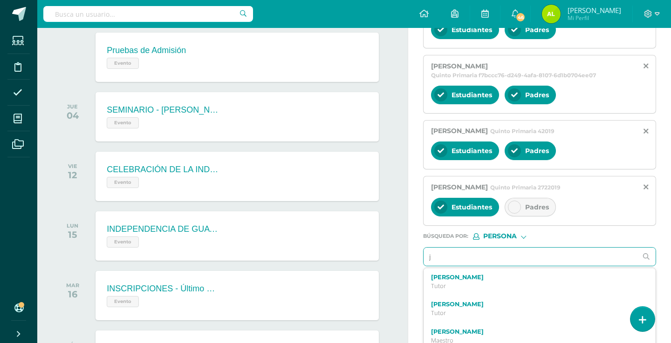
scroll to position [164, 0]
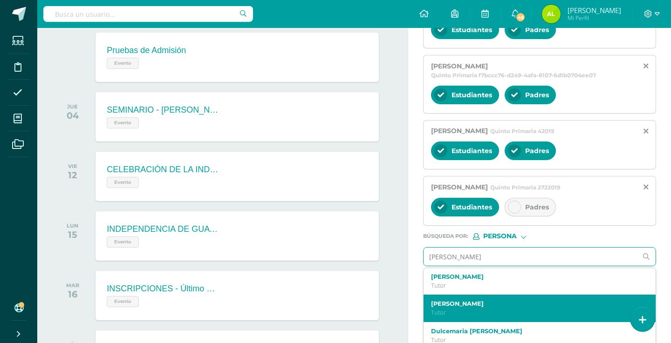
type input "[PERSON_NAME]"
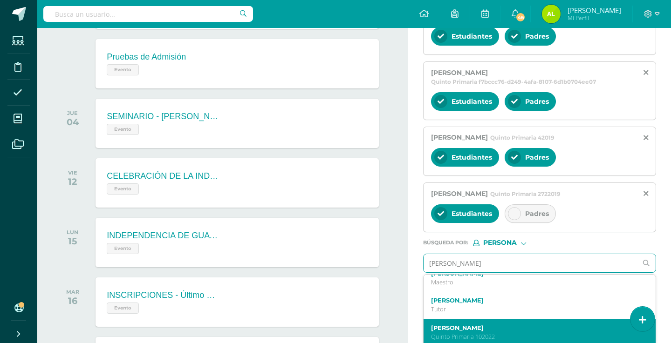
scroll to position [11, 0]
click at [457, 337] on p "Quinto Primaria 102022" at bounding box center [535, 337] width 208 height 8
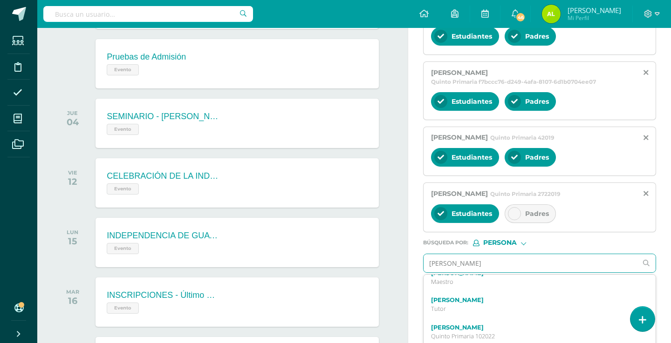
scroll to position [0, 0]
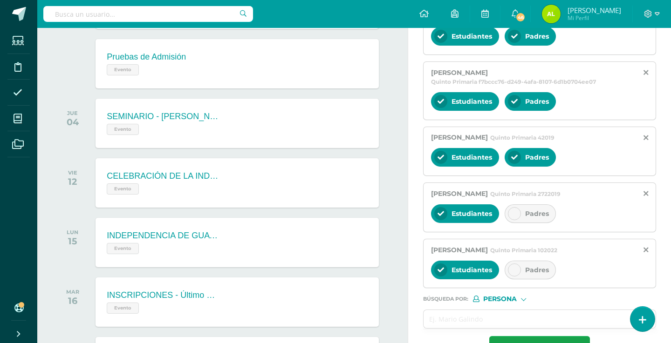
click at [511, 270] on icon at bounding box center [514, 270] width 7 height 7
click at [512, 215] on icon at bounding box center [514, 214] width 7 height 7
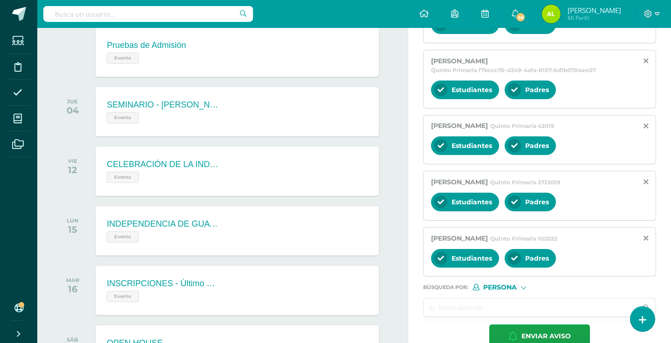
click at [441, 314] on input "text" at bounding box center [530, 308] width 214 height 18
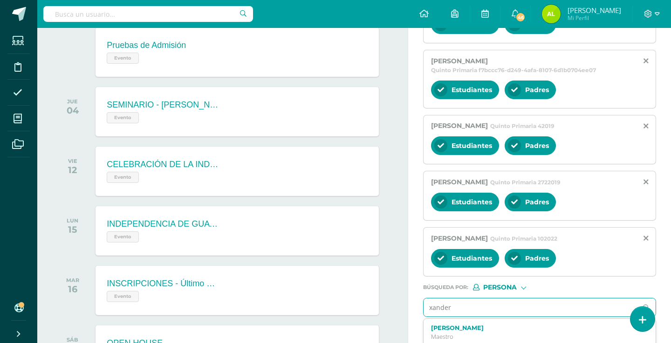
type input "xanders"
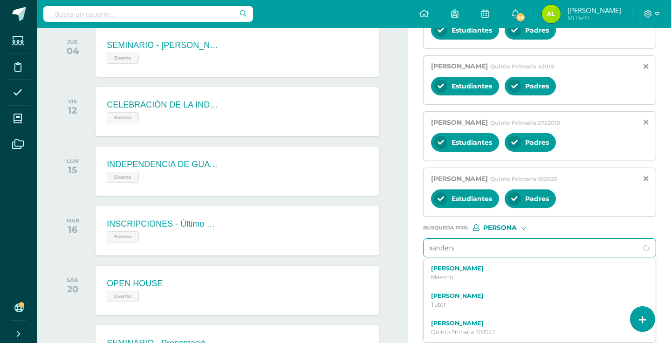
scroll to position [531, 0]
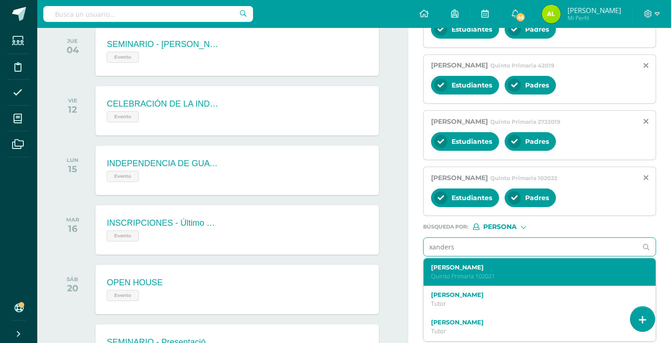
click at [478, 274] on p "Quinto Primaria 102021" at bounding box center [535, 277] width 208 height 8
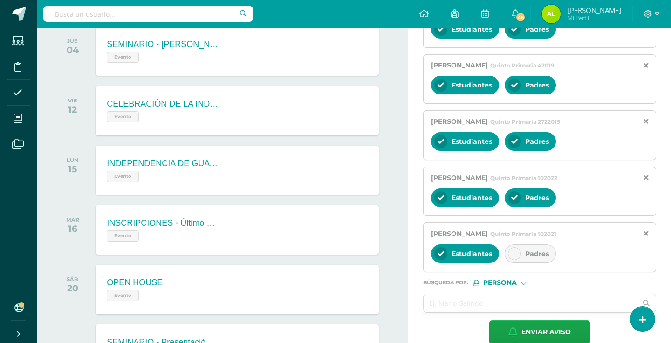
click at [509, 259] on div at bounding box center [514, 253] width 13 height 13
click at [457, 300] on input "text" at bounding box center [530, 303] width 214 height 18
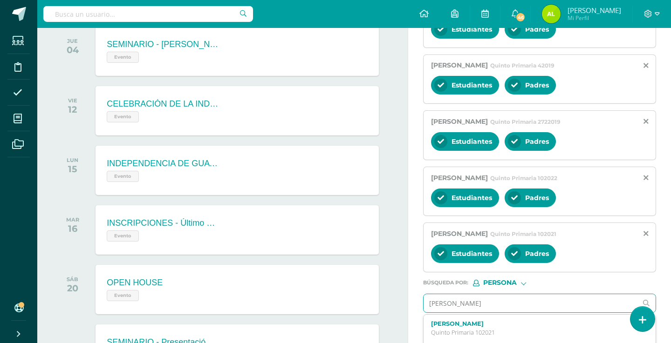
type input "[PERSON_NAME]"
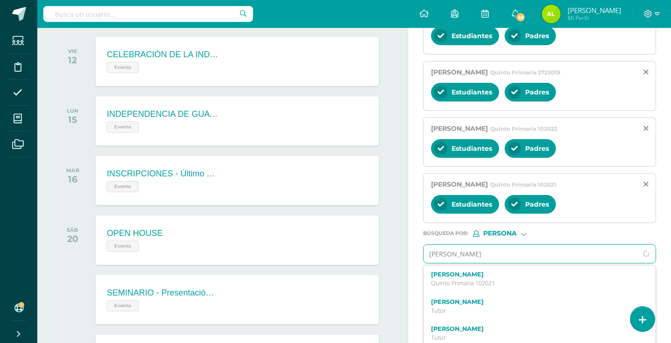
scroll to position [582, 0]
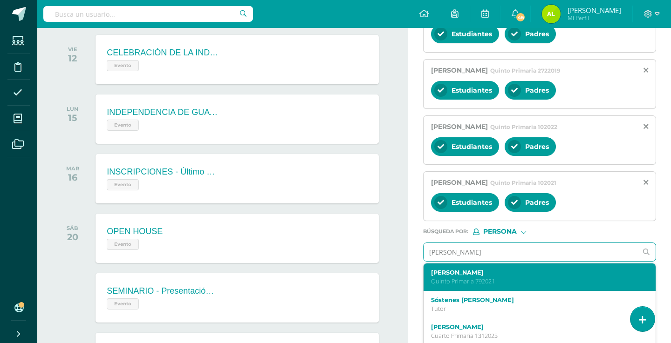
click at [464, 278] on div "[PERSON_NAME] Quinto Primaria 792021" at bounding box center [535, 277] width 208 height 16
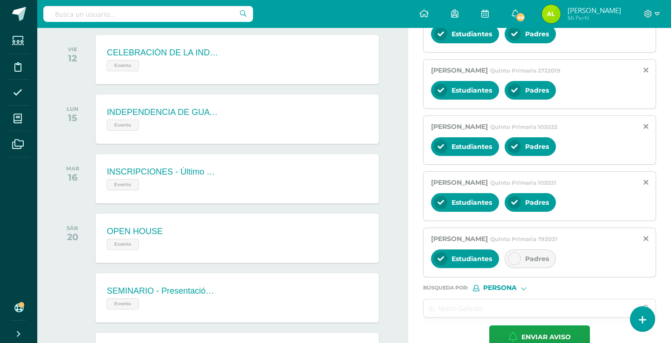
click at [509, 262] on div at bounding box center [514, 258] width 13 height 13
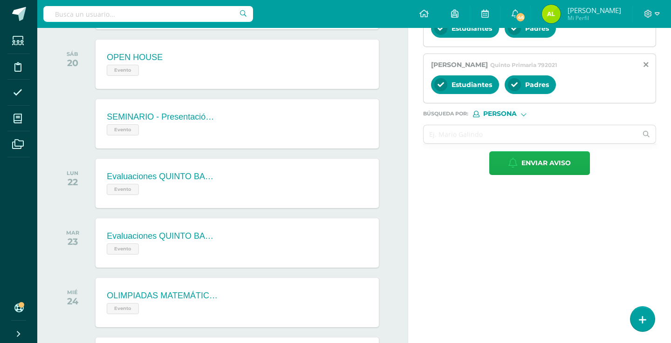
scroll to position [755, 0]
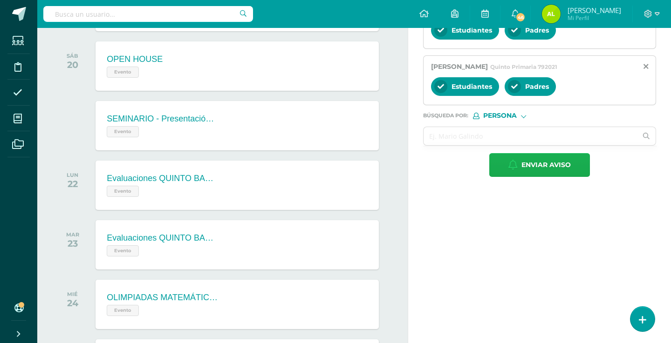
click at [522, 166] on span "Enviar aviso" at bounding box center [545, 165] width 49 height 23
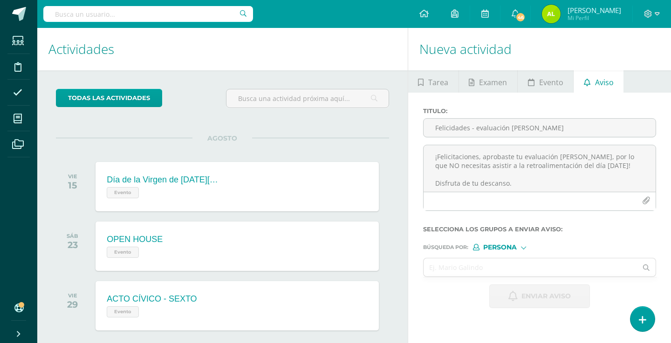
scroll to position [0, 0]
